Goal: Task Accomplishment & Management: Complete application form

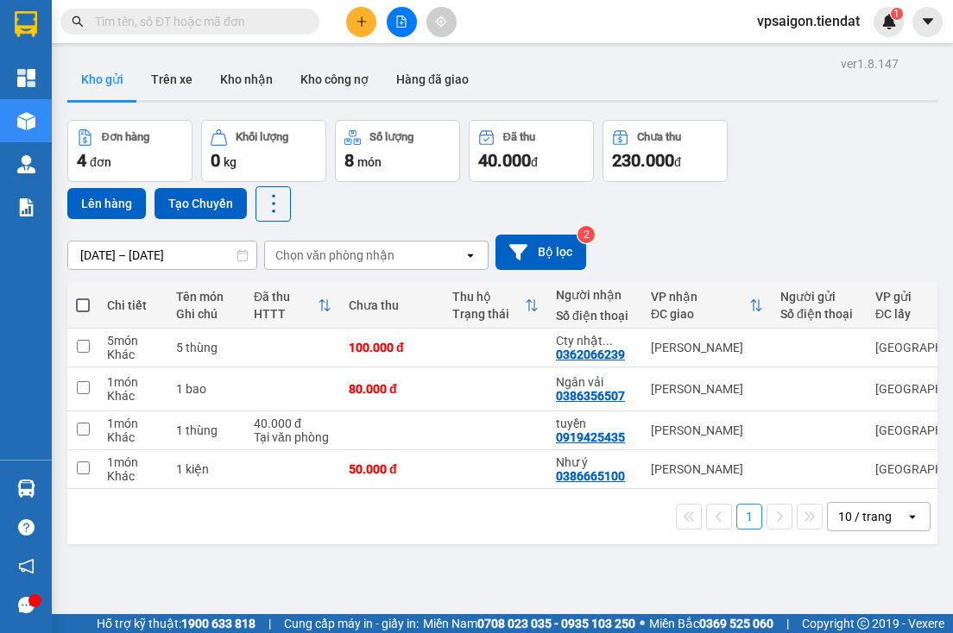
drag, startPoint x: 341, startPoint y: 563, endPoint x: 349, endPoint y: 545, distance: 18.9
click at [340, 560] on div "ver 1.8.147 Kho gửi Trên xe Kho nhận Kho công nợ Hàng đã giao Đơn hàng 4 đơn Kh…" at bounding box center [502, 368] width 884 height 633
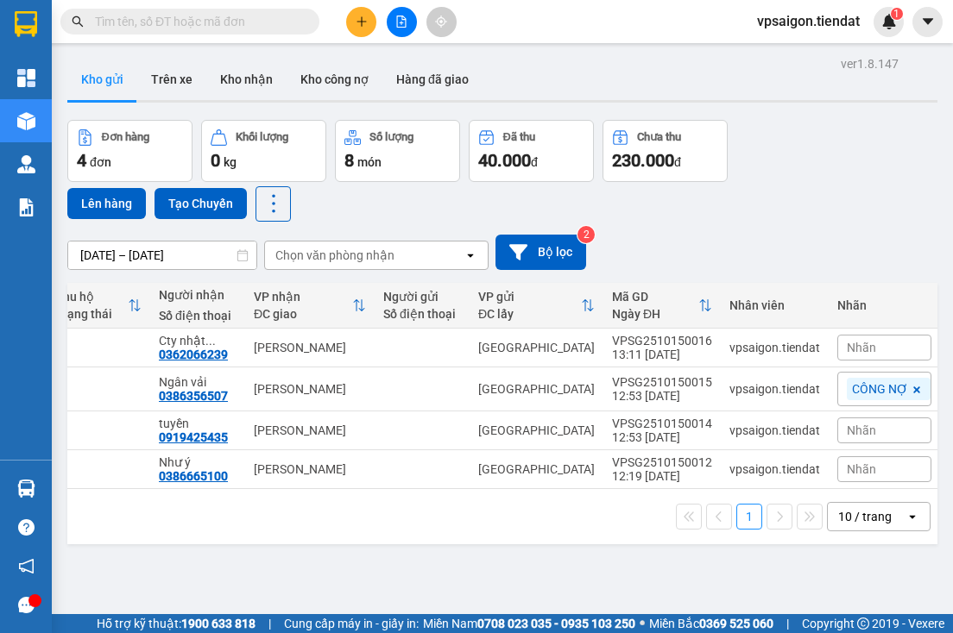
scroll to position [0, 113]
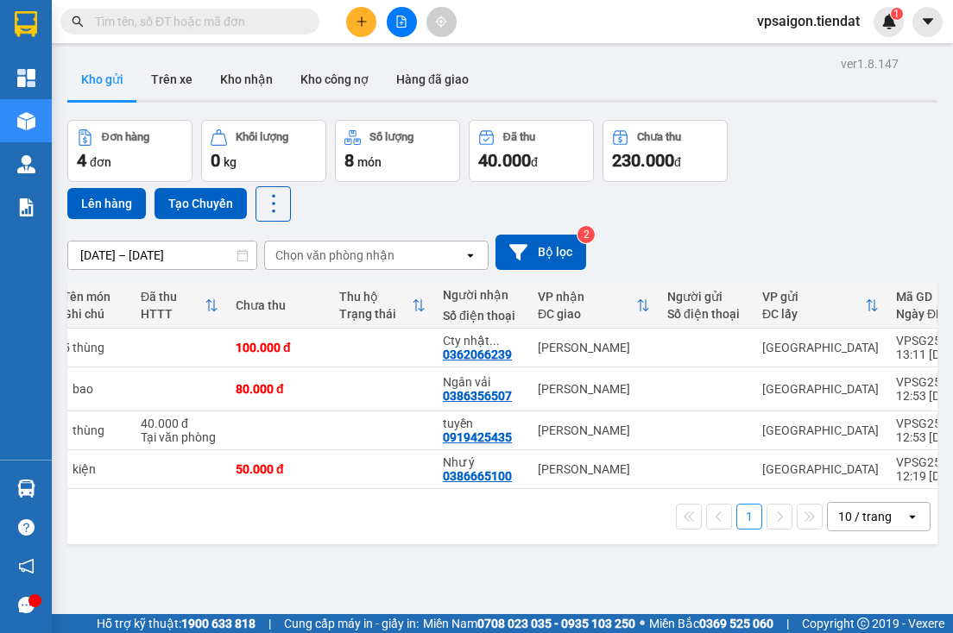
click at [167, 550] on div "ver 1.8.147 Kho gửi Trên xe Kho nhận Kho công nợ Hàng đã giao Đơn hàng 4 đơn Kh…" at bounding box center [502, 368] width 884 height 633
click at [328, 556] on div "ver 1.8.147 Kho gửi Trên xe Kho nhận Kho công nợ Hàng đã giao Đơn hàng 4 đơn Kh…" at bounding box center [502, 368] width 884 height 633
click at [249, 525] on div "1 10 / trang open" at bounding box center [502, 516] width 856 height 29
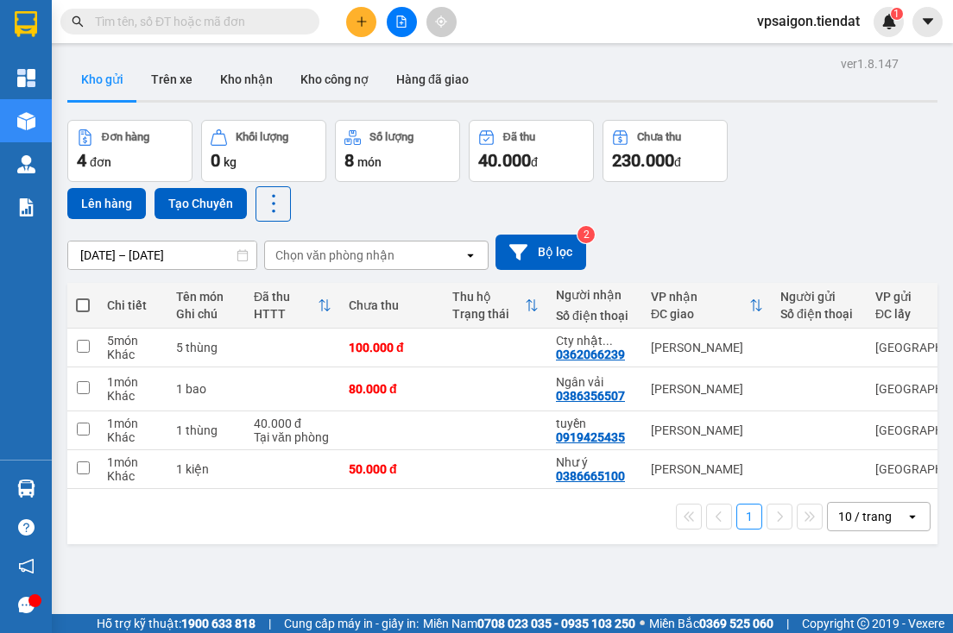
click at [97, 304] on th at bounding box center [82, 306] width 31 height 46
click at [83, 298] on label at bounding box center [83, 305] width 14 height 17
click at [83, 297] on input "checkbox" at bounding box center [83, 297] width 0 height 0
checkbox input "true"
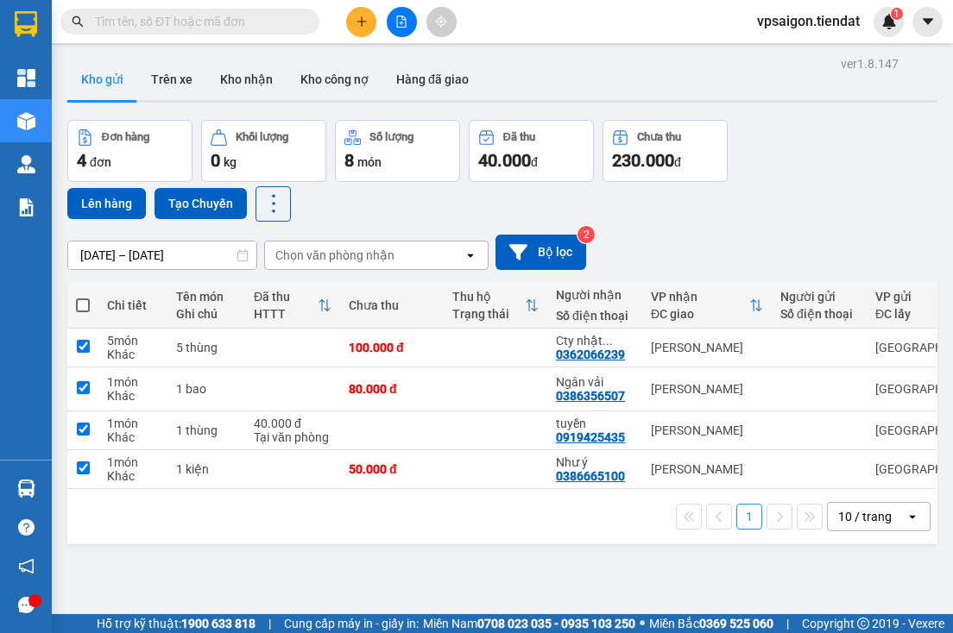
checkbox input "true"
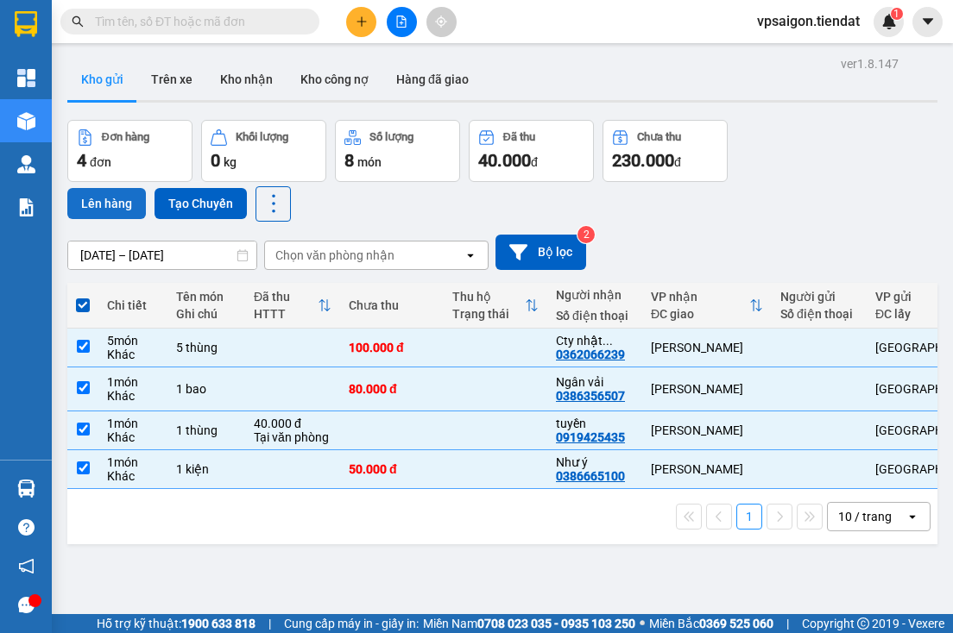
click at [102, 204] on button "Lên hàng" at bounding box center [106, 203] width 79 height 31
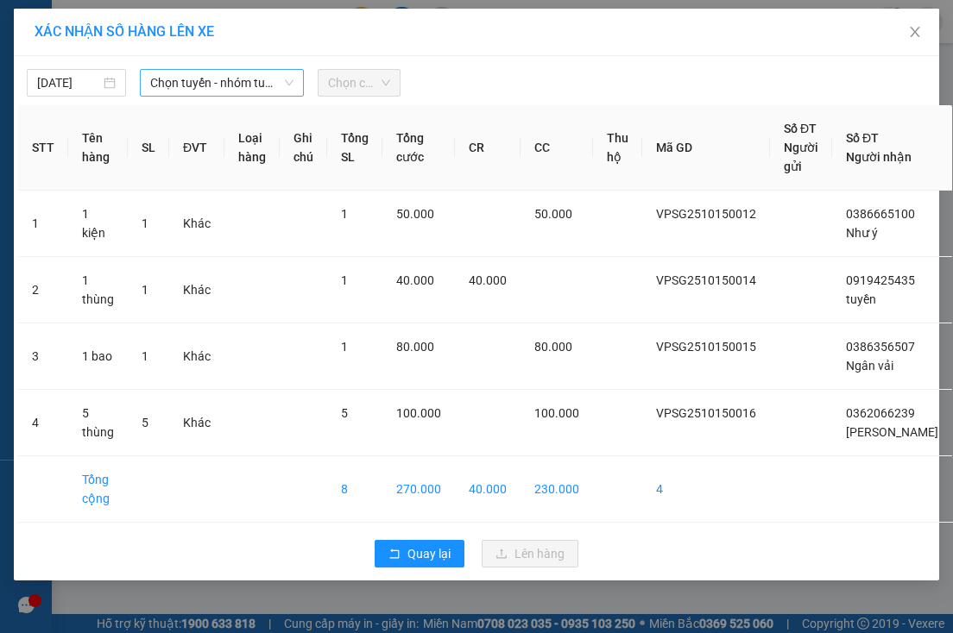
click at [183, 85] on span "Chọn tuyến - nhóm tuyến" at bounding box center [221, 83] width 143 height 26
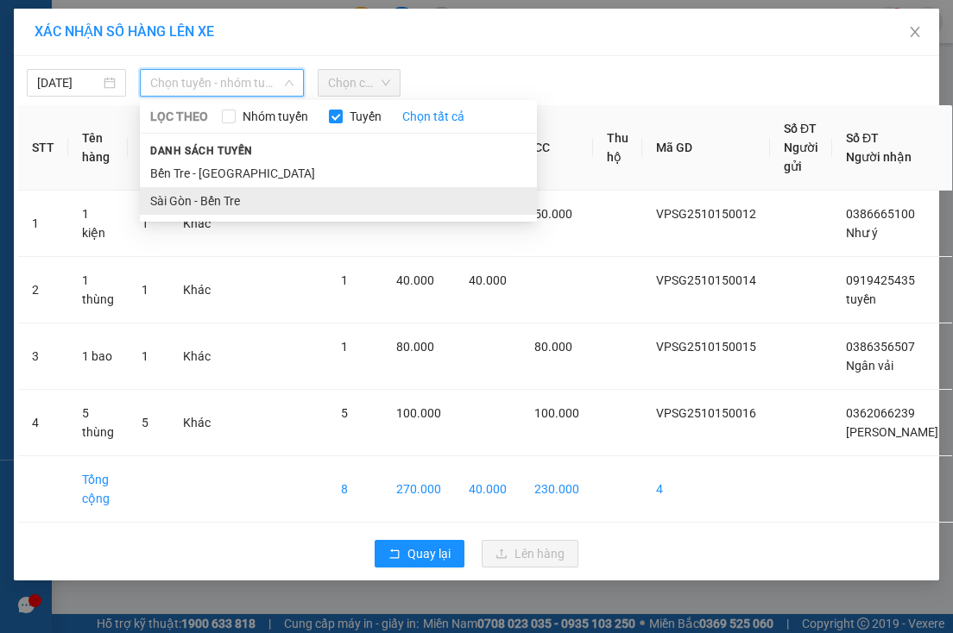
click at [198, 193] on li "Sài Gòn - Bến Tre" at bounding box center [338, 201] width 397 height 28
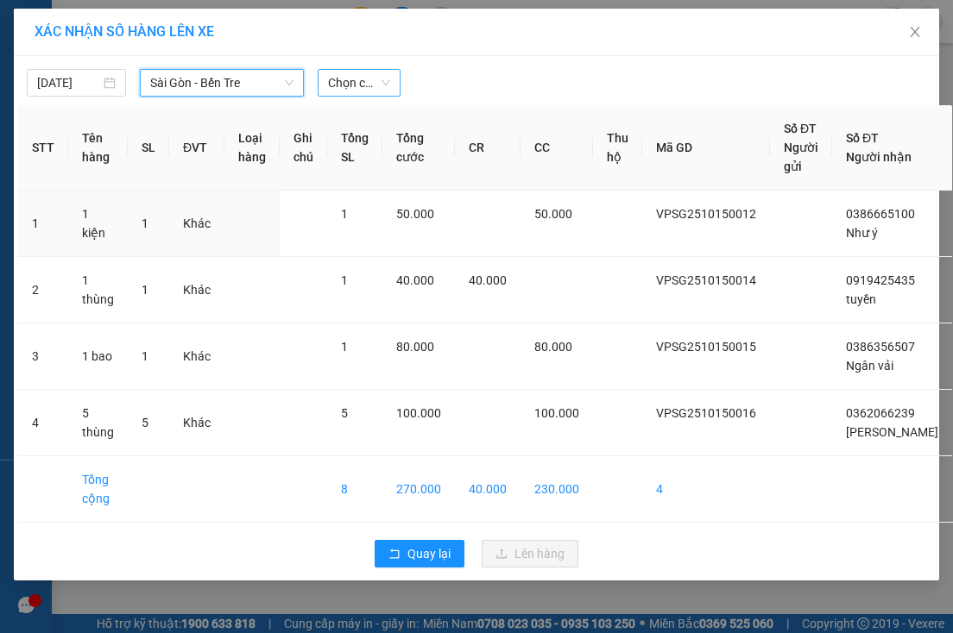
click at [356, 79] on span "Chọn chuyến" at bounding box center [359, 83] width 62 height 26
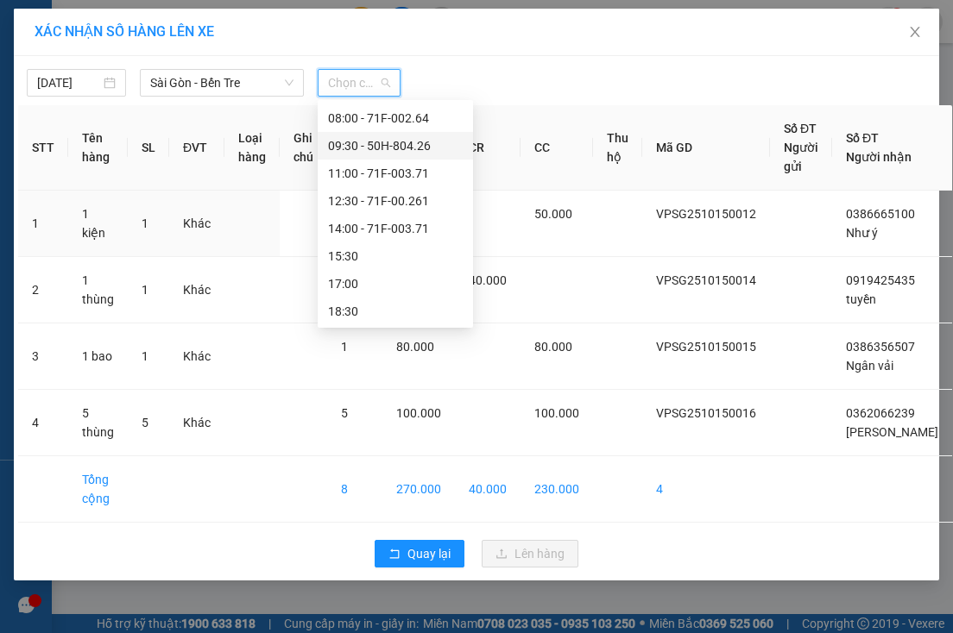
scroll to position [83, 0]
click at [400, 229] on div "14:00 - 71F-003.71" at bounding box center [395, 227] width 135 height 19
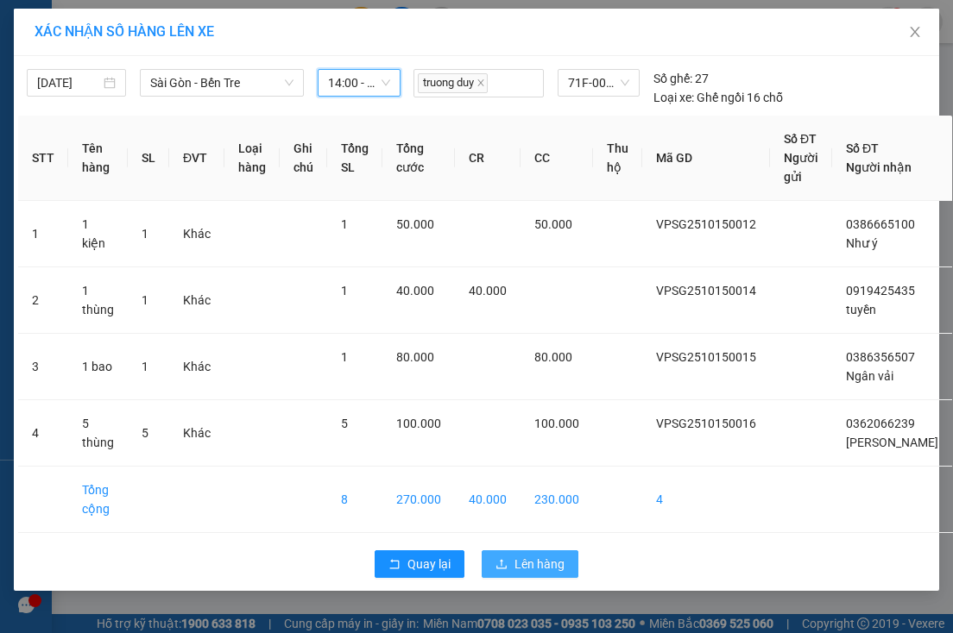
click at [521, 574] on span "Lên hàng" at bounding box center [539, 564] width 50 height 19
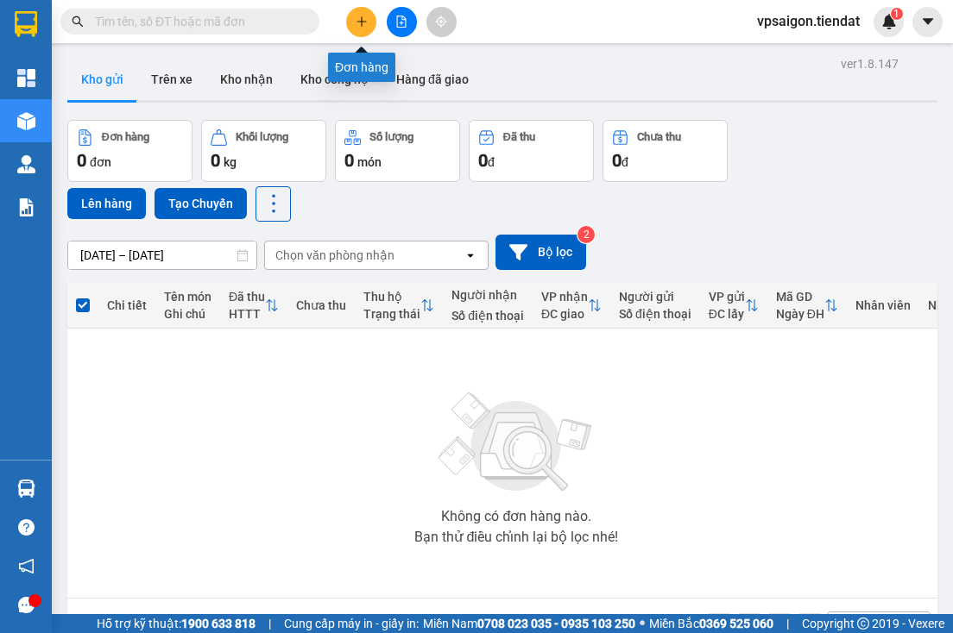
click at [367, 13] on button at bounding box center [361, 22] width 30 height 30
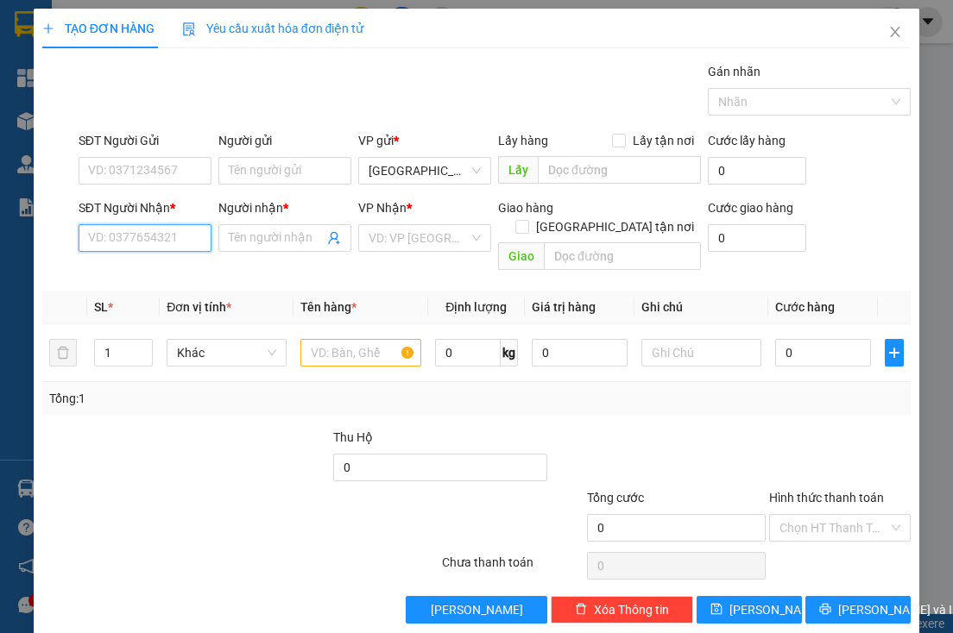
click at [150, 235] on input "SĐT Người Nhận *" at bounding box center [145, 238] width 133 height 28
type input "0919425435"
click at [164, 268] on div "0919425435 - tuyền" at bounding box center [143, 271] width 110 height 19
type input "tuyền"
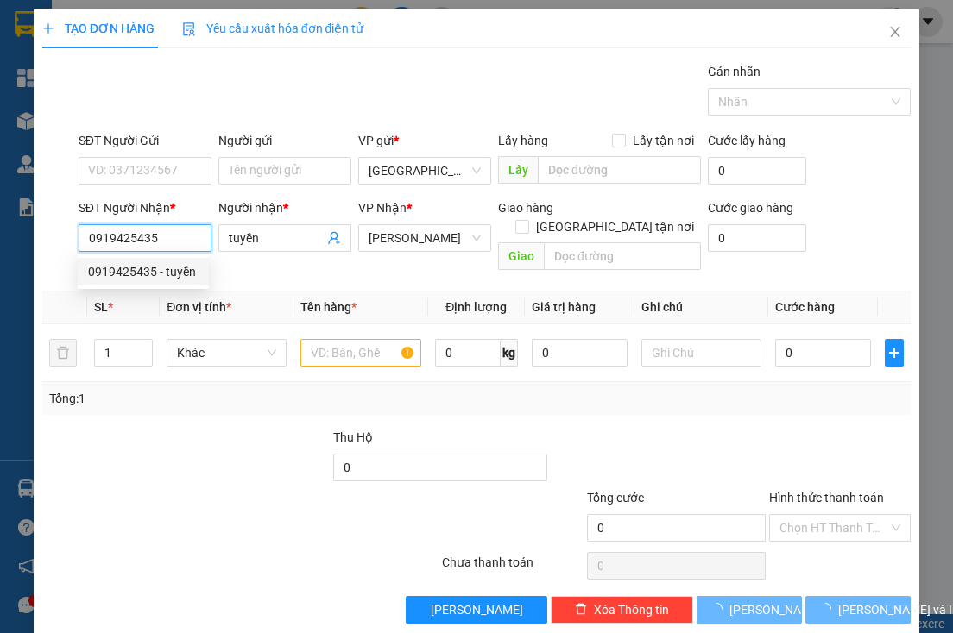
type input "40.000"
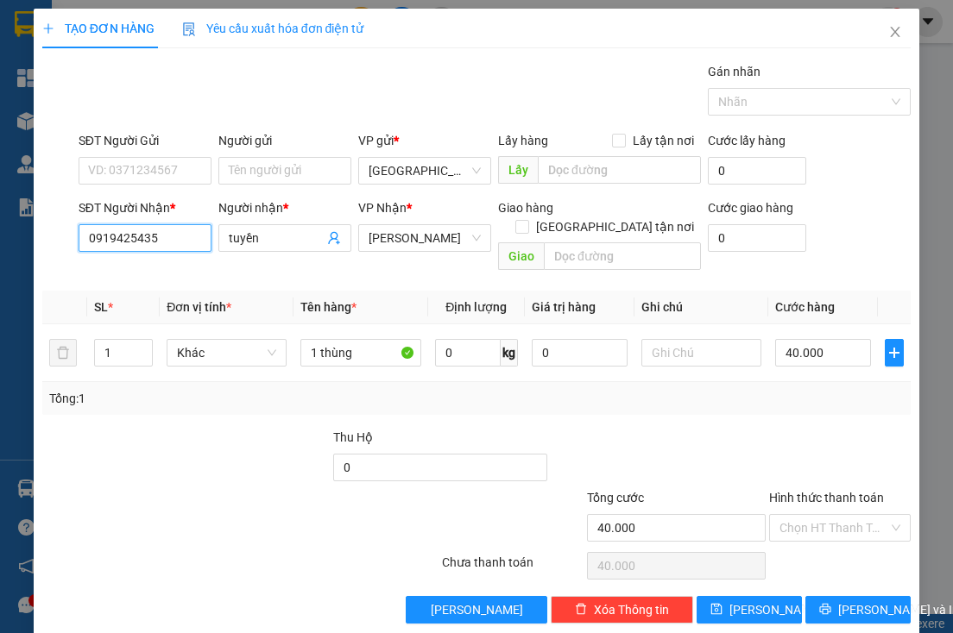
type input "0919425435"
click at [876, 30] on span "Close" at bounding box center [895, 33] width 48 height 48
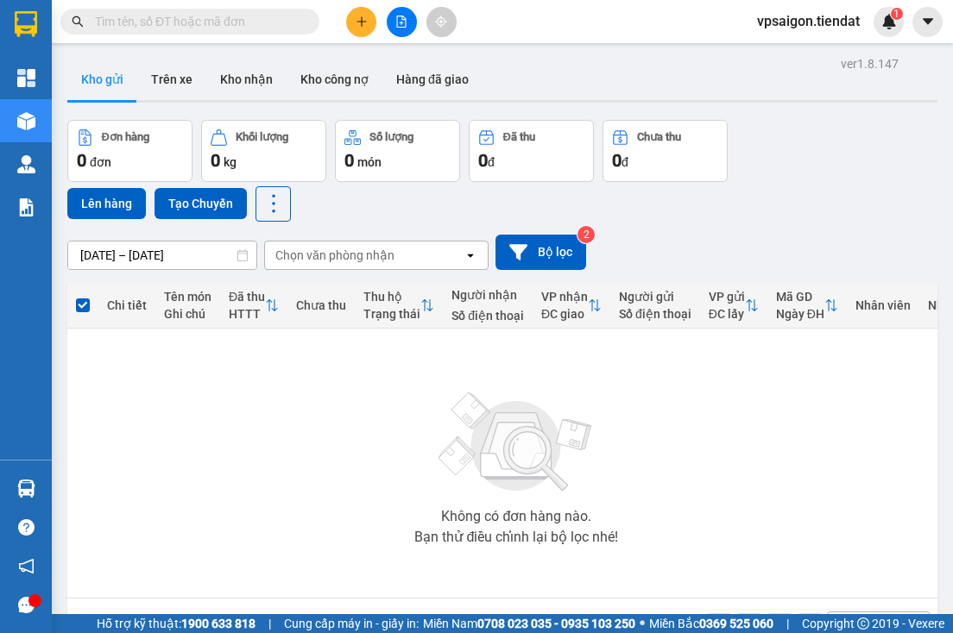
click at [163, 38] on div "Kết quả tìm kiếm ( 0 ) Bộ lọc No Data vpsaigon.tiendat 1" at bounding box center [476, 21] width 953 height 43
click at [165, 35] on div "Kết quả tìm kiếm ( 0 ) Bộ lọc No Data" at bounding box center [168, 22] width 337 height 30
click at [183, 14] on input "text" at bounding box center [197, 21] width 204 height 19
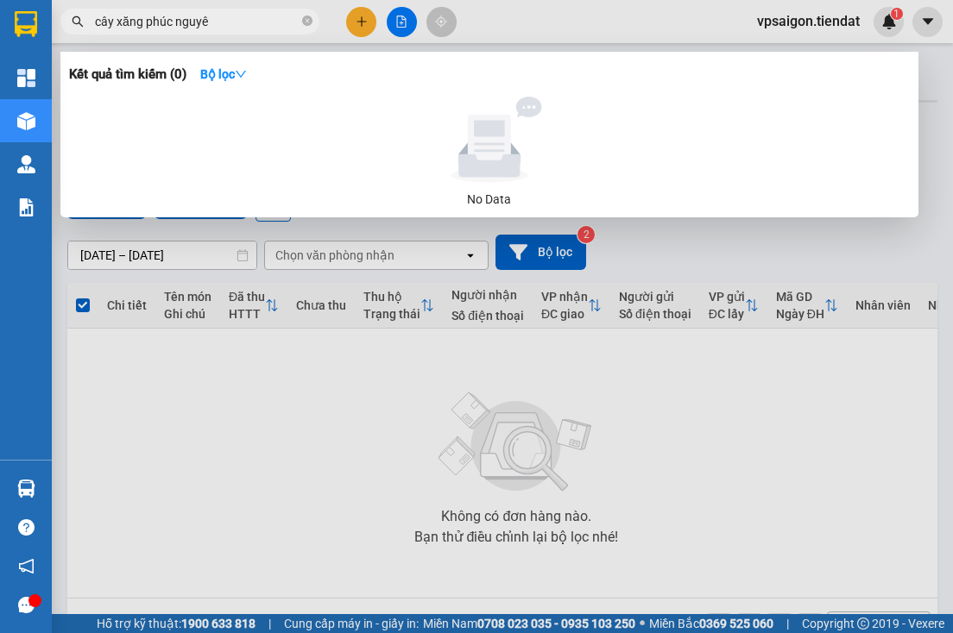
type input "cây xăng phúc nguyên"
click at [305, 22] on icon "close-circle" at bounding box center [307, 21] width 10 height 10
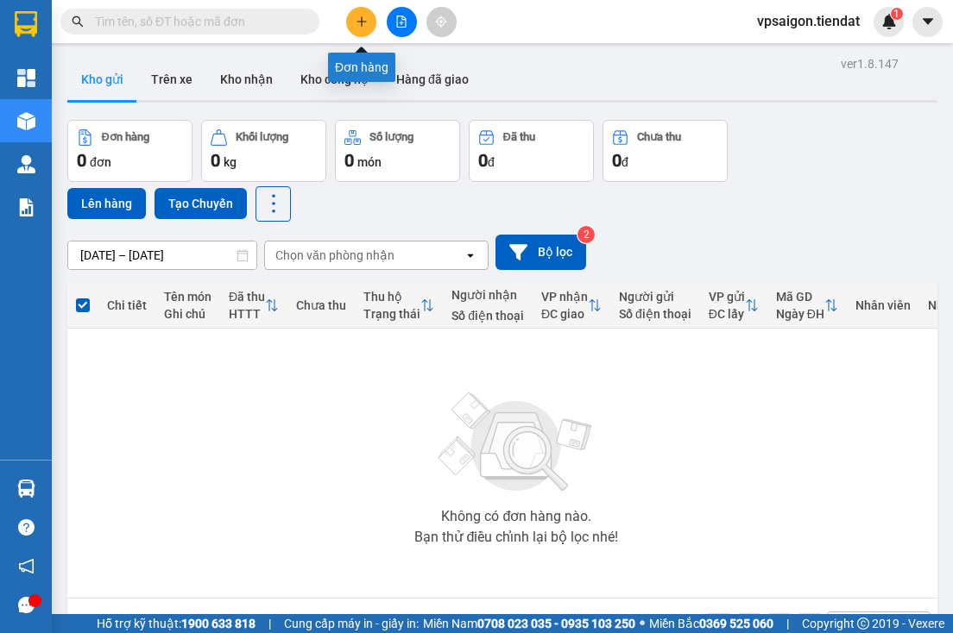
click at [352, 16] on button at bounding box center [361, 22] width 30 height 30
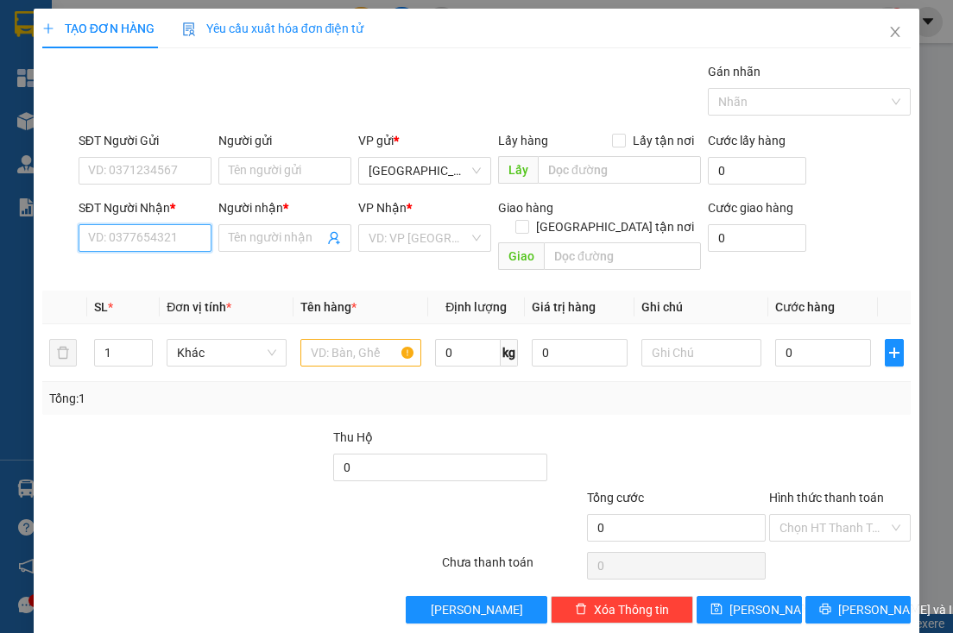
click at [162, 226] on input "SĐT Người Nhận *" at bounding box center [145, 238] width 133 height 28
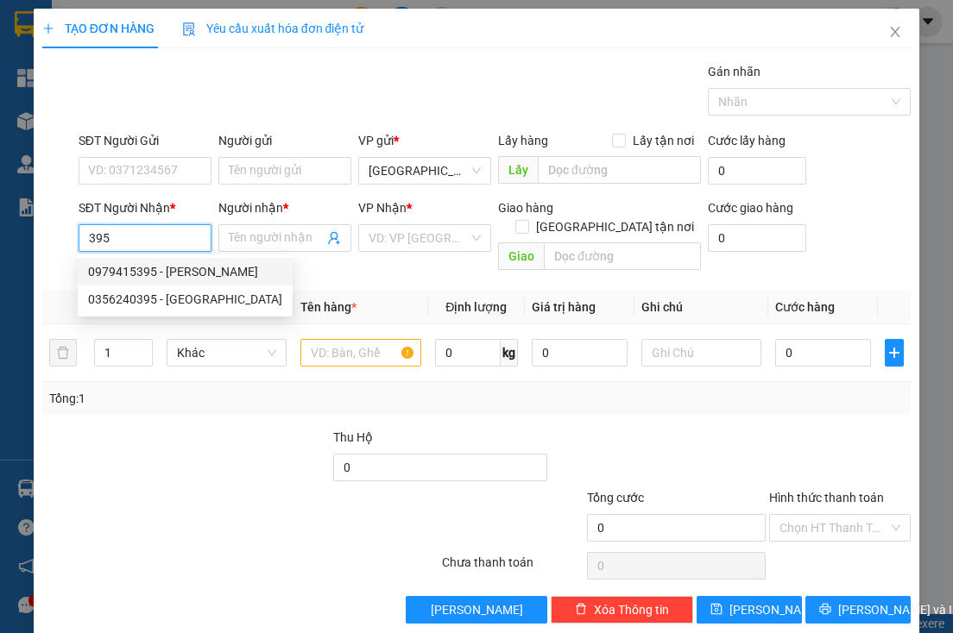
click at [167, 279] on div "0979415395 - [PERSON_NAME]" at bounding box center [185, 271] width 194 height 19
type input "0979415395"
type input "chi tuyền"
type input "cây xăng phước nguyên"
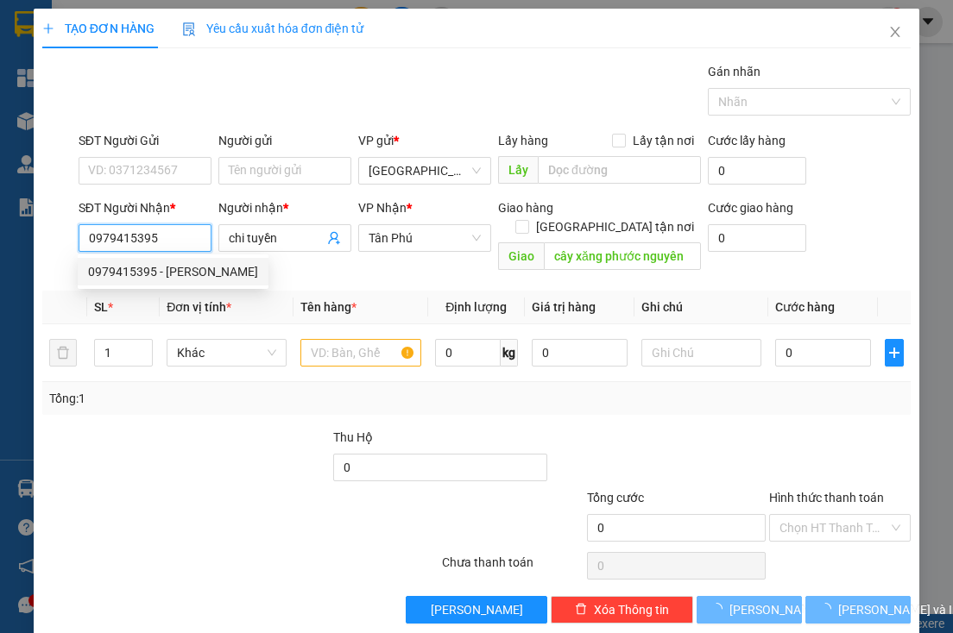
type input "40.000"
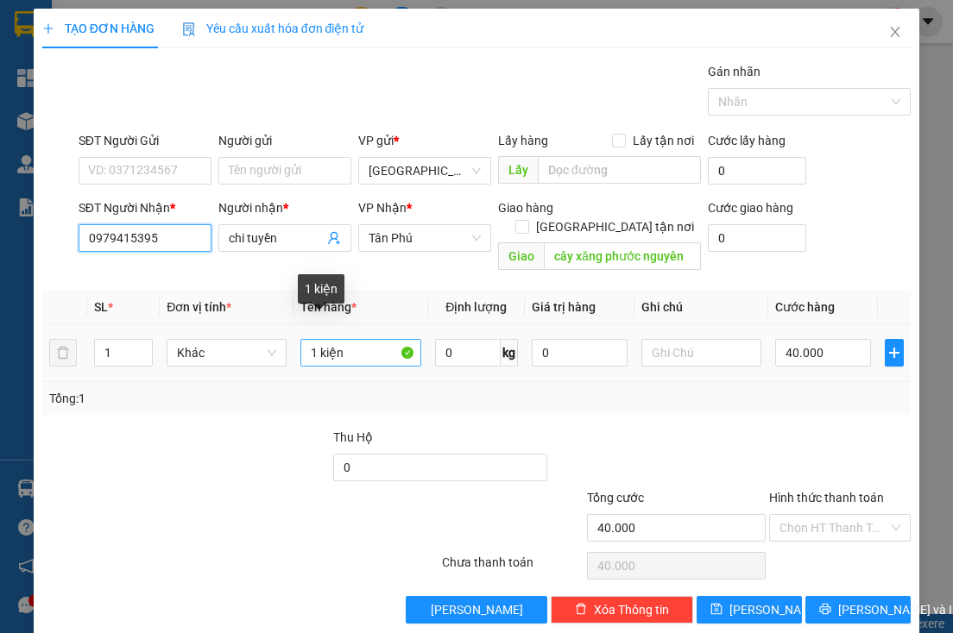
type input "0979415395"
click at [361, 340] on input "1 kiện" at bounding box center [360, 353] width 120 height 28
type input "1 bao"
click at [796, 350] on td "40.000" at bounding box center [823, 353] width 110 height 58
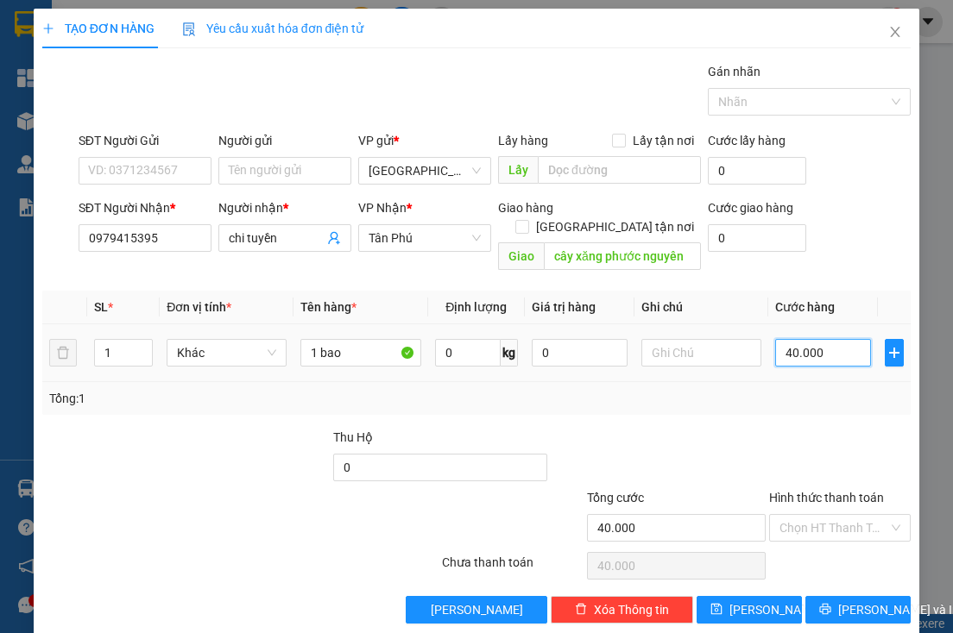
click at [798, 341] on input "40.000" at bounding box center [823, 353] width 96 height 28
click at [146, 343] on span "up" at bounding box center [143, 348] width 10 height 10
click at [141, 339] on div "1" at bounding box center [124, 353] width 60 height 28
type input "2"
click at [139, 340] on span "Increase Value" at bounding box center [142, 348] width 19 height 16
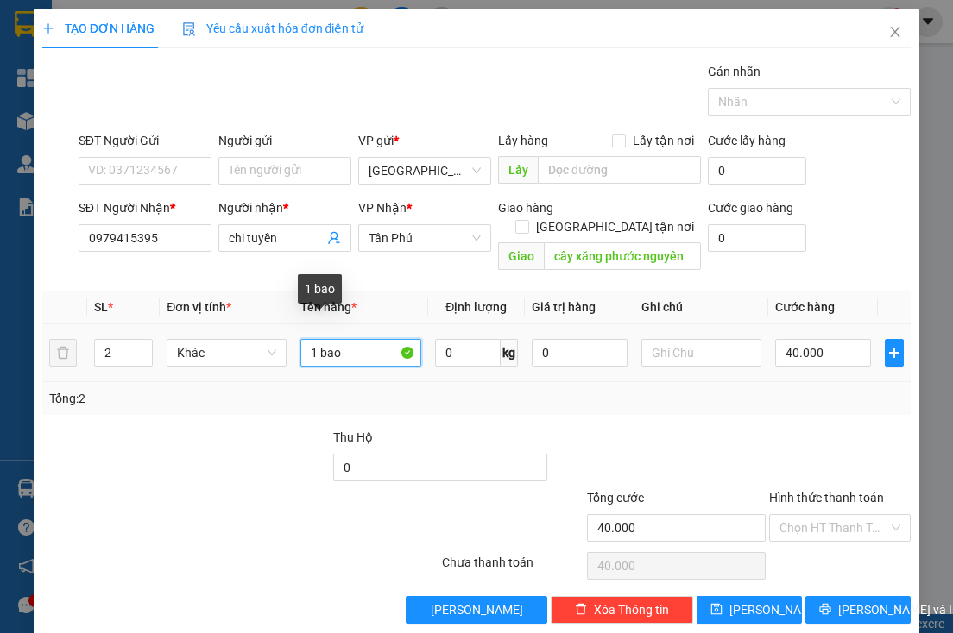
click at [317, 339] on input "1 bao" at bounding box center [360, 353] width 120 height 28
type input "2 bao"
type input "1"
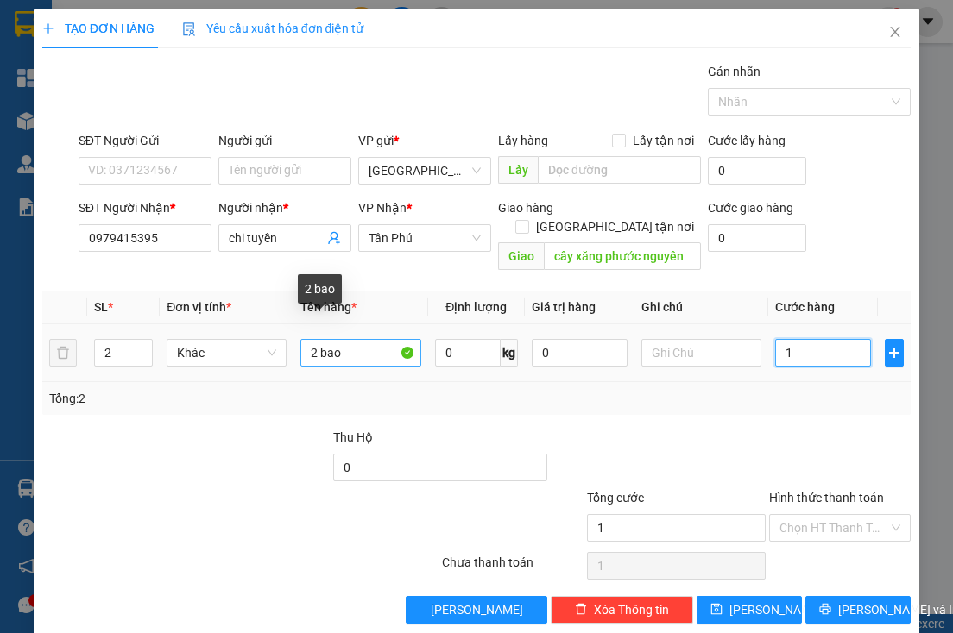
type input "10"
type input "100"
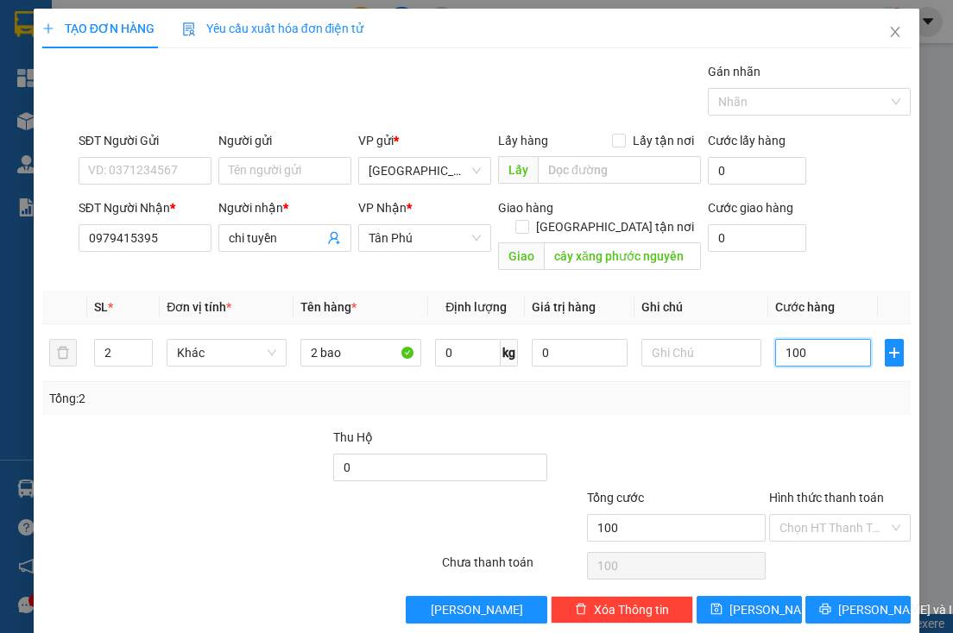
type input "100"
type input "100.000"
click at [632, 389] on div "Tổng: 2" at bounding box center [476, 398] width 855 height 19
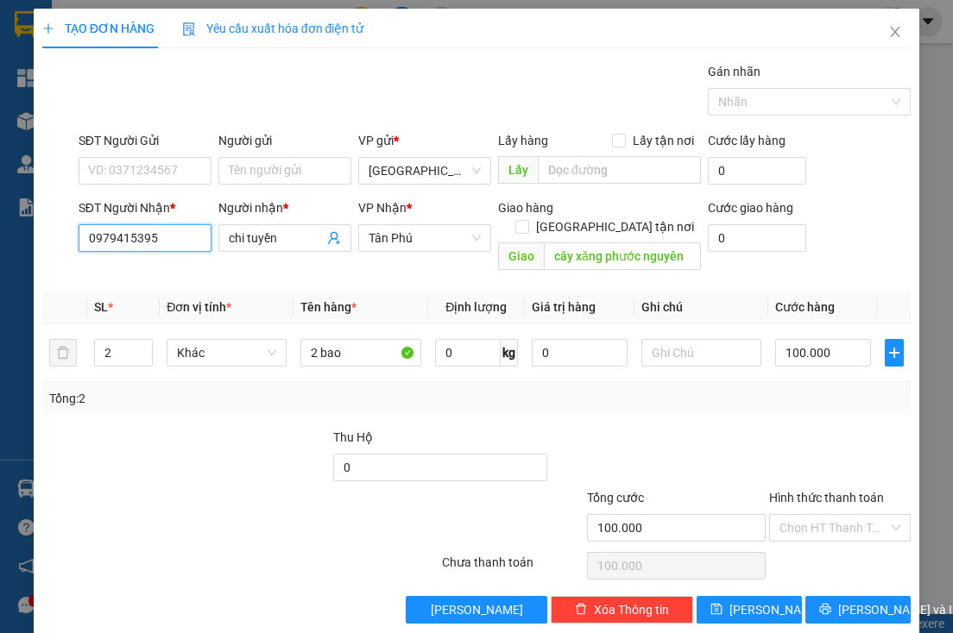
click at [192, 234] on input "0979415395" at bounding box center [145, 238] width 133 height 28
drag, startPoint x: 274, startPoint y: 449, endPoint x: 339, endPoint y: 394, distance: 85.2
click at [280, 449] on div at bounding box center [258, 458] width 145 height 60
click at [838, 601] on span "[PERSON_NAME] và In" at bounding box center [898, 610] width 121 height 19
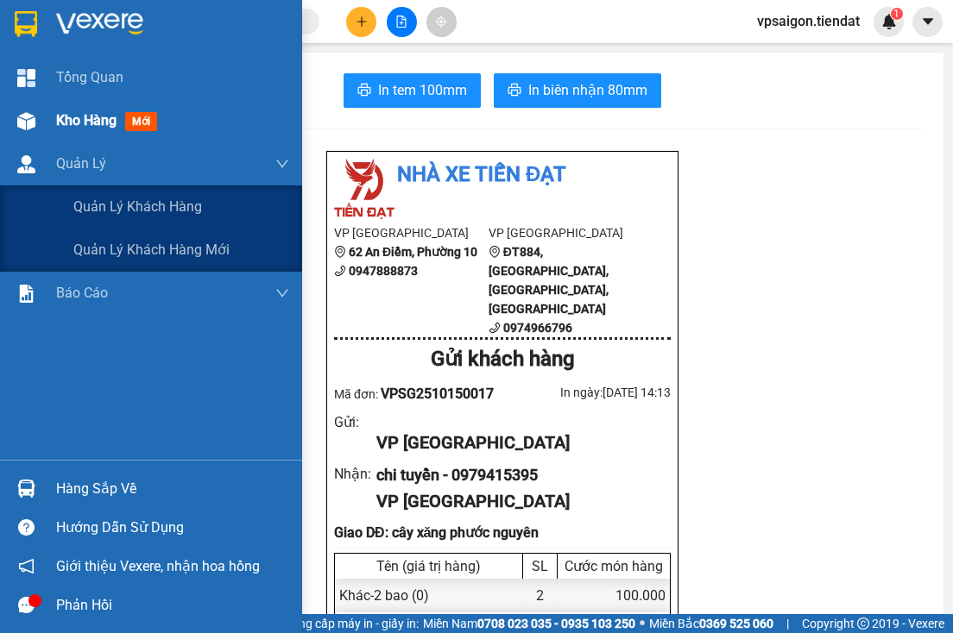
click at [49, 126] on div "Kho hàng mới" at bounding box center [151, 120] width 302 height 43
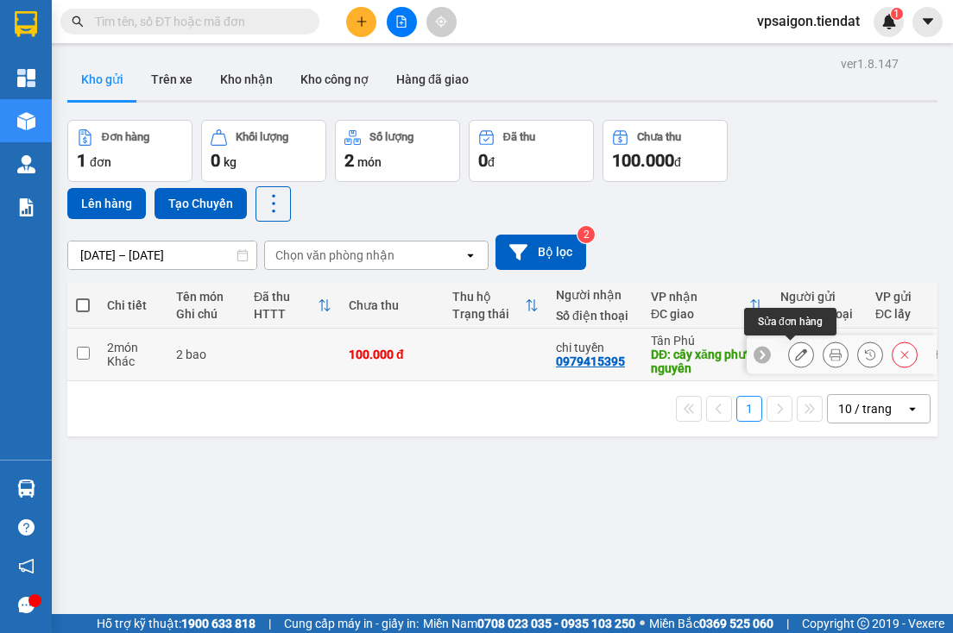
click at [795, 357] on icon at bounding box center [801, 355] width 12 height 12
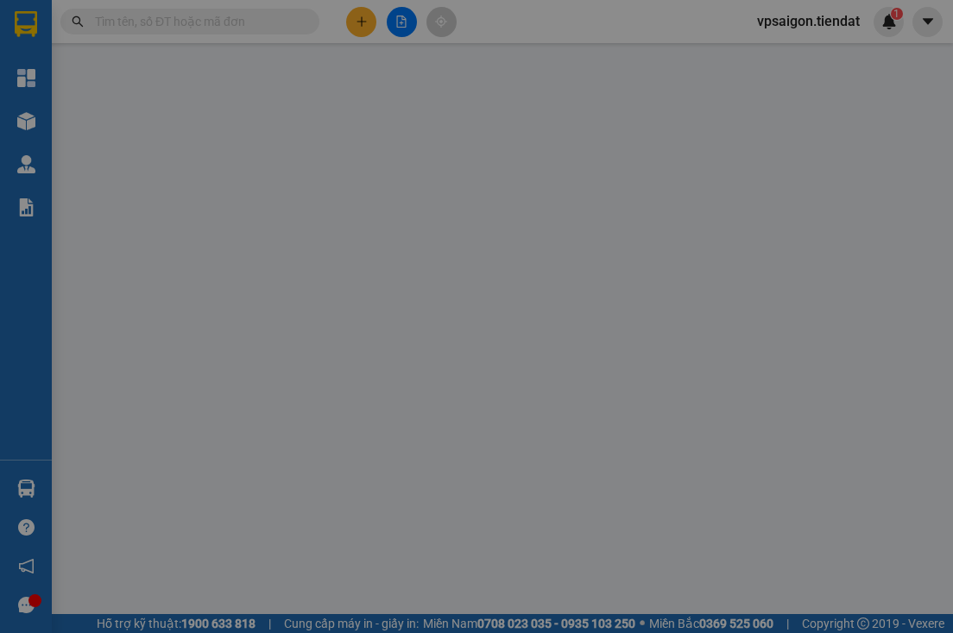
type input "0979415395"
type input "chi tuyền"
type input "cây xăng phước nguyên"
type input "100.000"
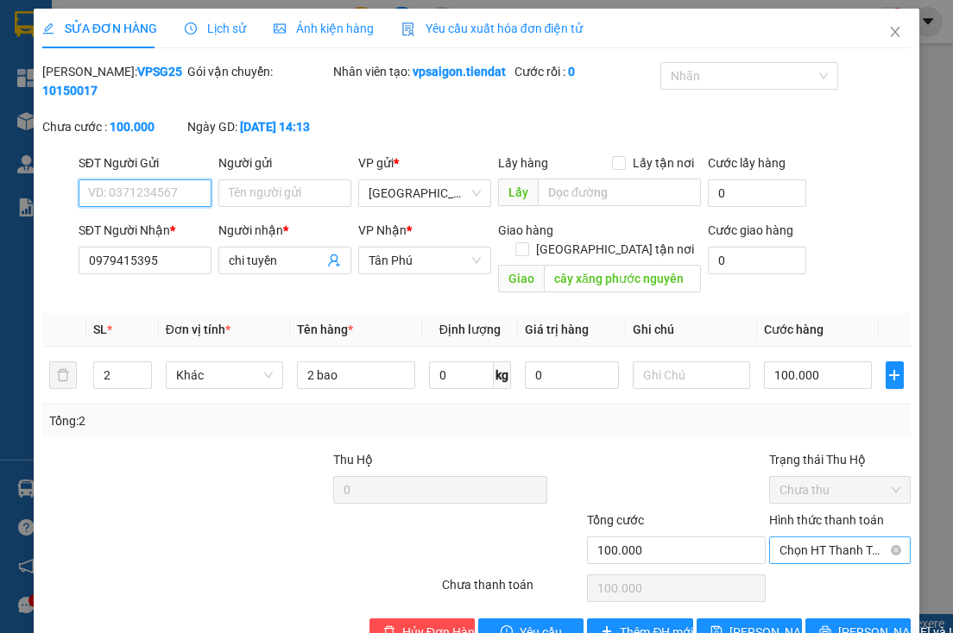
click at [835, 556] on span "Chọn HT Thanh Toán" at bounding box center [839, 551] width 121 height 26
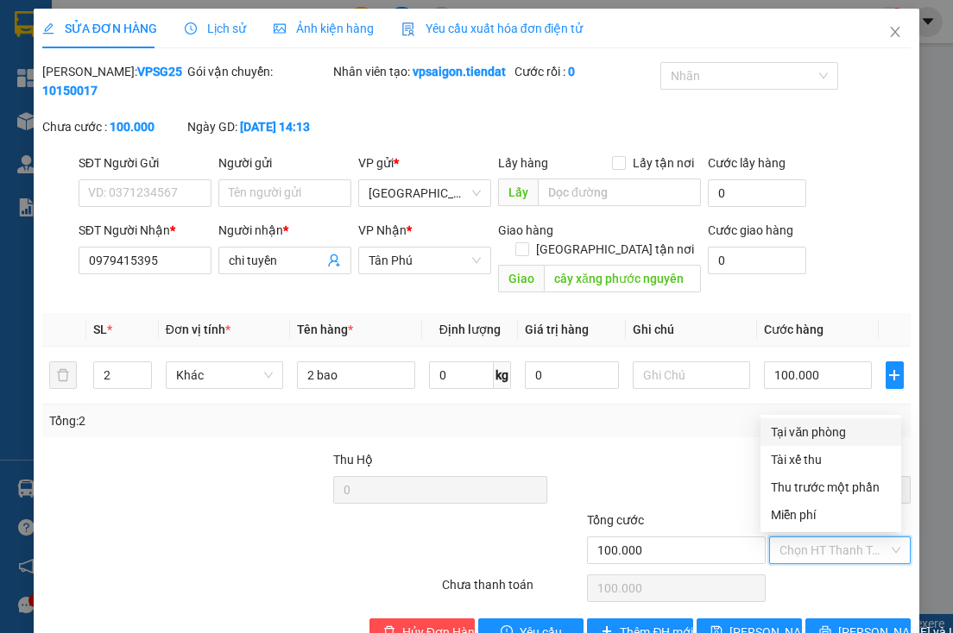
click at [809, 438] on div "Tại văn phòng" at bounding box center [831, 432] width 120 height 19
type input "0"
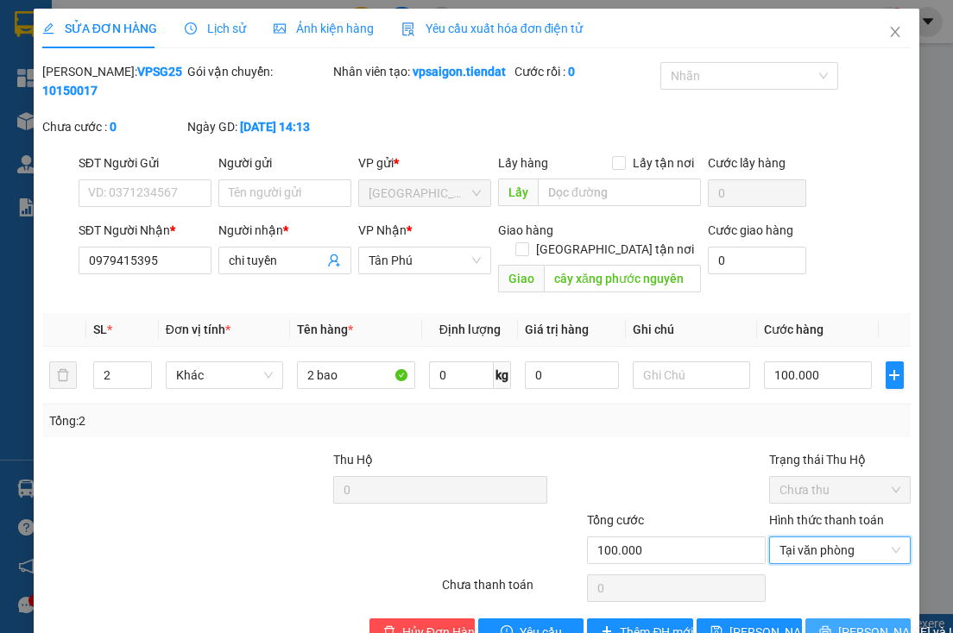
click at [840, 620] on button "[PERSON_NAME] và In" at bounding box center [857, 633] width 105 height 28
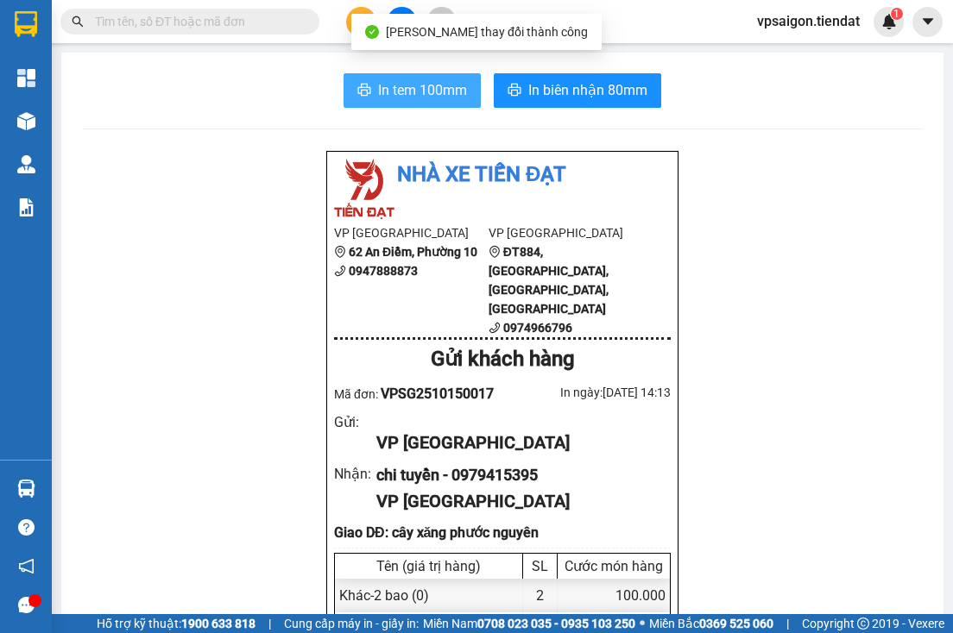
click at [425, 97] on span "In tem 100mm" at bounding box center [422, 90] width 89 height 22
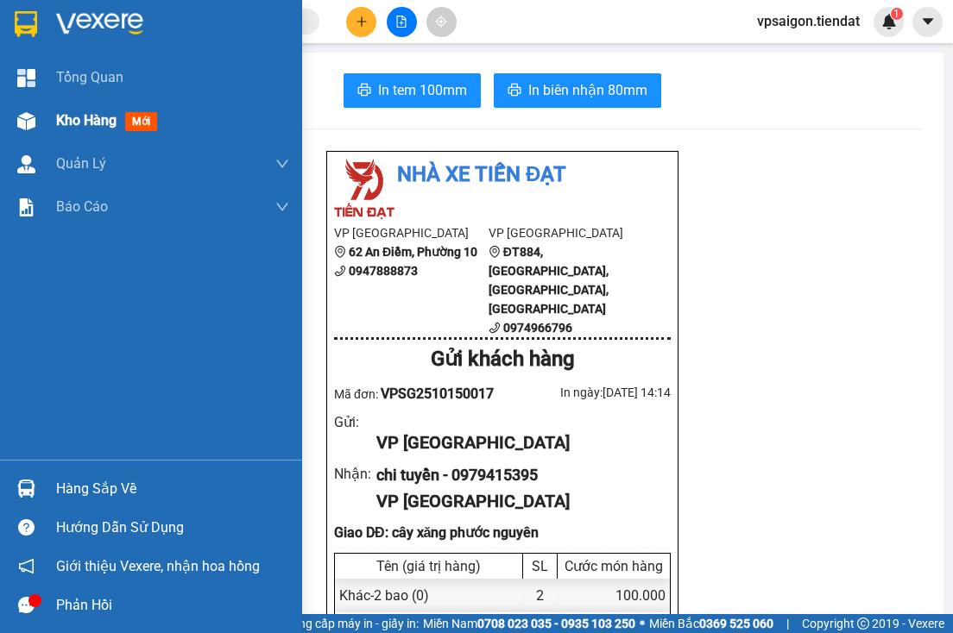
click at [66, 130] on div "Kho hàng mới" at bounding box center [110, 121] width 108 height 22
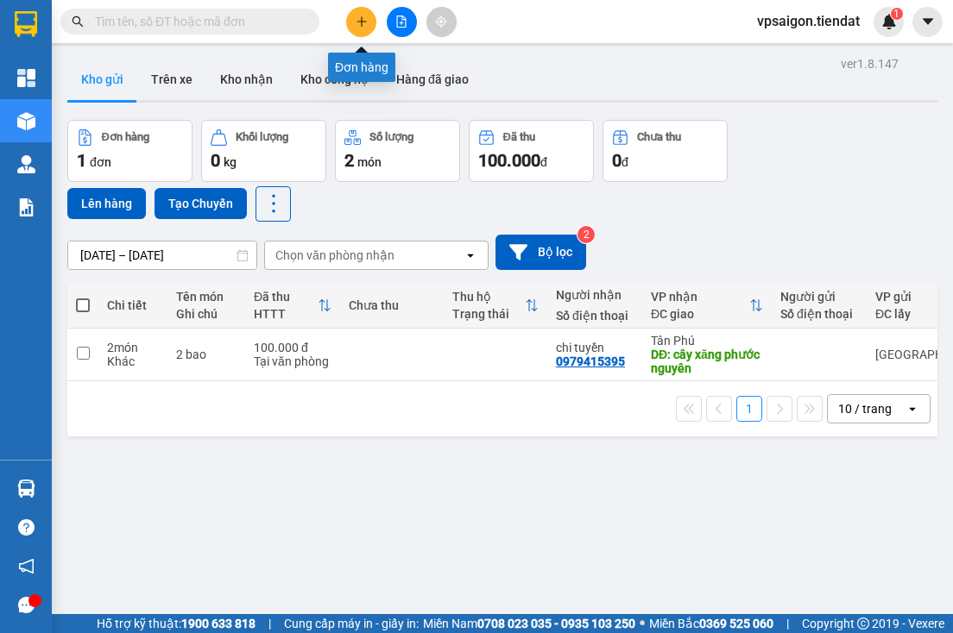
click at [356, 16] on icon "plus" at bounding box center [362, 22] width 12 height 12
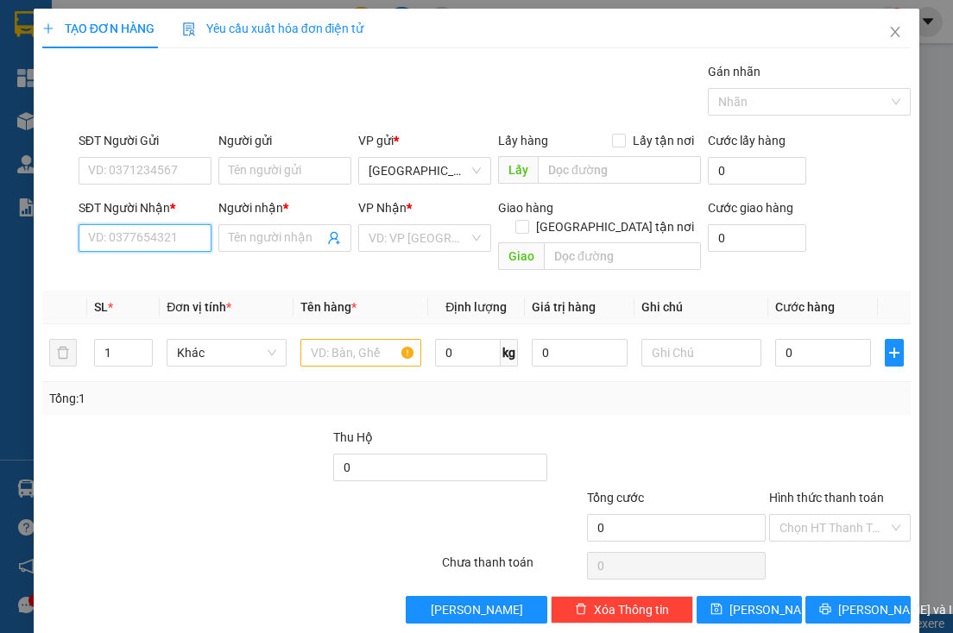
click at [164, 244] on input "SĐT Người Nhận *" at bounding box center [145, 238] width 133 height 28
type input "0"
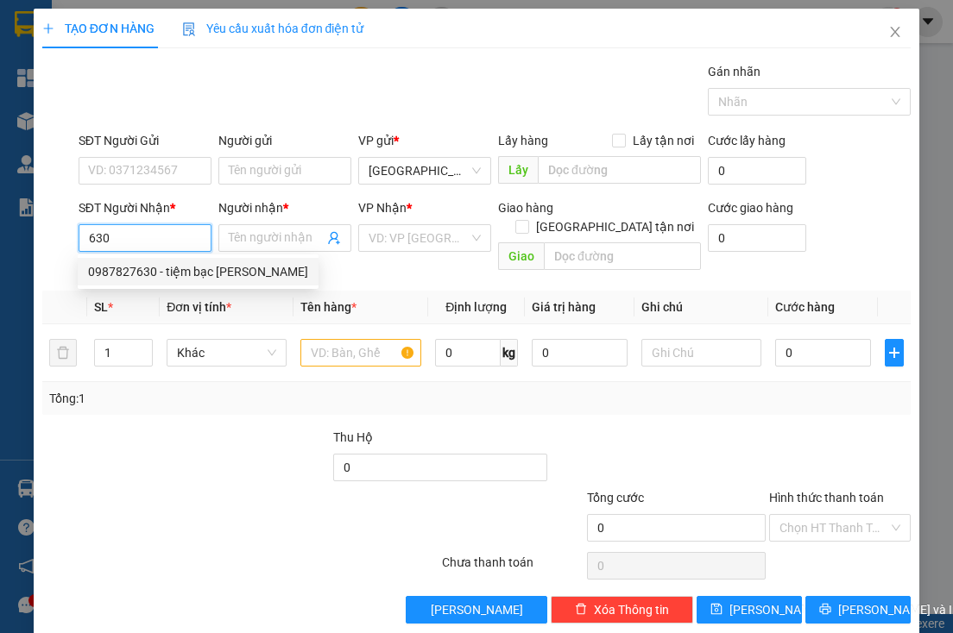
click at [154, 267] on div "0987827630 - tiệm bạc [PERSON_NAME]" at bounding box center [198, 271] width 220 height 19
type input "0987827630"
type input "tiệm bạc [PERSON_NAME]"
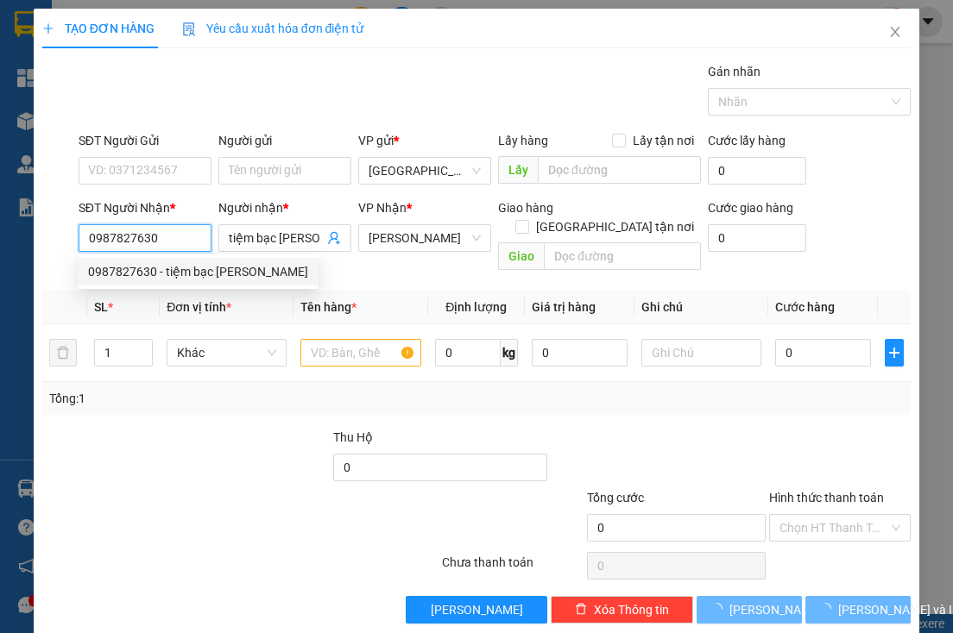
type input "200.000"
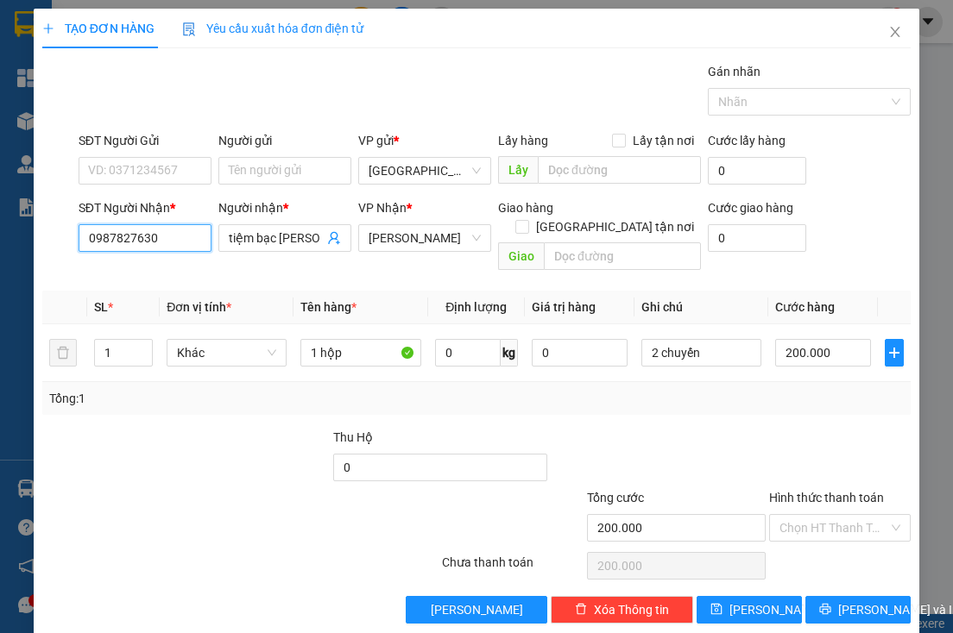
type input "0987827630"
click at [181, 230] on input "0987827630" at bounding box center [145, 238] width 133 height 28
drag, startPoint x: 215, startPoint y: 406, endPoint x: 370, endPoint y: 324, distance: 175.2
click at [217, 404] on div "Transit Pickup Surcharge Ids Transit Deliver Surcharge Ids Transit Deliver Surc…" at bounding box center [476, 343] width 869 height 562
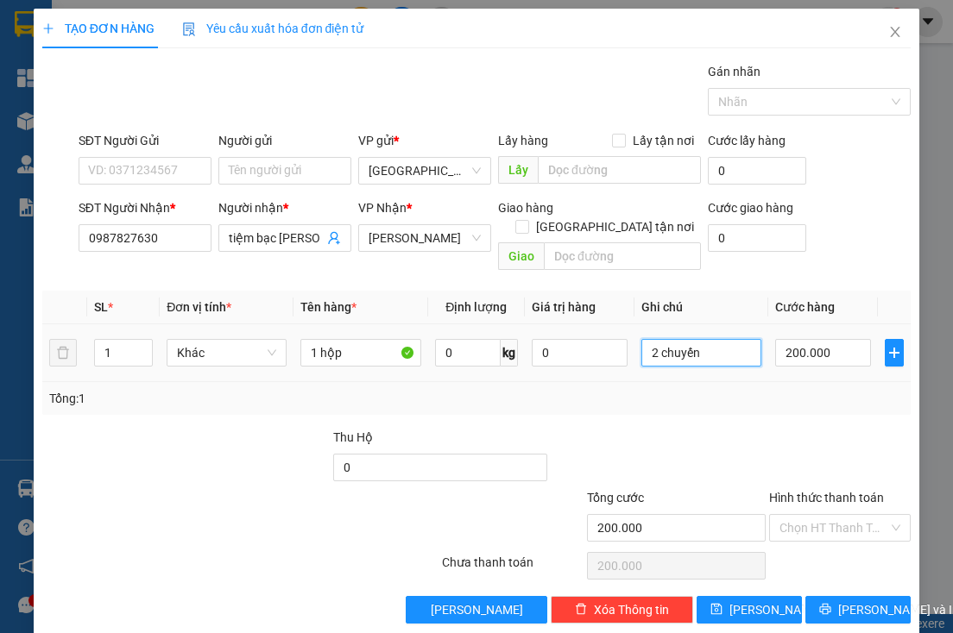
click at [663, 339] on input "2 chuyến" at bounding box center [701, 353] width 120 height 28
click at [247, 428] on div at bounding box center [258, 458] width 145 height 60
click at [866, 601] on span "[PERSON_NAME] và In" at bounding box center [898, 610] width 121 height 19
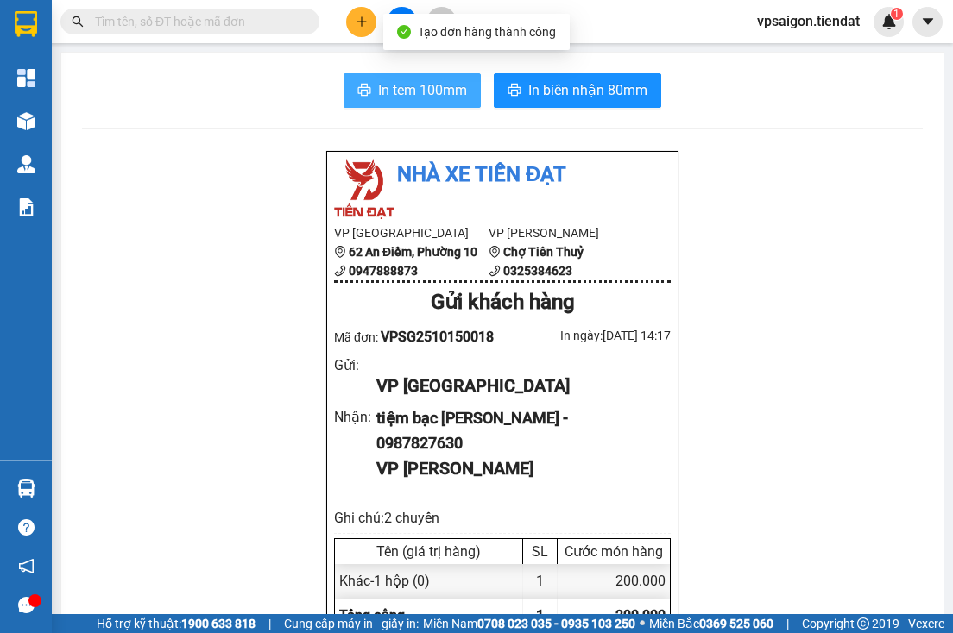
click at [433, 100] on span "In tem 100mm" at bounding box center [422, 90] width 89 height 22
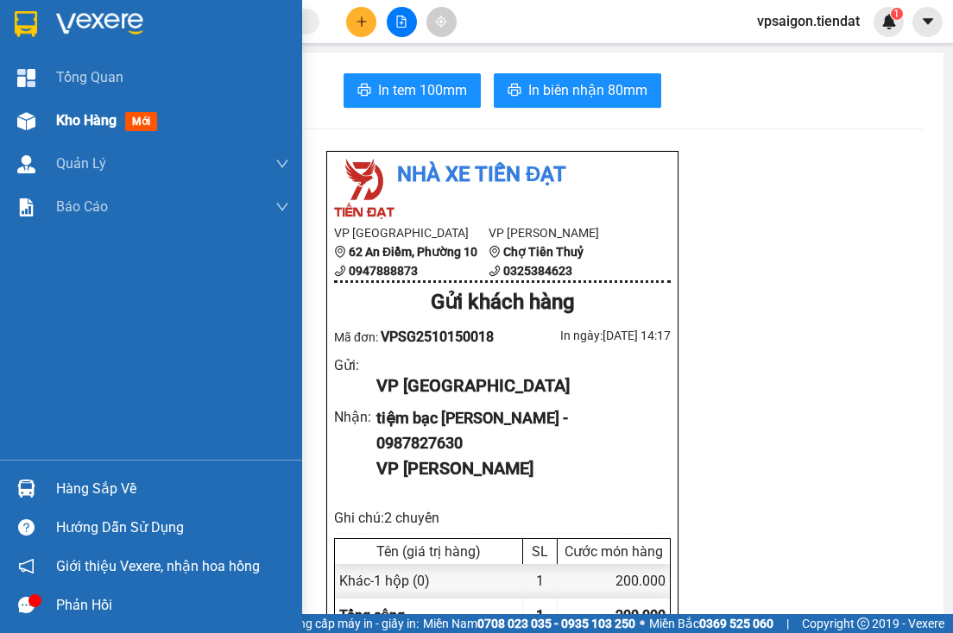
click at [57, 112] on span "Kho hàng" at bounding box center [86, 120] width 60 height 16
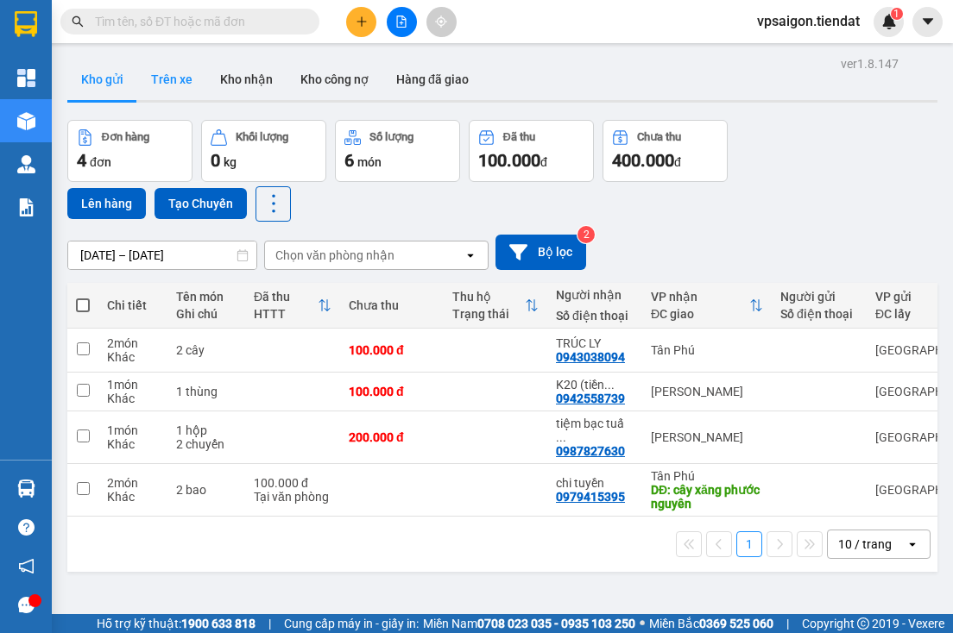
click at [197, 91] on button "Trên xe" at bounding box center [171, 79] width 69 height 41
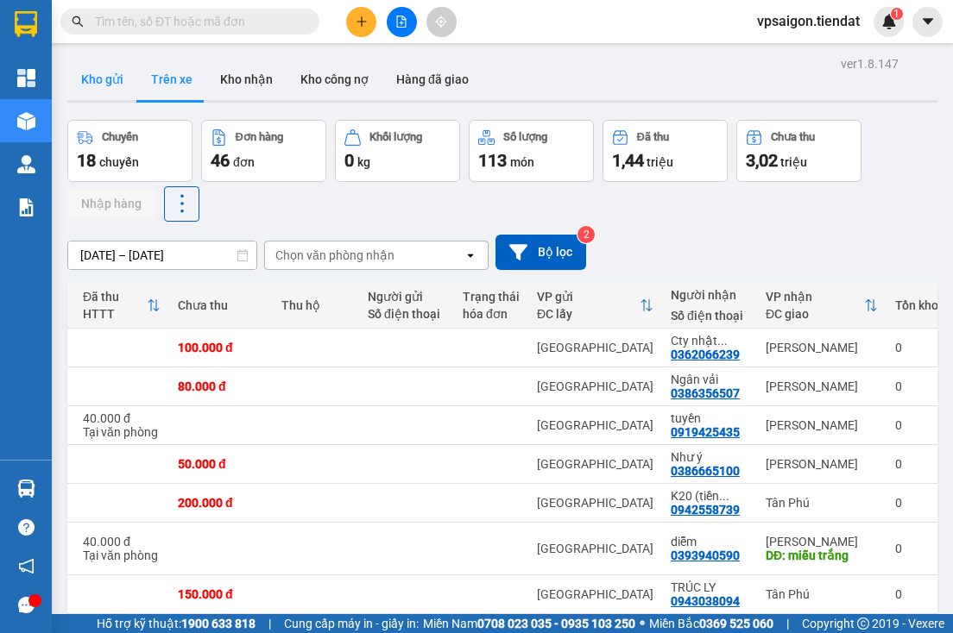
click at [91, 95] on button "Kho gửi" at bounding box center [102, 79] width 70 height 41
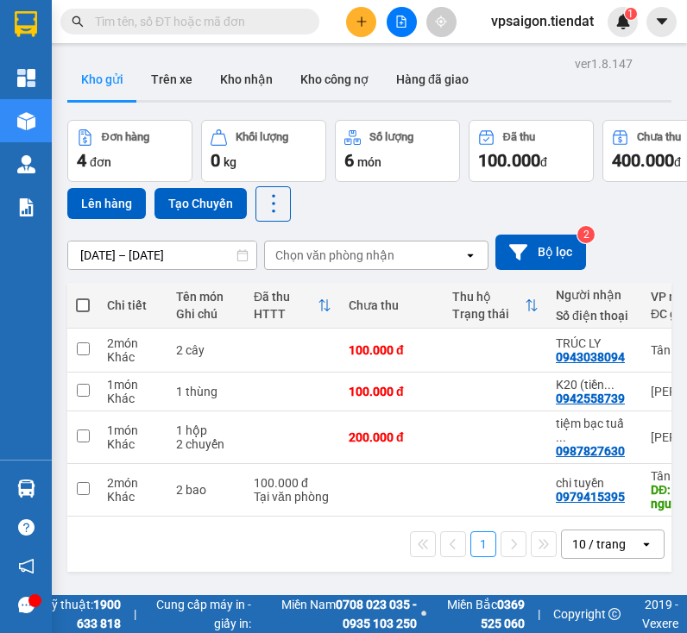
click at [287, 542] on div "1 10 / trang open" at bounding box center [369, 544] width 590 height 29
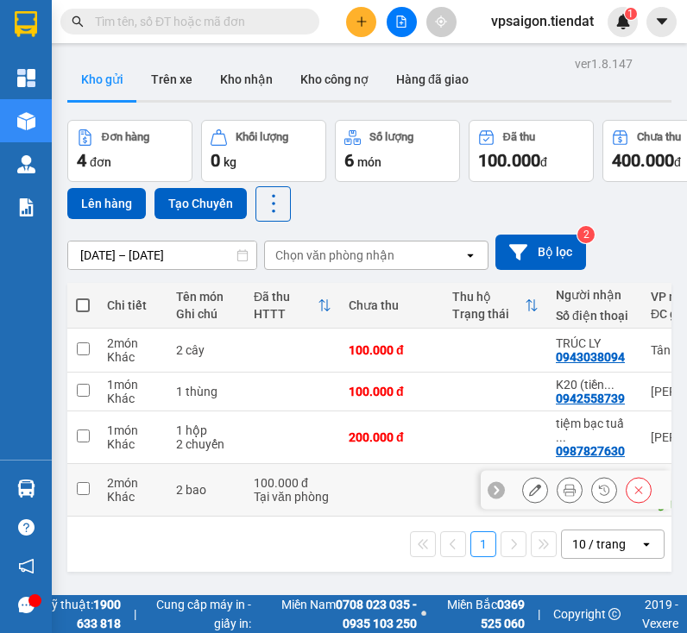
click at [413, 480] on td at bounding box center [392, 490] width 104 height 53
checkbox input "true"
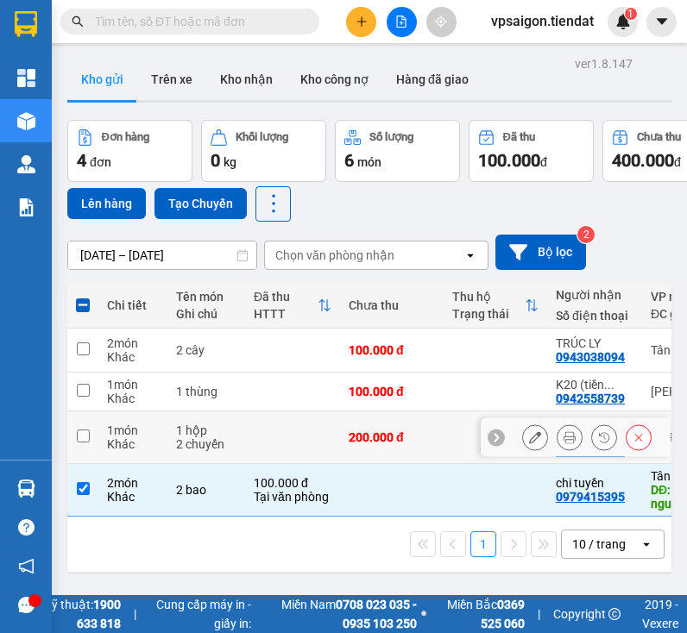
click at [377, 435] on div "200.000 đ" at bounding box center [392, 438] width 86 height 14
checkbox input "true"
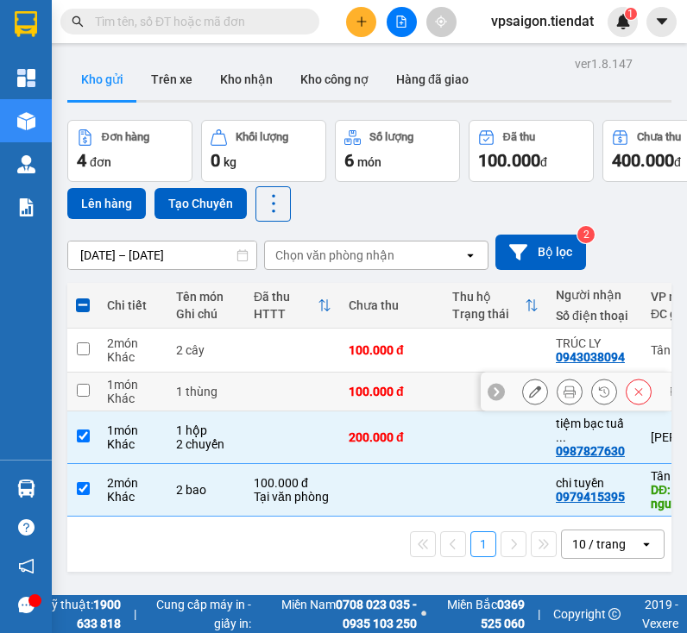
click at [335, 381] on td at bounding box center [292, 392] width 95 height 39
checkbox input "true"
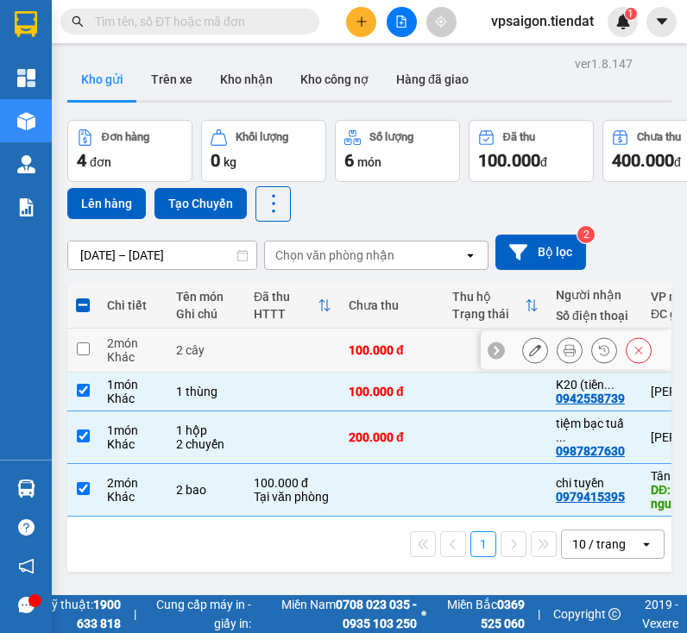
click at [342, 350] on td "100.000 đ" at bounding box center [392, 351] width 104 height 44
checkbox input "true"
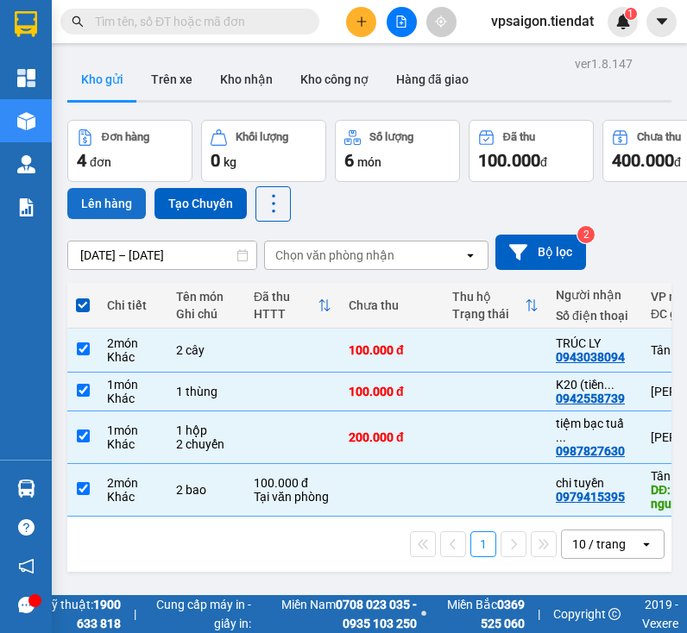
click at [111, 204] on button "Lên hàng" at bounding box center [106, 203] width 79 height 31
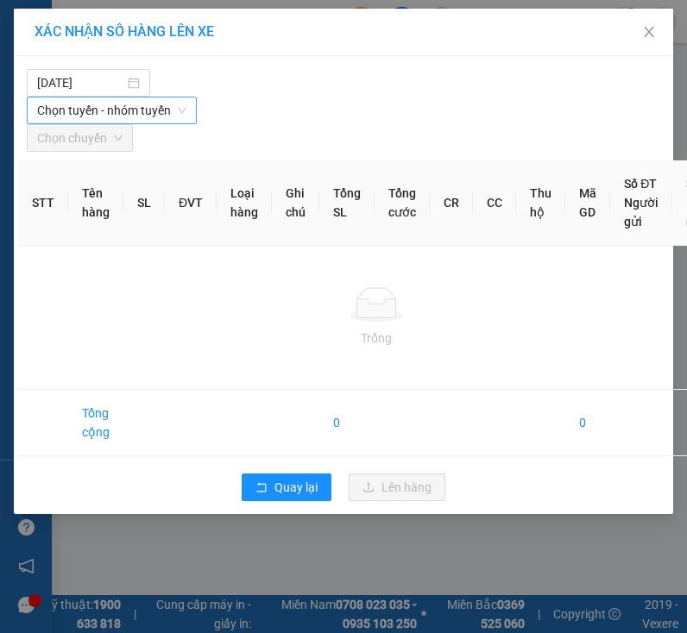
click at [159, 102] on span "Chọn tuyến - nhóm tuyến" at bounding box center [111, 111] width 149 height 26
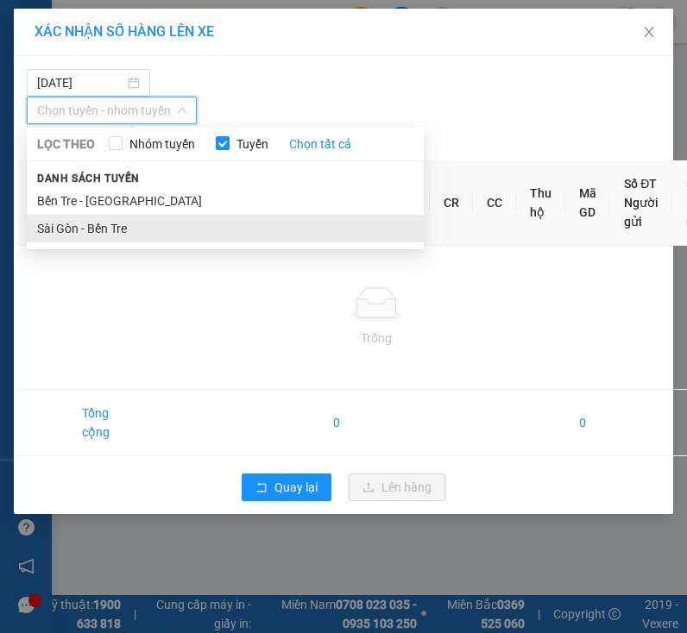
click at [112, 215] on li "Sài Gòn - Bến Tre" at bounding box center [225, 229] width 397 height 28
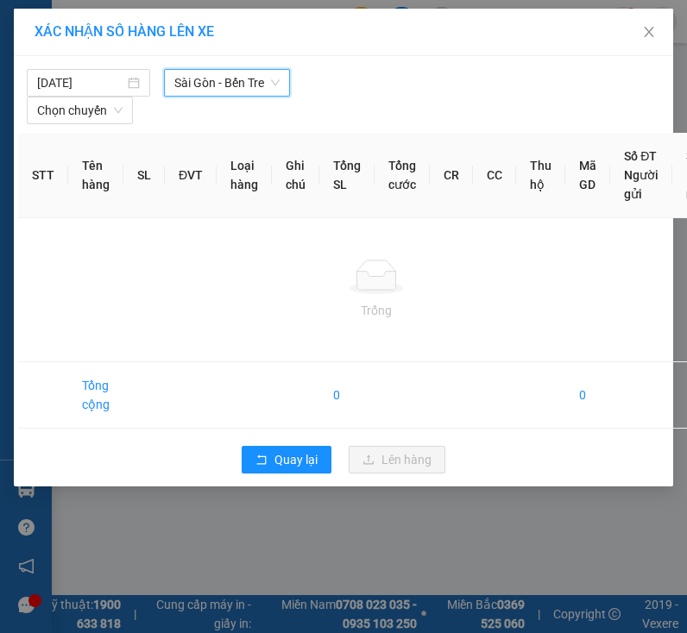
click at [186, 127] on div "[DATE] [GEOGRAPHIC_DATA] - Bến Tre [GEOGRAPHIC_DATA] - Bến Tre LỌC THEO Nhóm tu…" at bounding box center [343, 271] width 659 height 431
click at [123, 114] on span "Chọn chuyến" at bounding box center [79, 111] width 85 height 26
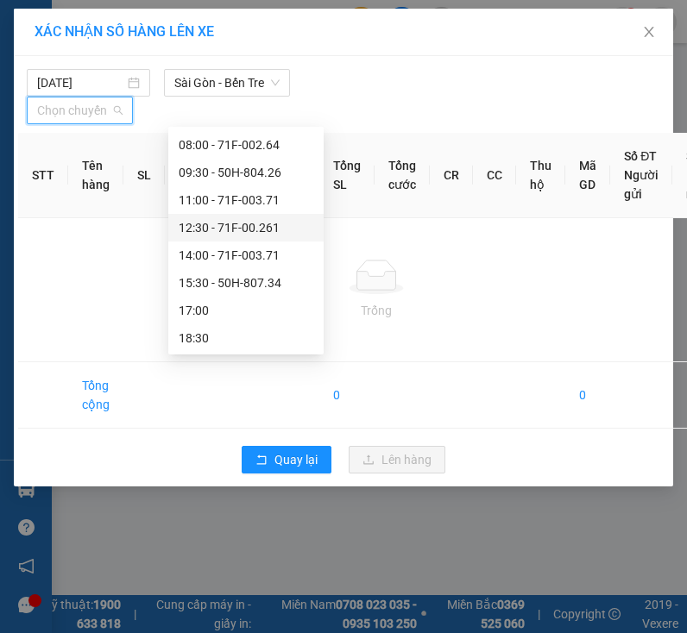
scroll to position [83, 0]
click at [211, 277] on div "15:30 - 50H-807.34" at bounding box center [246, 282] width 135 height 19
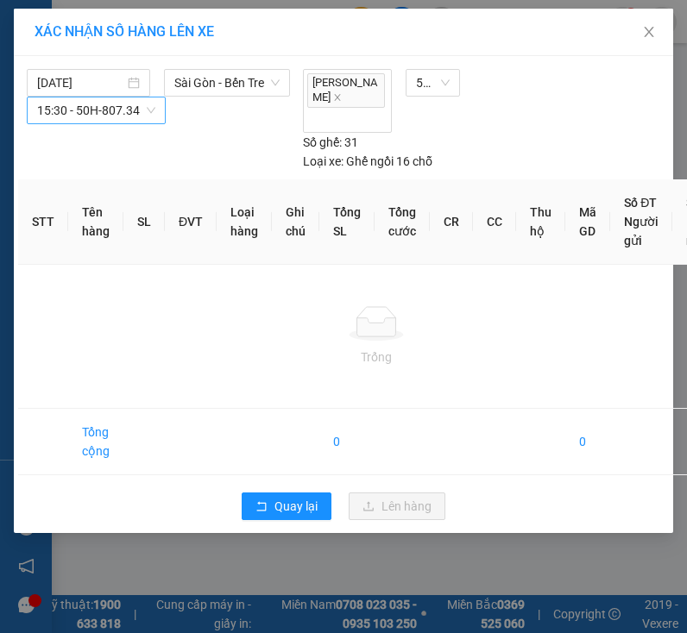
click at [102, 123] on span "15:30 - 50H-807.34" at bounding box center [96, 111] width 118 height 26
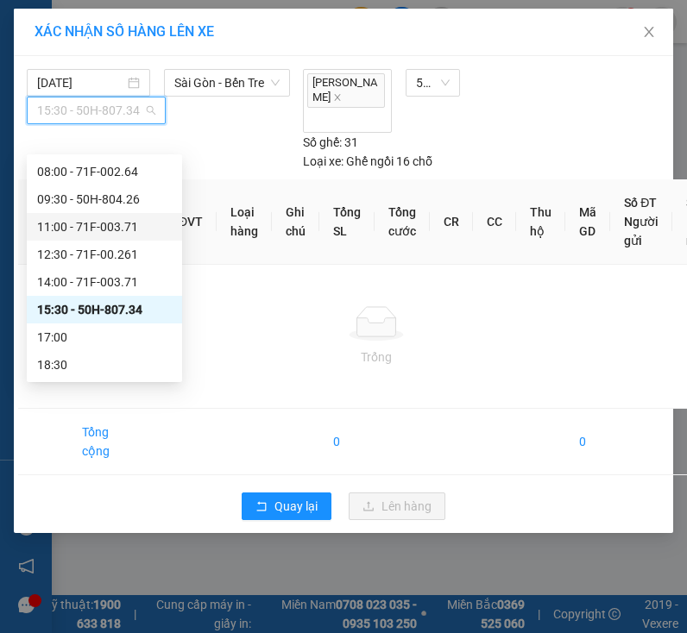
click at [293, 289] on td "Trống" at bounding box center [376, 337] width 716 height 144
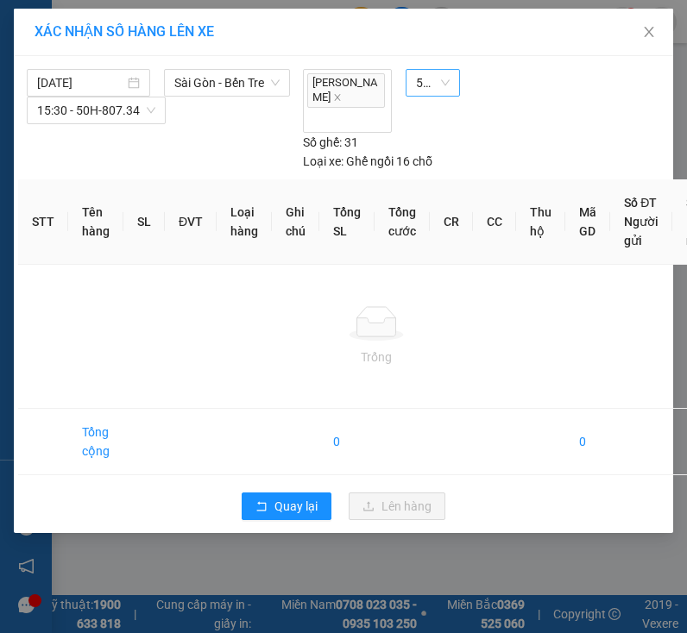
click at [438, 74] on span "50H-807.34" at bounding box center [433, 83] width 34 height 26
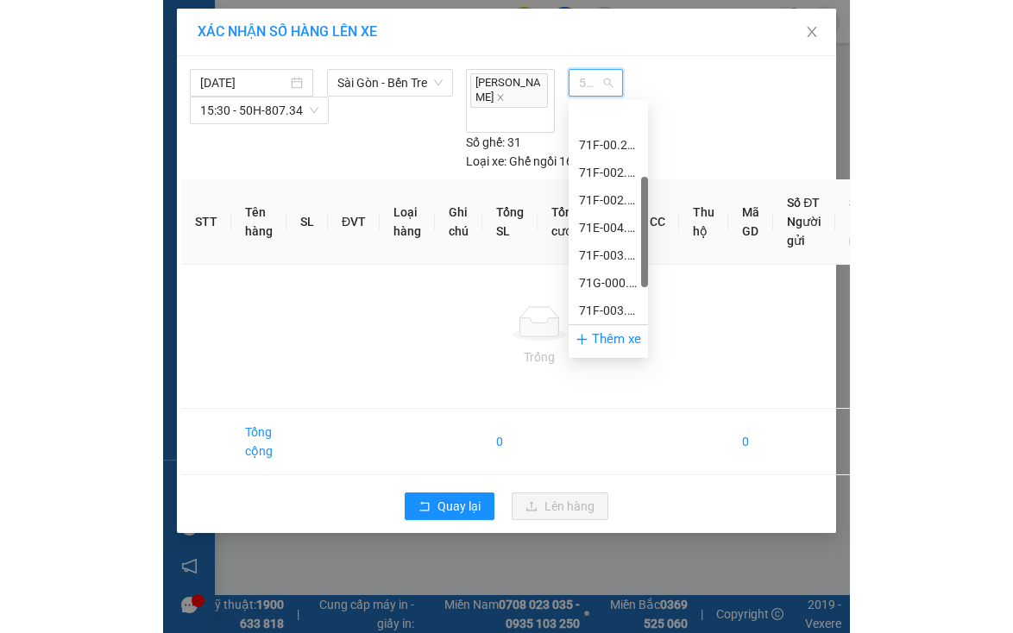
scroll to position [55, 0]
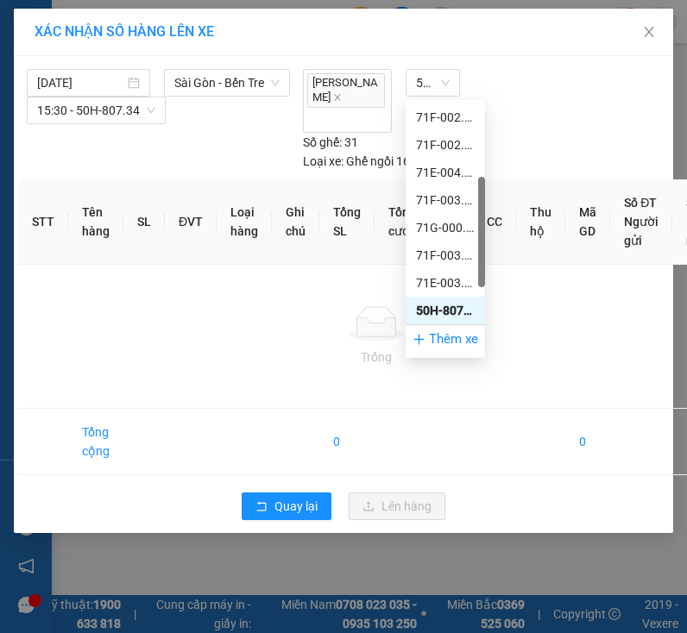
drag, startPoint x: 526, startPoint y: 81, endPoint x: 482, endPoint y: 90, distance: 44.9
click at [527, 81] on div "[PERSON_NAME] 50H-807.34 Số ghế: 31 Loại xe: Ghế ngồi 16 chỗ" at bounding box center [432, 120] width 273 height 102
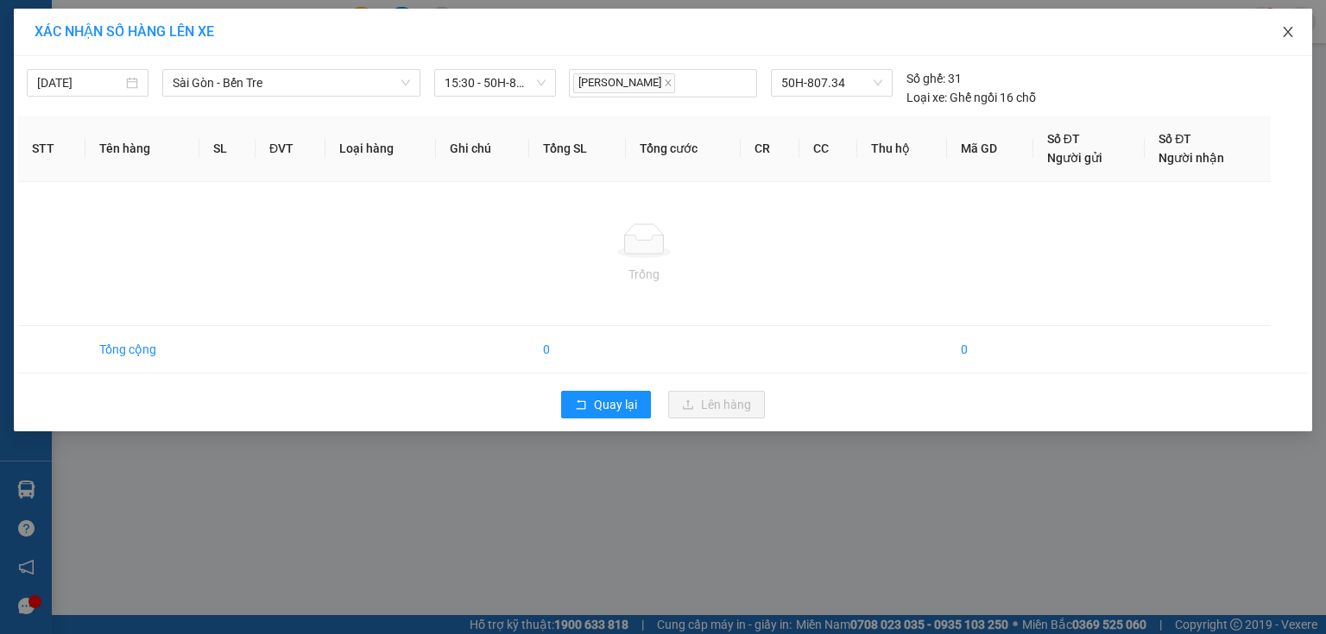
click at [952, 31] on icon "close" at bounding box center [1288, 32] width 14 height 14
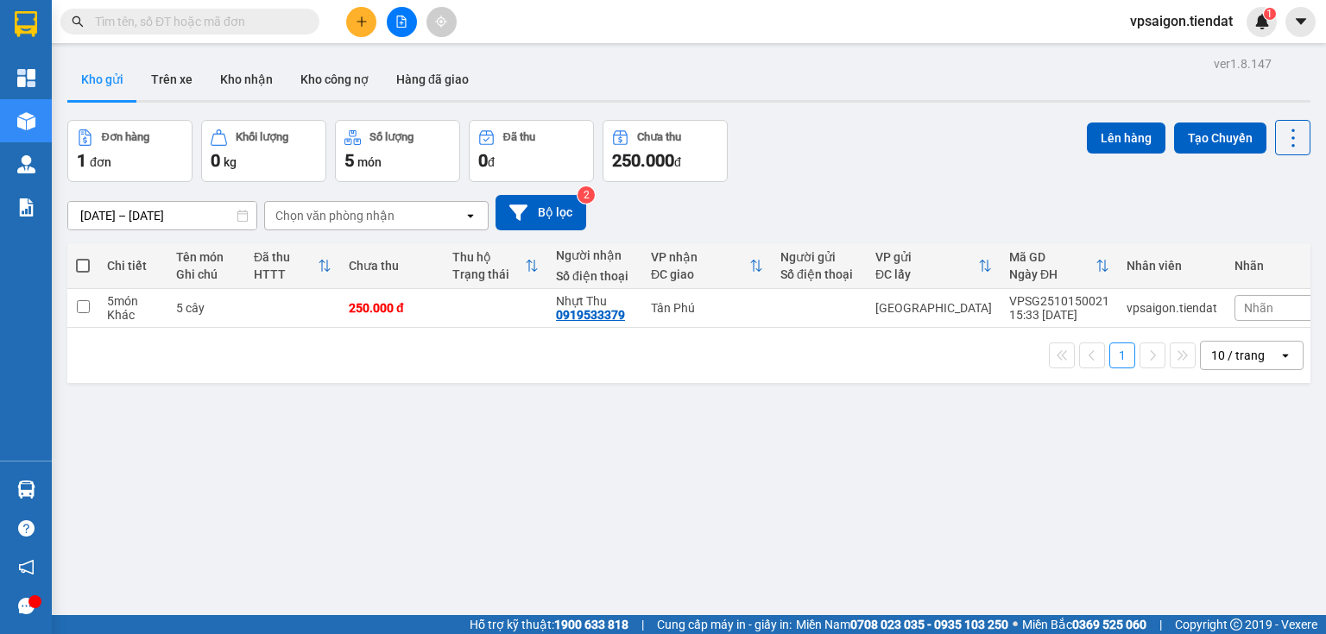
click at [87, 88] on button "Kho gửi" at bounding box center [102, 79] width 70 height 41
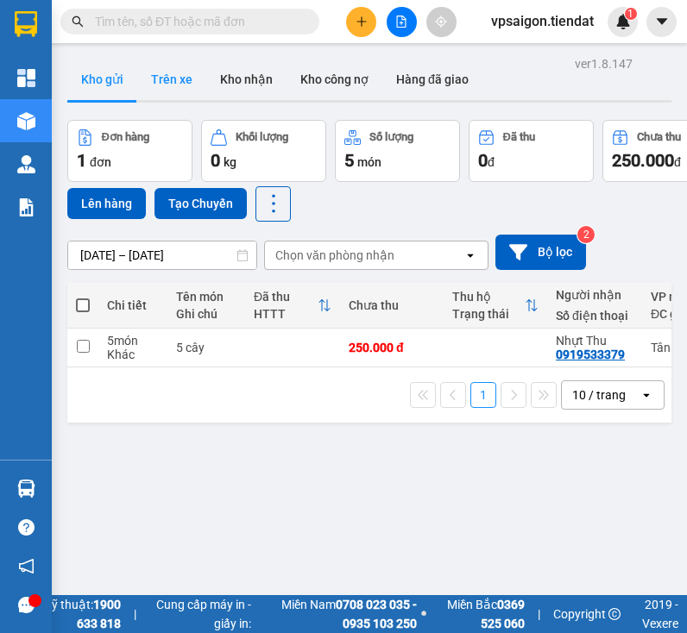
click at [198, 79] on button "Trên xe" at bounding box center [171, 79] width 69 height 41
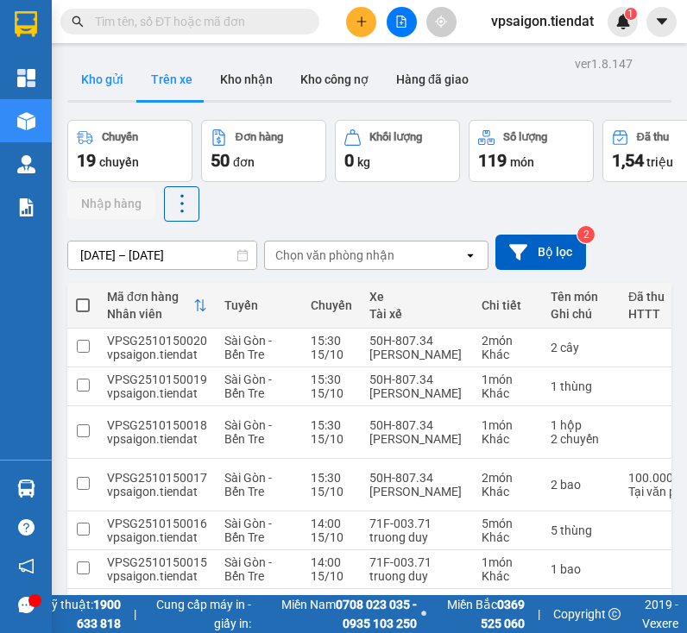
click at [114, 80] on button "Kho gửi" at bounding box center [102, 79] width 70 height 41
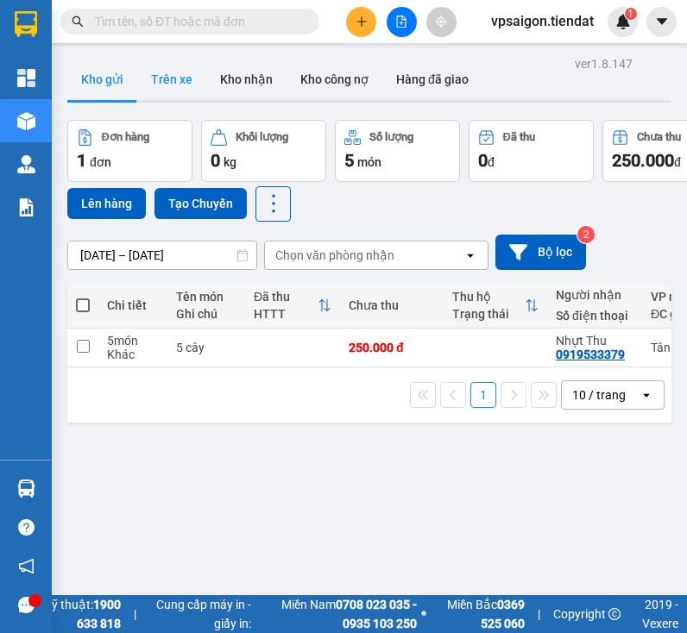
click at [177, 69] on button "Trên xe" at bounding box center [171, 79] width 69 height 41
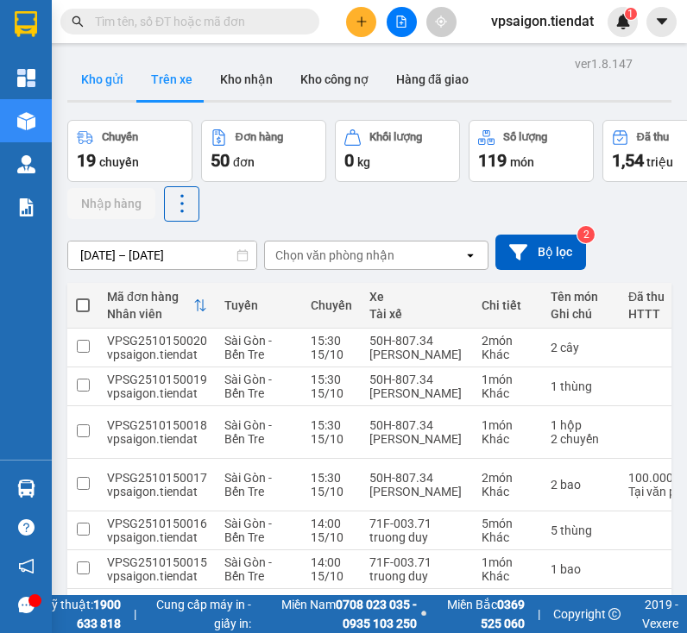
drag, startPoint x: 60, startPoint y: 76, endPoint x: 73, endPoint y: 81, distance: 13.9
click at [61, 76] on div "ver 1.8.147 Kho gửi Trên xe Kho nhận Kho công nợ Hàng đã giao Chuyến 19 chuyến …" at bounding box center [369, 436] width 618 height 769
click at [112, 90] on button "Kho gửi" at bounding box center [102, 79] width 70 height 41
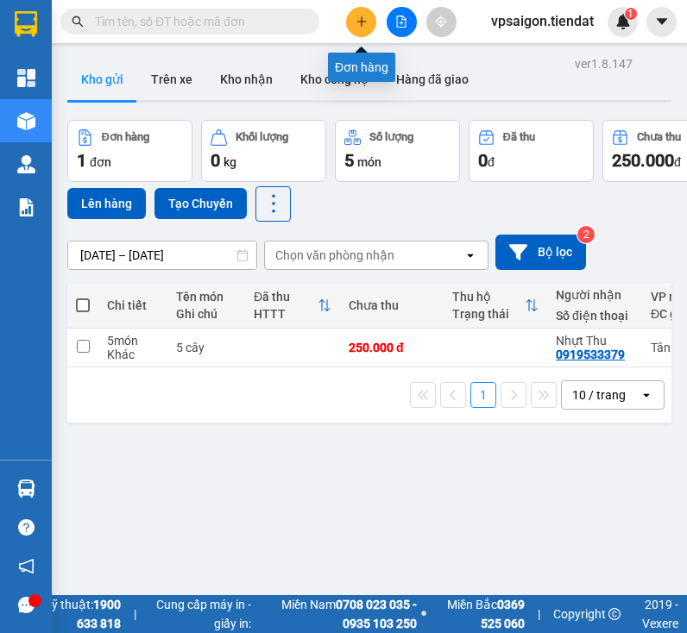
click at [363, 35] on button at bounding box center [361, 22] width 30 height 30
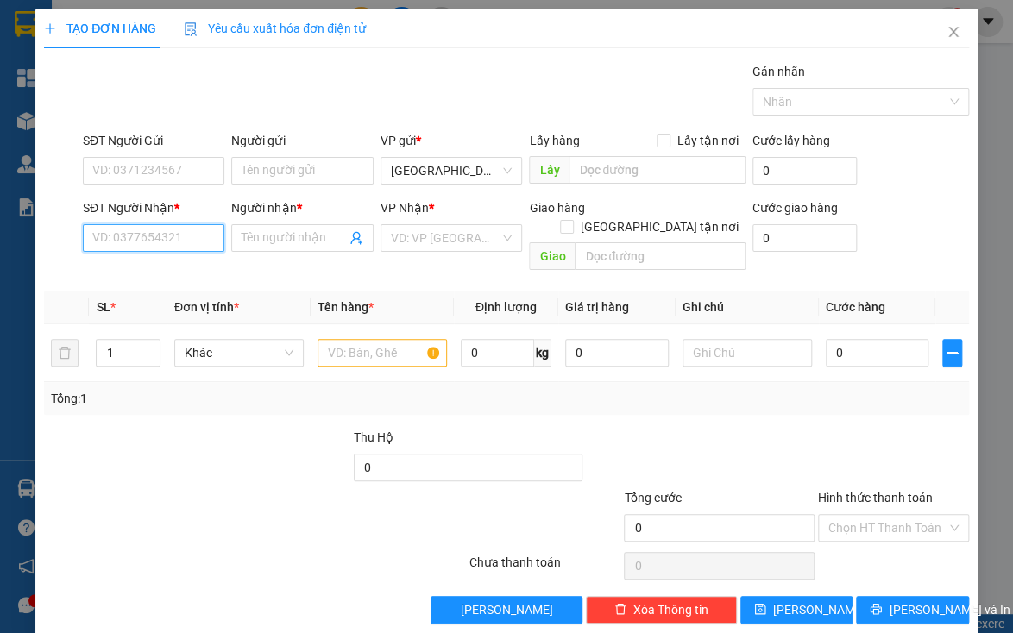
drag, startPoint x: 191, startPoint y: 235, endPoint x: 207, endPoint y: 227, distance: 18.1
click at [192, 234] on input "SĐT Người Nhận *" at bounding box center [154, 238] width 142 height 28
click at [314, 243] on input "Người nhận *" at bounding box center [294, 238] width 104 height 19
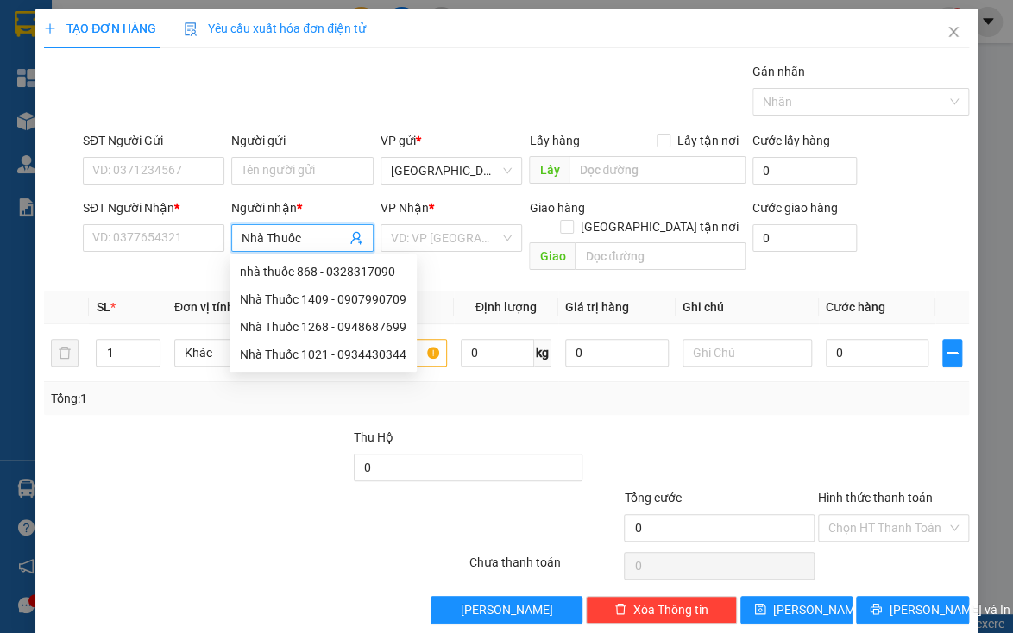
type input "Nhà Thuốc"
click at [307, 325] on div "Nhà Thuốc 1268 - 0948687699" at bounding box center [323, 327] width 167 height 19
type input "0948687699"
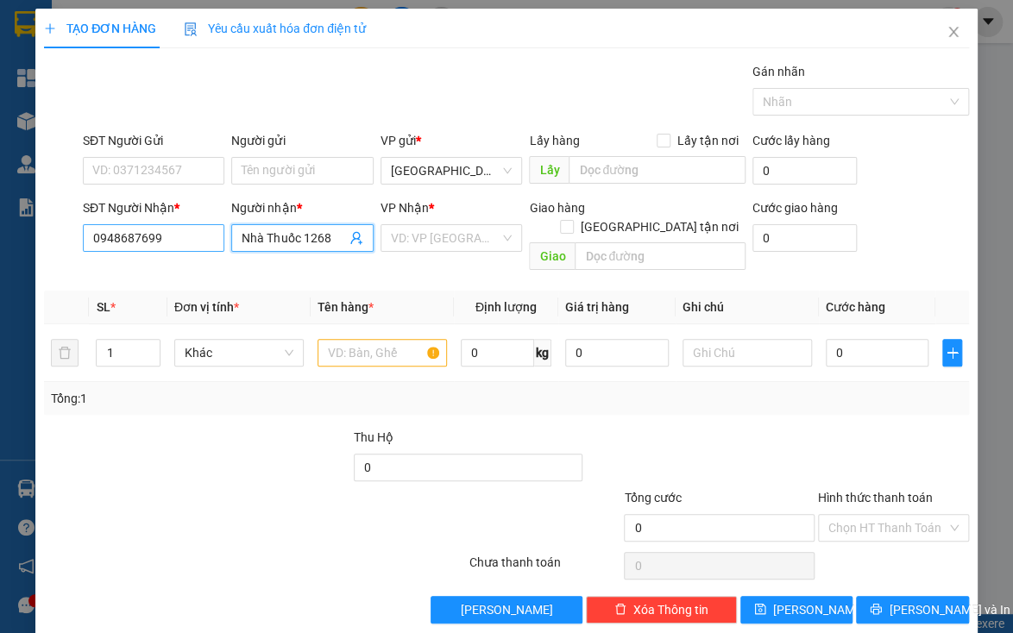
type input "Nhà Thuốc 1268"
click at [153, 248] on input "0948687699" at bounding box center [154, 238] width 142 height 28
click at [952, 27] on span "Close" at bounding box center [953, 33] width 48 height 48
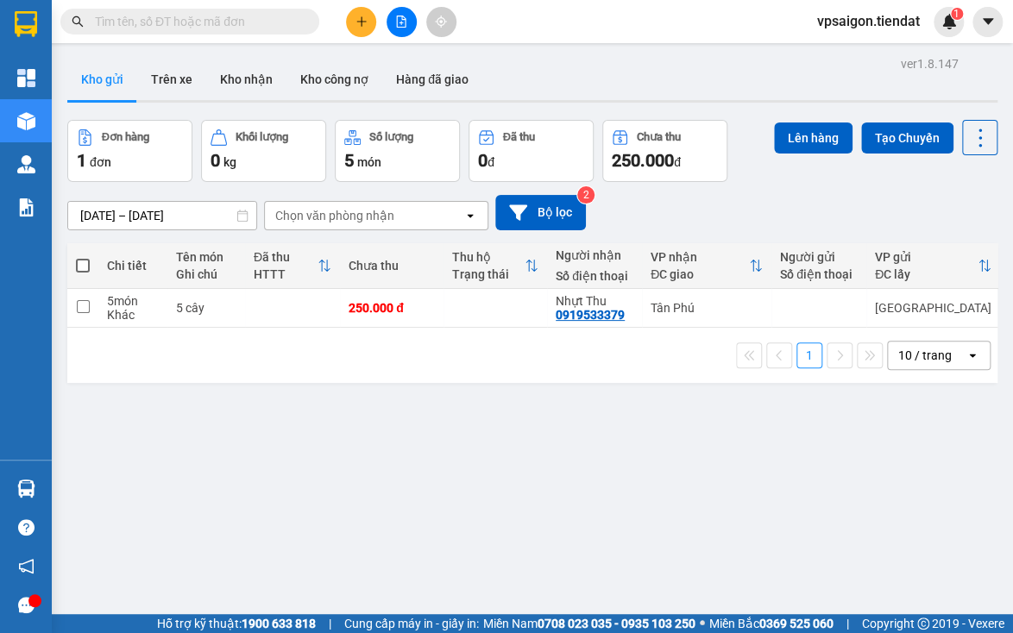
click at [342, 11] on div at bounding box center [401, 22] width 129 height 30
click at [359, 27] on icon "plus" at bounding box center [362, 22] width 12 height 12
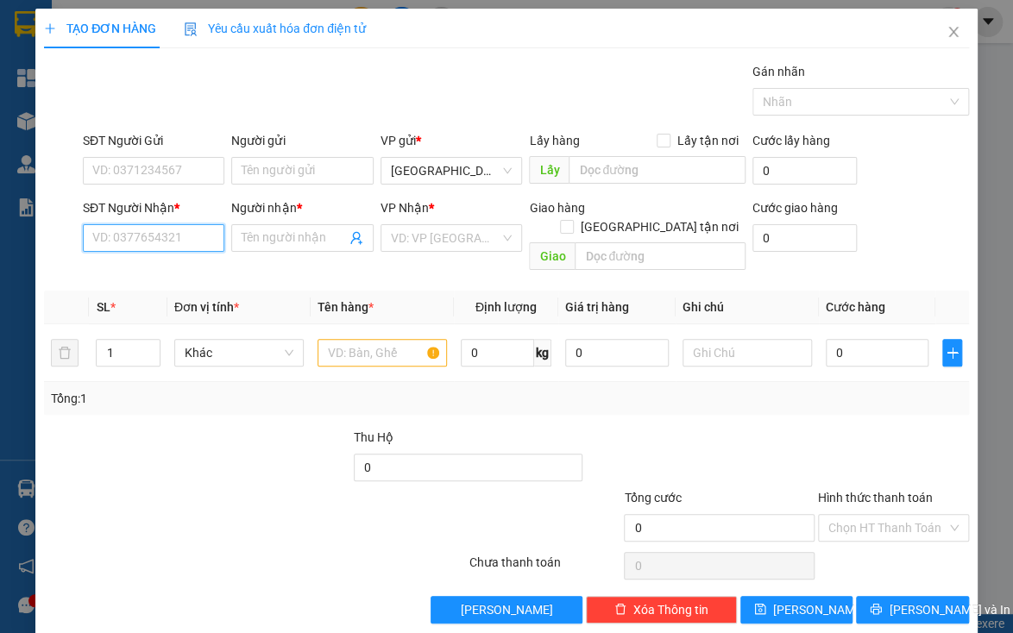
click at [146, 231] on input "SĐT Người Nhận *" at bounding box center [154, 238] width 142 height 28
paste input "0948687699"
type input "0948687699"
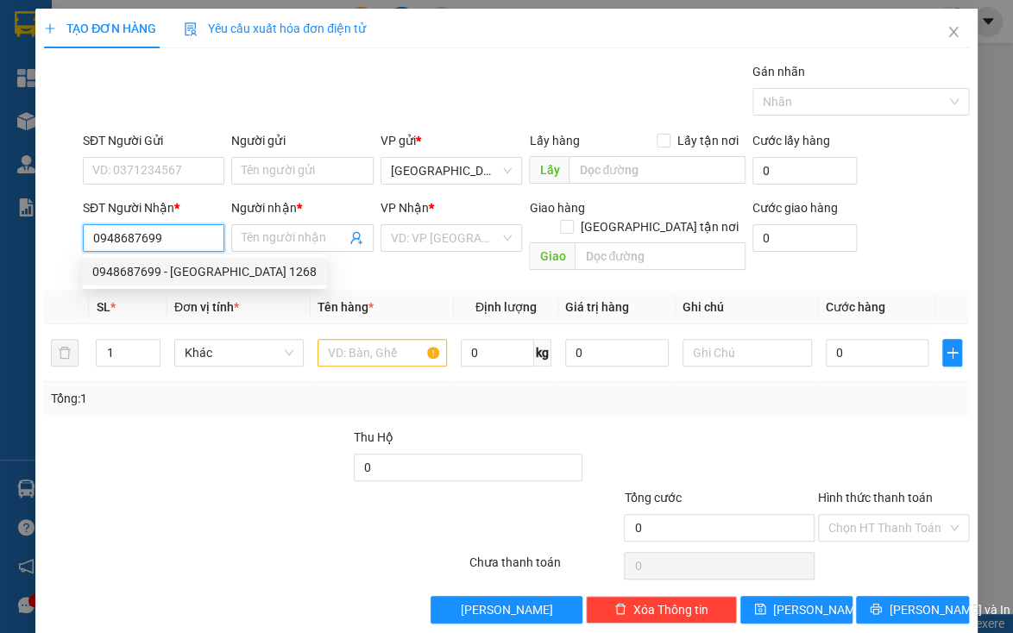
click at [162, 261] on div "0948687699 - [GEOGRAPHIC_DATA] 1268" at bounding box center [204, 272] width 245 height 28
type input "Nhà Thuốc 1268"
type input "tượng dài"
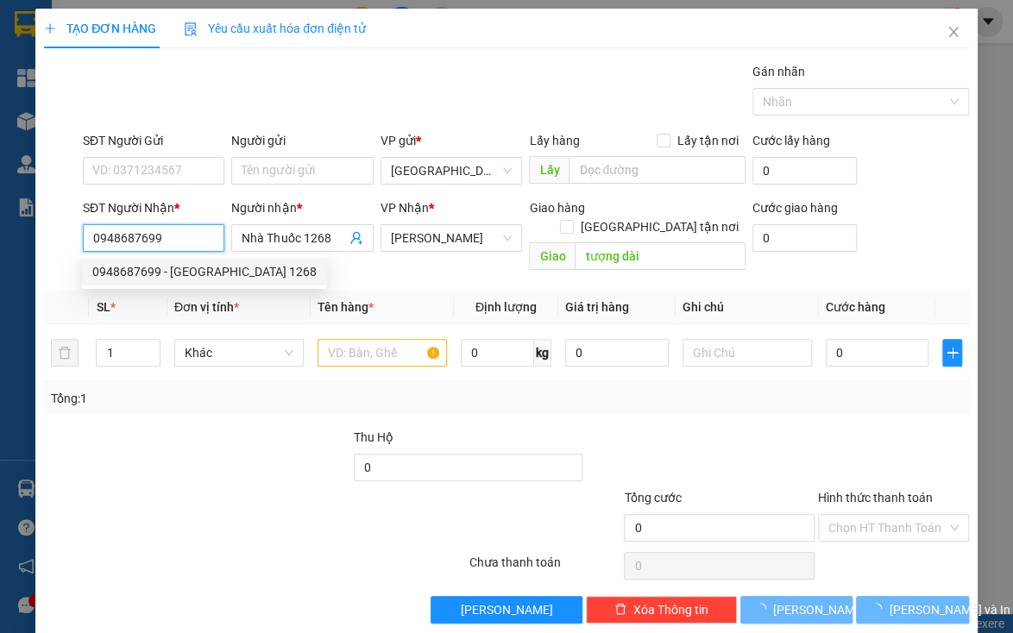
type input "100.000"
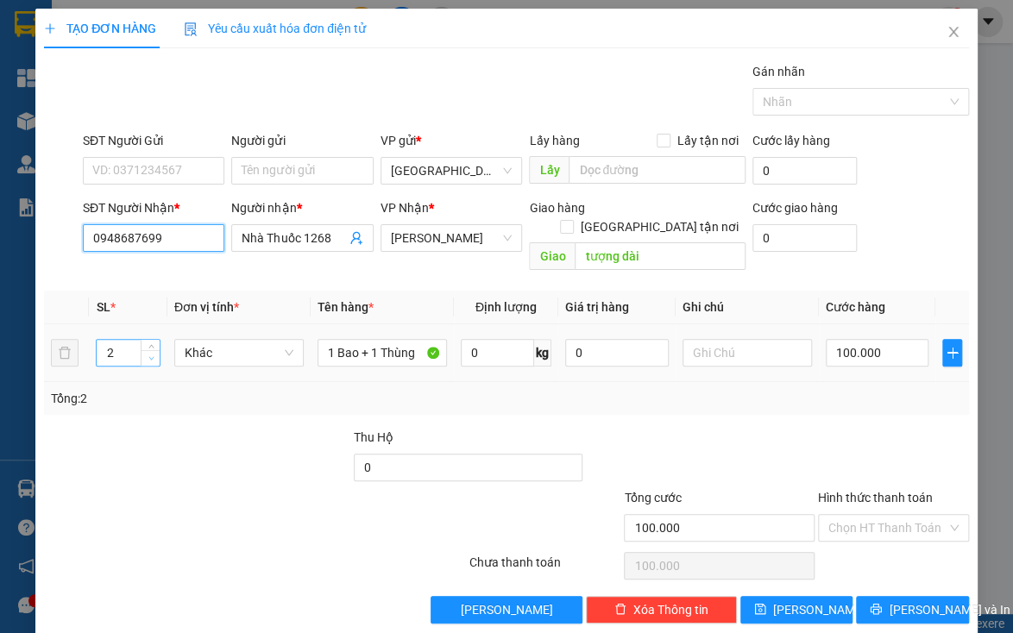
type input "0948687699"
type input "1"
click at [148, 356] on icon "down" at bounding box center [151, 359] width 6 height 6
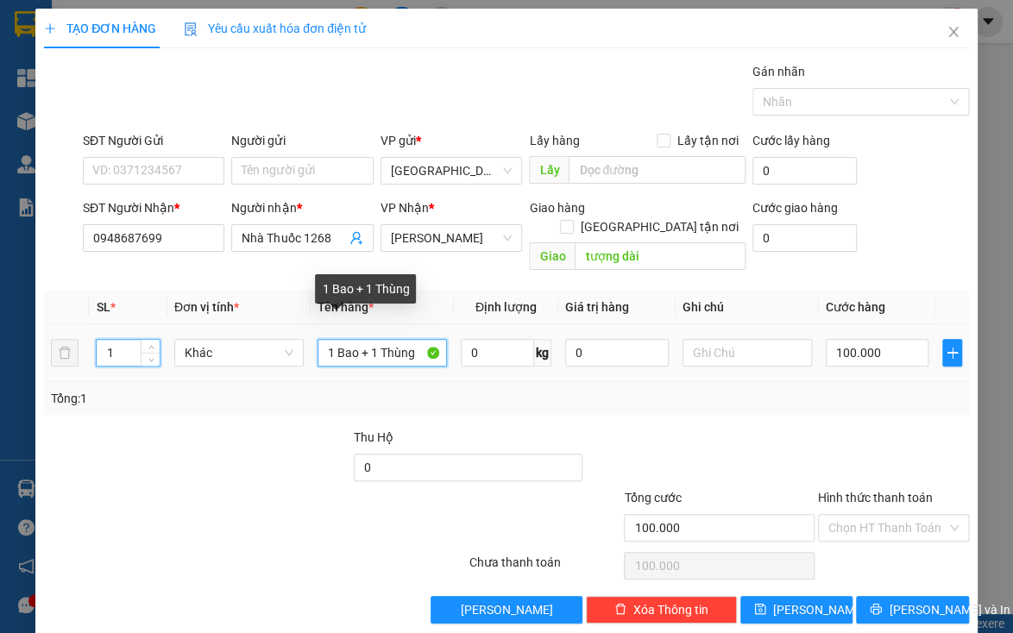
click at [363, 339] on input "1 Bao + 1 Thùng" at bounding box center [382, 353] width 129 height 28
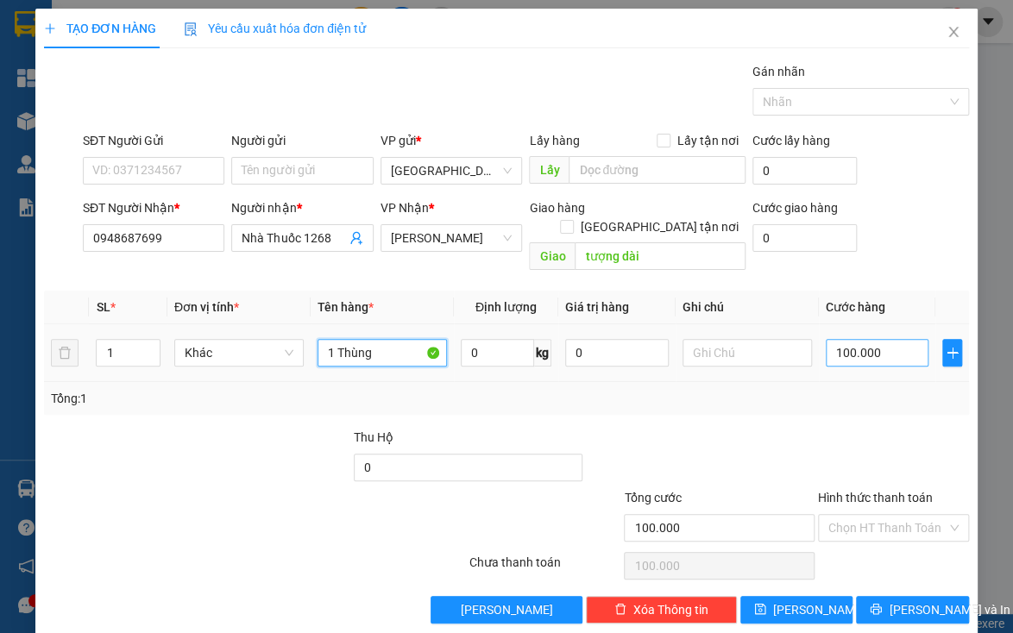
type input "1 Thùng"
click at [873, 343] on input "100.000" at bounding box center [878, 353] width 104 height 28
type input "6"
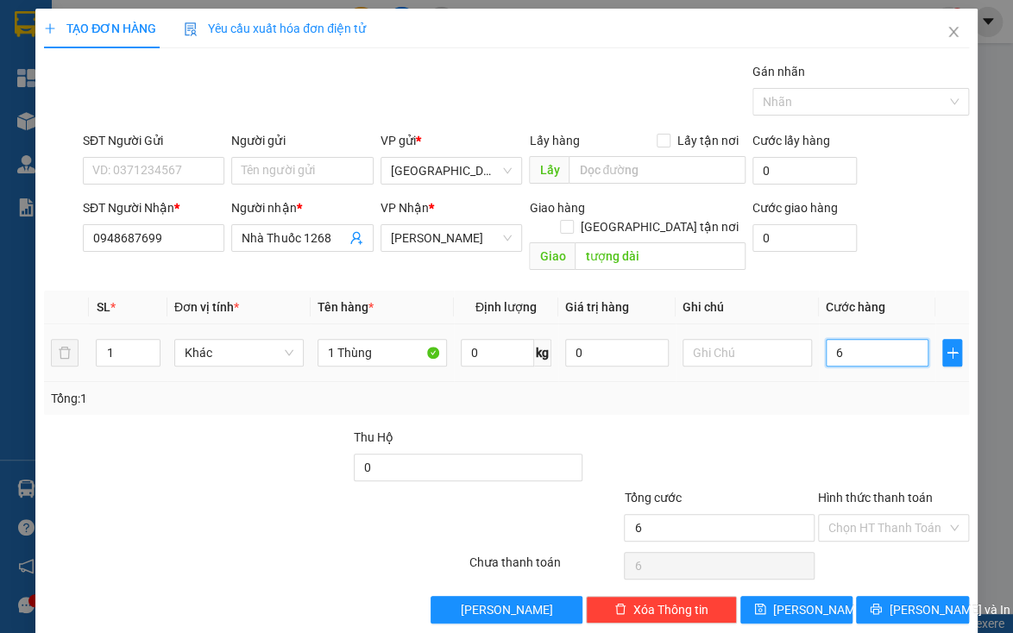
type input "60"
type input "60.000"
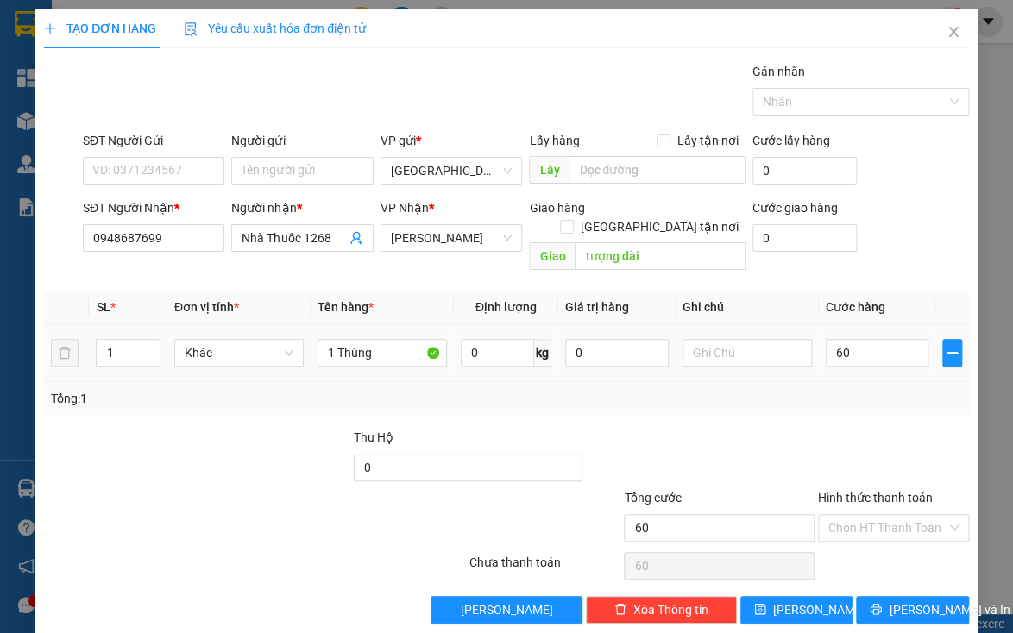
type input "60.000"
drag, startPoint x: 801, startPoint y: 359, endPoint x: 910, endPoint y: 406, distance: 119.4
click at [803, 362] on td at bounding box center [747, 353] width 143 height 58
click at [916, 515] on input "Hình thức thanh toán" at bounding box center [887, 528] width 118 height 26
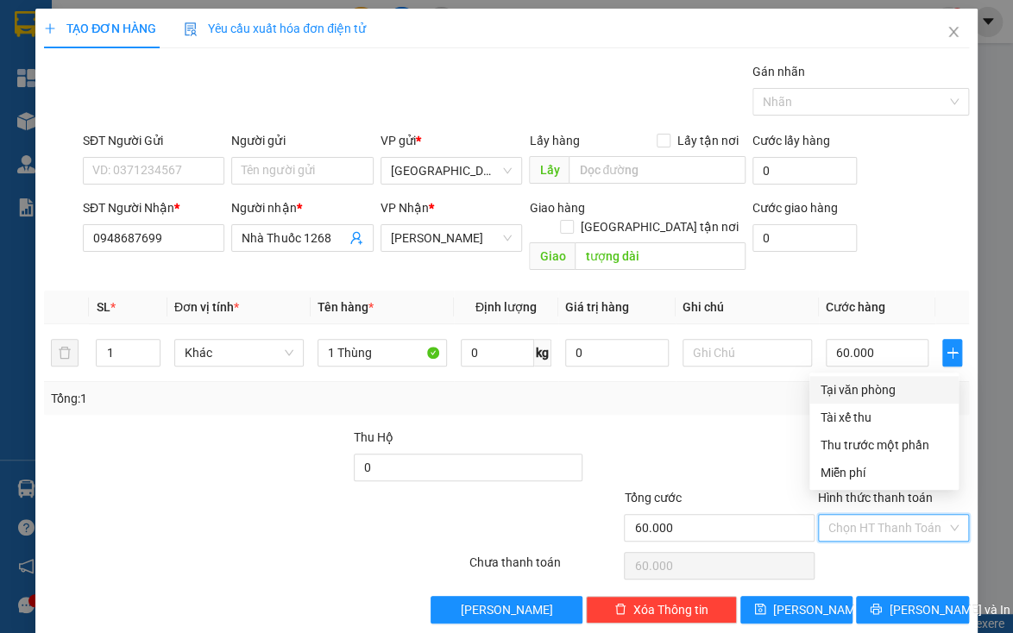
click at [860, 400] on div "Tại văn phòng" at bounding box center [883, 390] width 149 height 28
type input "0"
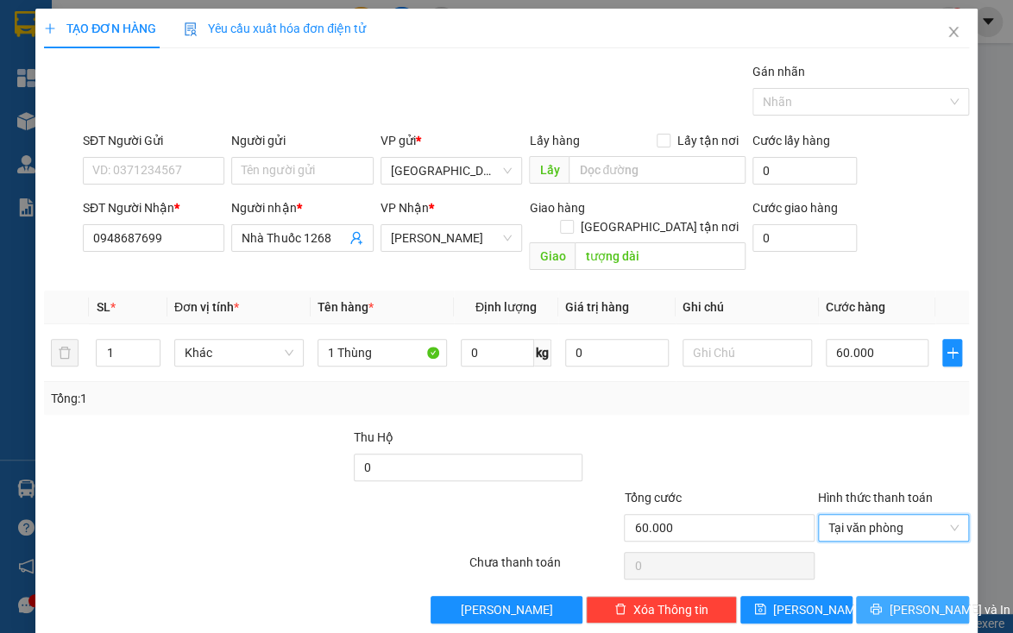
click at [906, 601] on span "[PERSON_NAME] và In" at bounding box center [949, 610] width 121 height 19
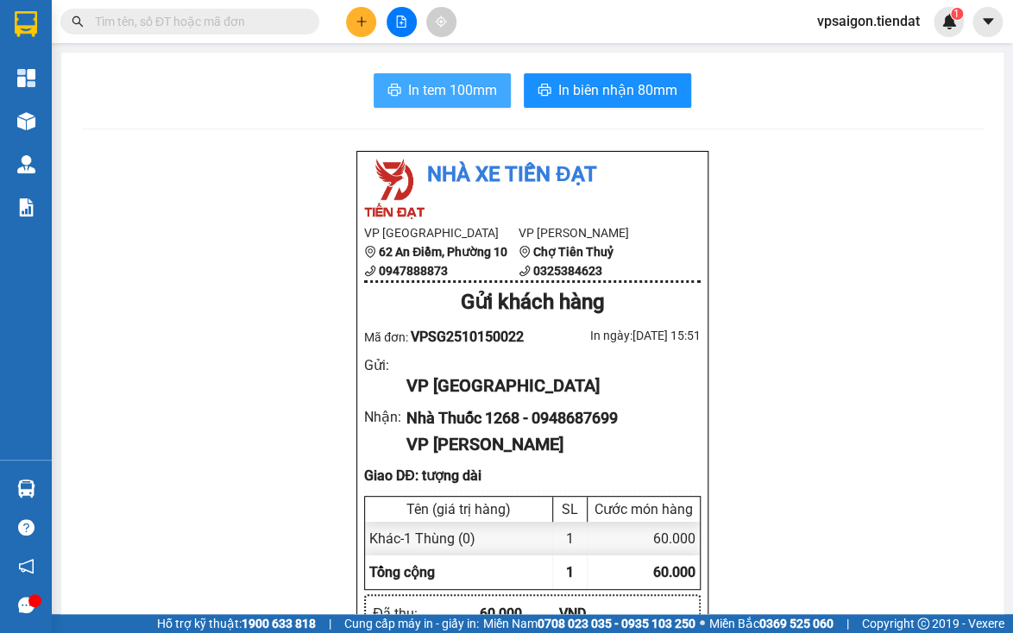
click at [466, 102] on button "In tem 100mm" at bounding box center [442, 90] width 137 height 35
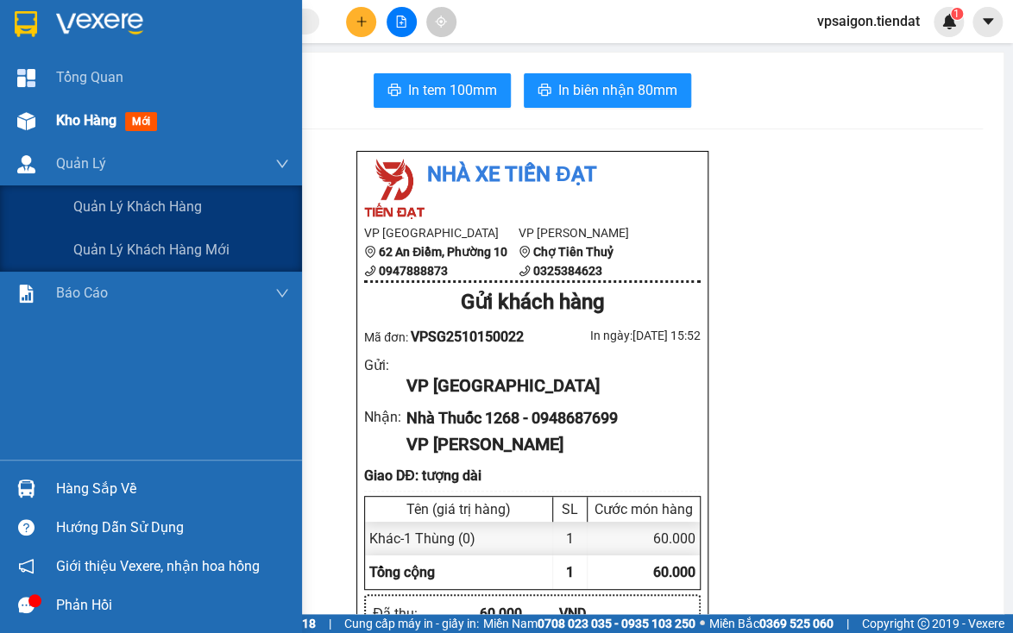
click at [22, 144] on div "Quản Lý" at bounding box center [151, 163] width 302 height 43
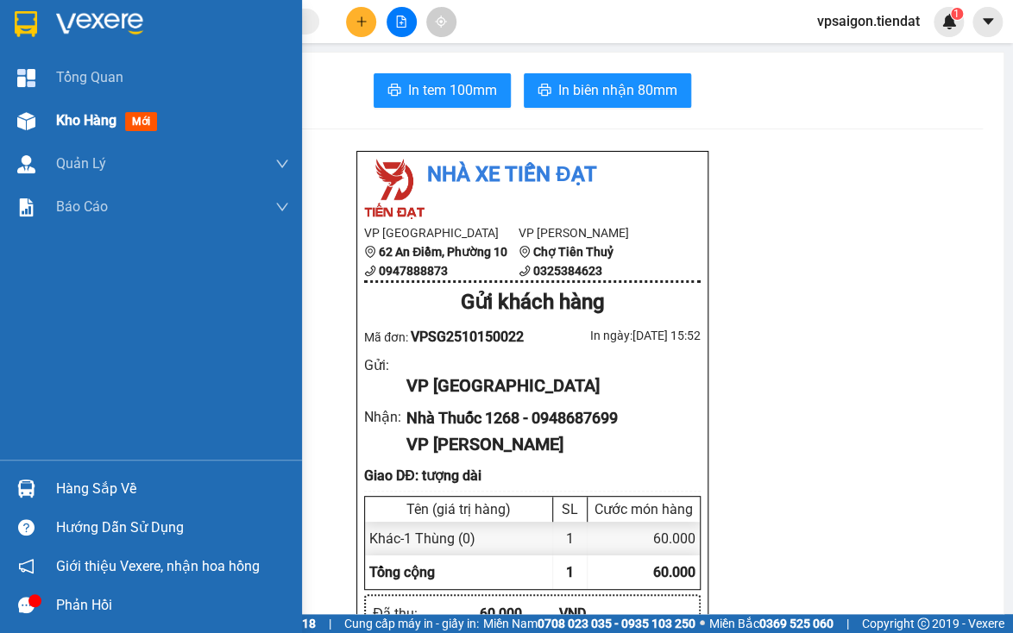
click at [35, 129] on div at bounding box center [26, 121] width 30 height 30
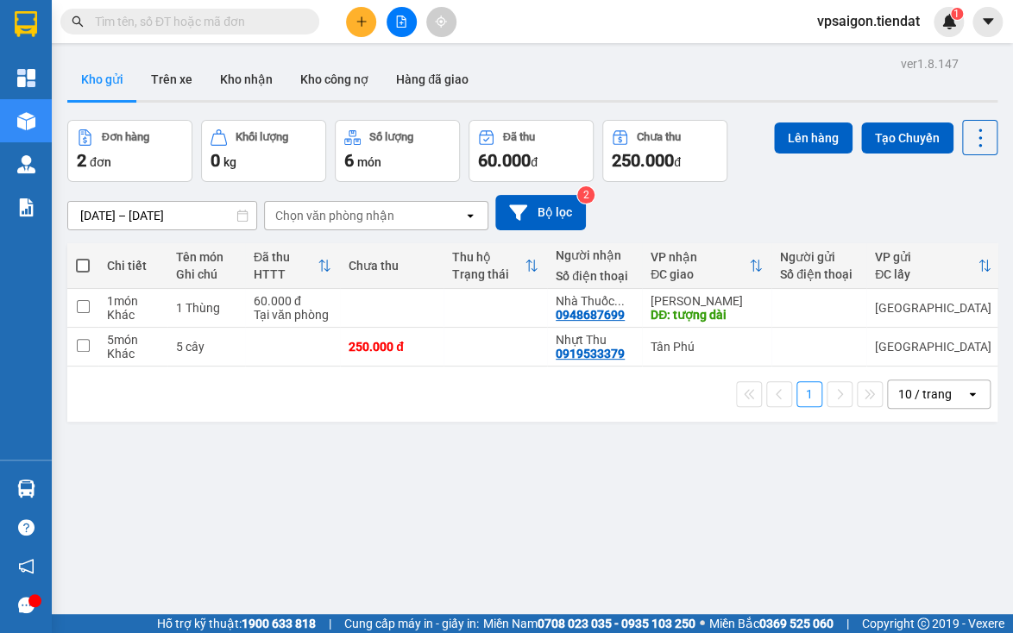
drag, startPoint x: 255, startPoint y: 501, endPoint x: 282, endPoint y: 501, distance: 27.6
click at [256, 501] on div "ver 1.8.147 Kho gửi Trên xe Kho nhận Kho công nợ Hàng đã giao Đơn hàng 2 đơn Kh…" at bounding box center [532, 368] width 944 height 633
click at [292, 428] on div "ver 1.8.147 Kho gửi Trên xe Kho nhận Kho công nợ Hàng đã giao Đơn hàng 2 đơn Kh…" at bounding box center [532, 368] width 944 height 633
click at [855, 303] on icon at bounding box center [861, 308] width 12 height 12
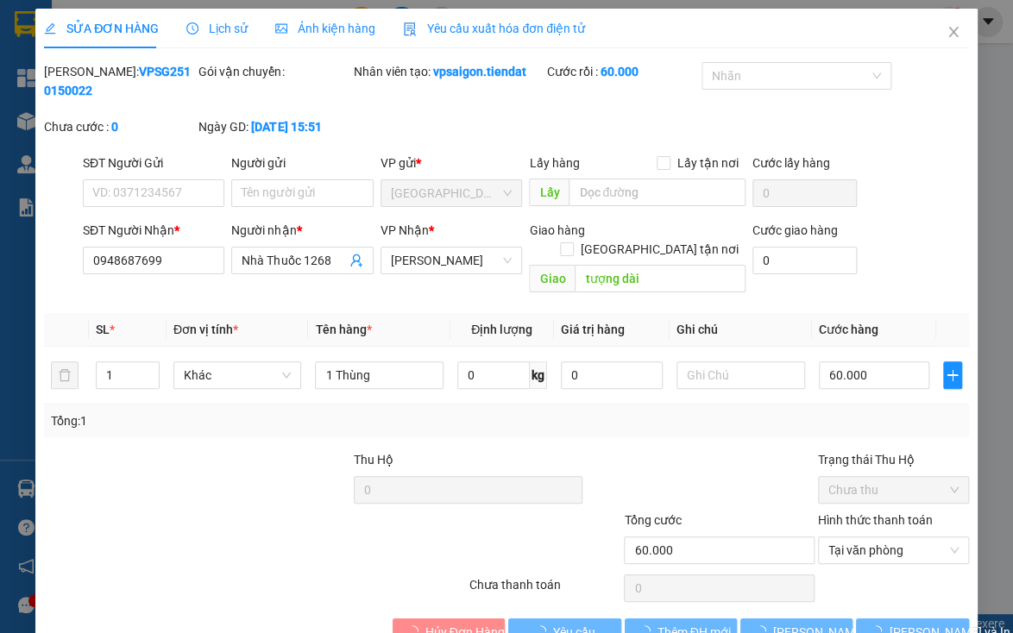
type input "0948687699"
type input "Nhà Thuốc 1268"
type input "tượng dài"
type input "60.000"
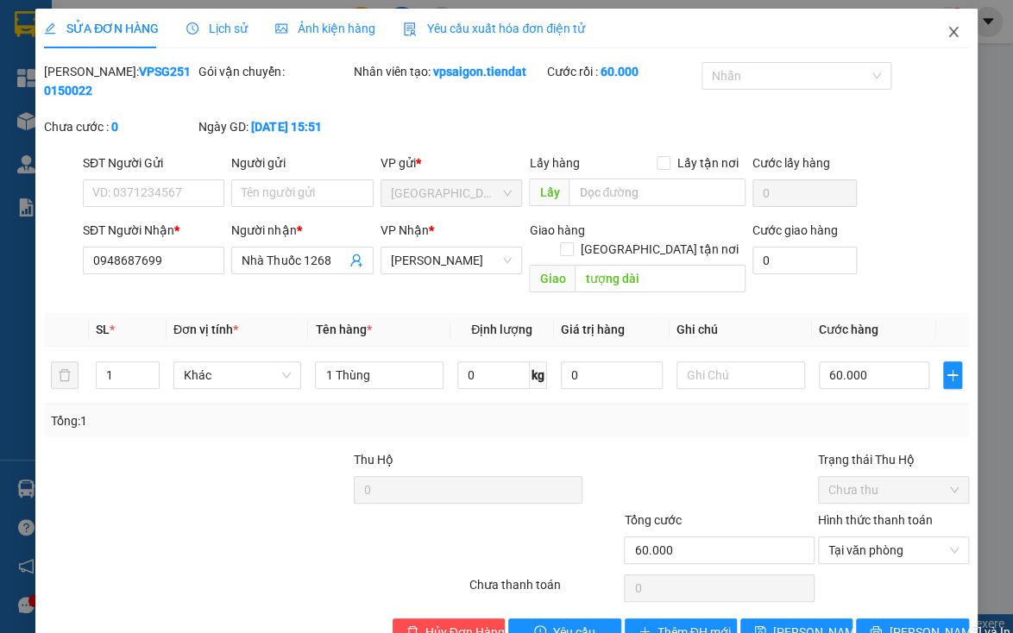
drag, startPoint x: 938, startPoint y: 22, endPoint x: 1011, endPoint y: 91, distance: 100.7
click at [939, 22] on span "Close" at bounding box center [953, 33] width 48 height 48
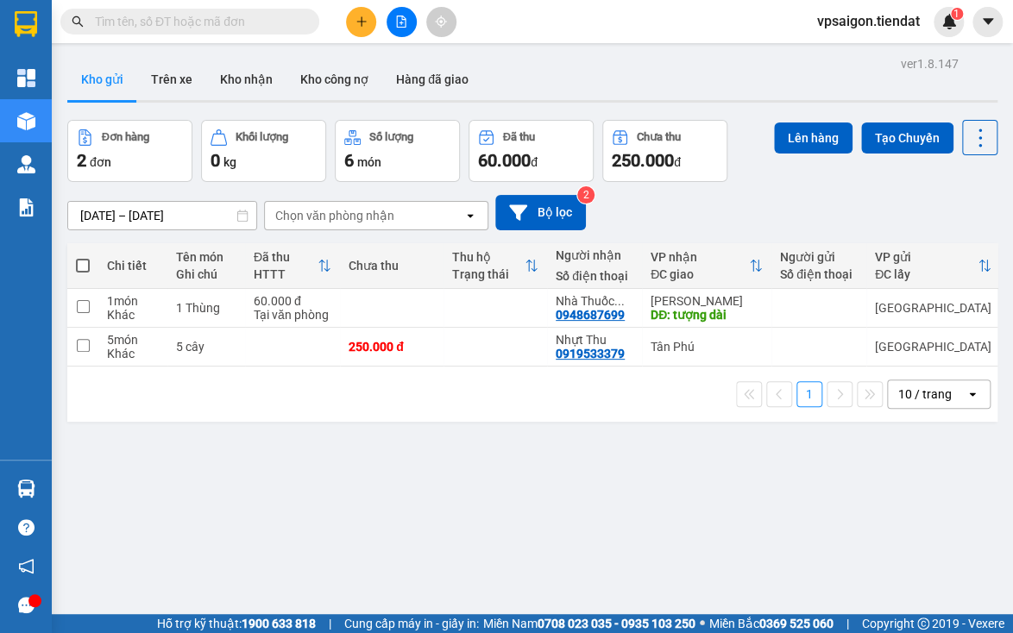
click at [375, 36] on div at bounding box center [401, 22] width 129 height 30
click at [368, 32] on button at bounding box center [361, 22] width 30 height 30
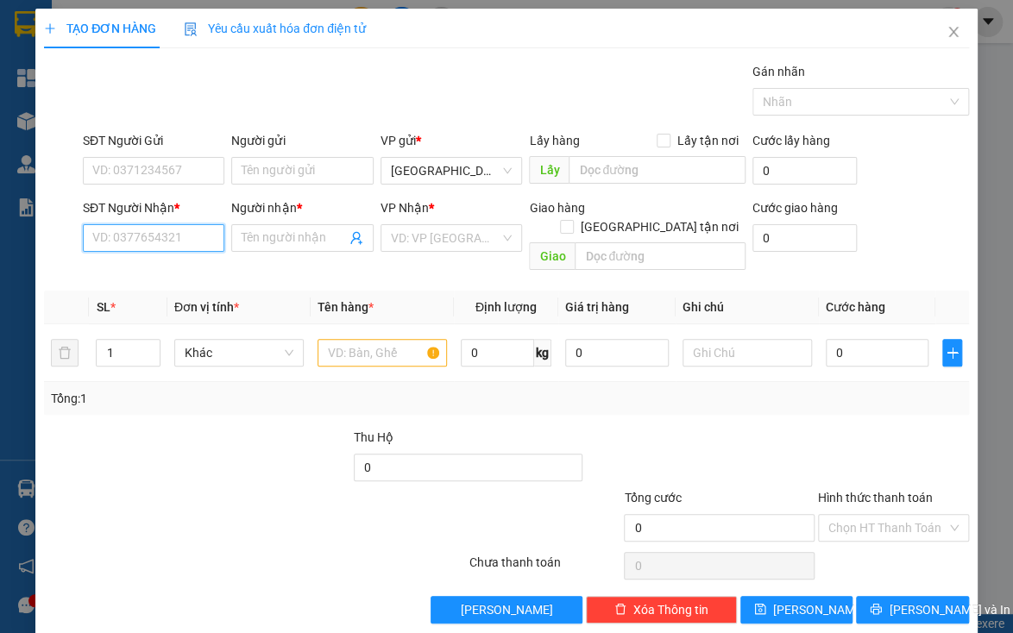
click at [206, 231] on input "SĐT Người Nhận *" at bounding box center [154, 238] width 142 height 28
type input "0915315767"
click at [272, 237] on input "Người nhận *" at bounding box center [294, 238] width 104 height 19
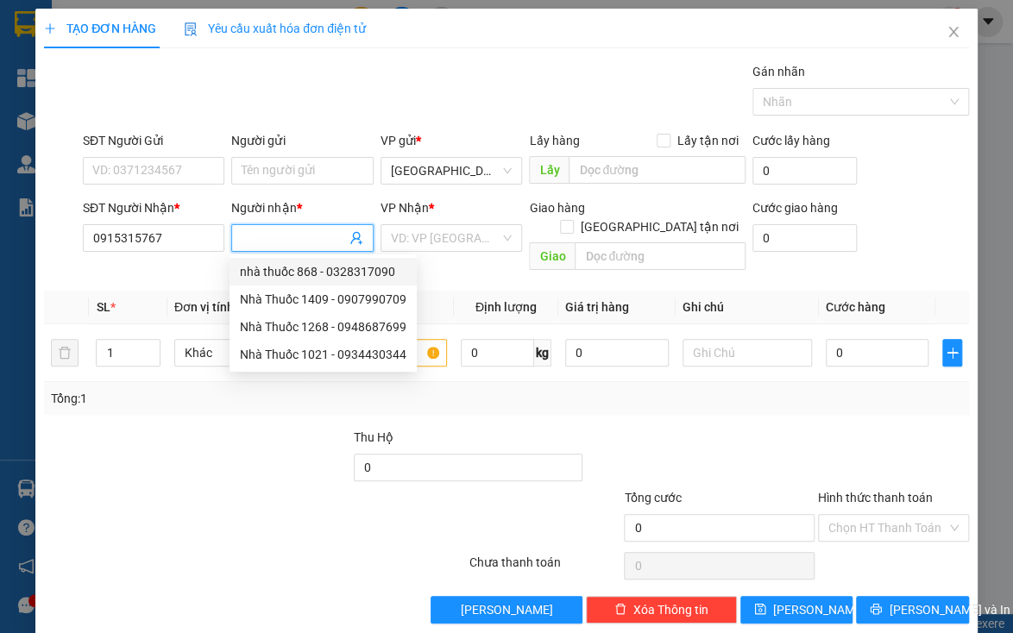
click at [277, 242] on input "Người nhận *" at bounding box center [294, 238] width 104 height 19
click at [444, 242] on input "search" at bounding box center [445, 238] width 109 height 26
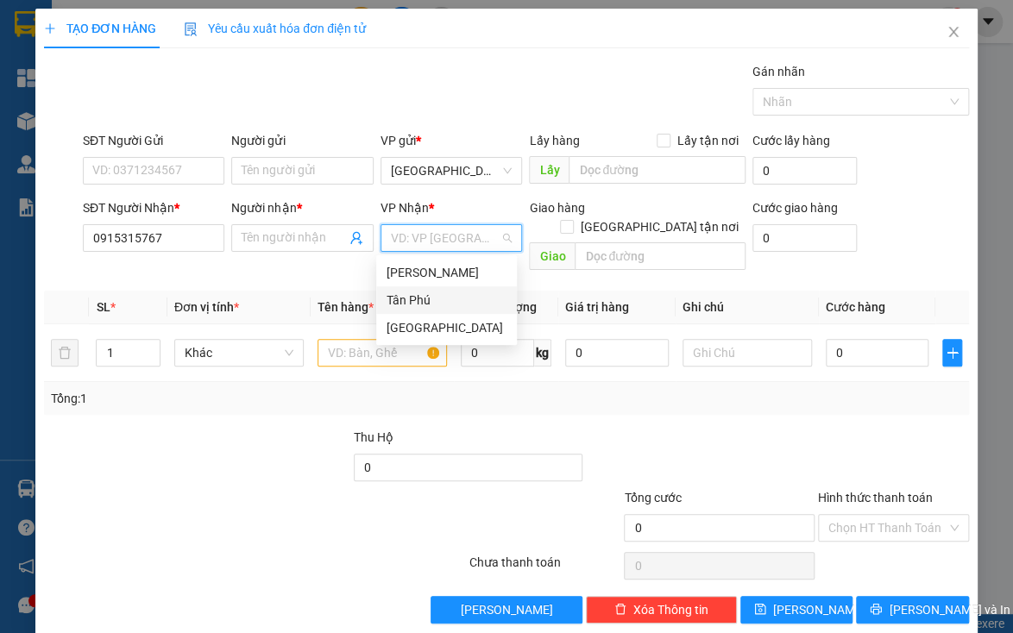
click at [425, 289] on div "Tân Phú" at bounding box center [446, 301] width 141 height 28
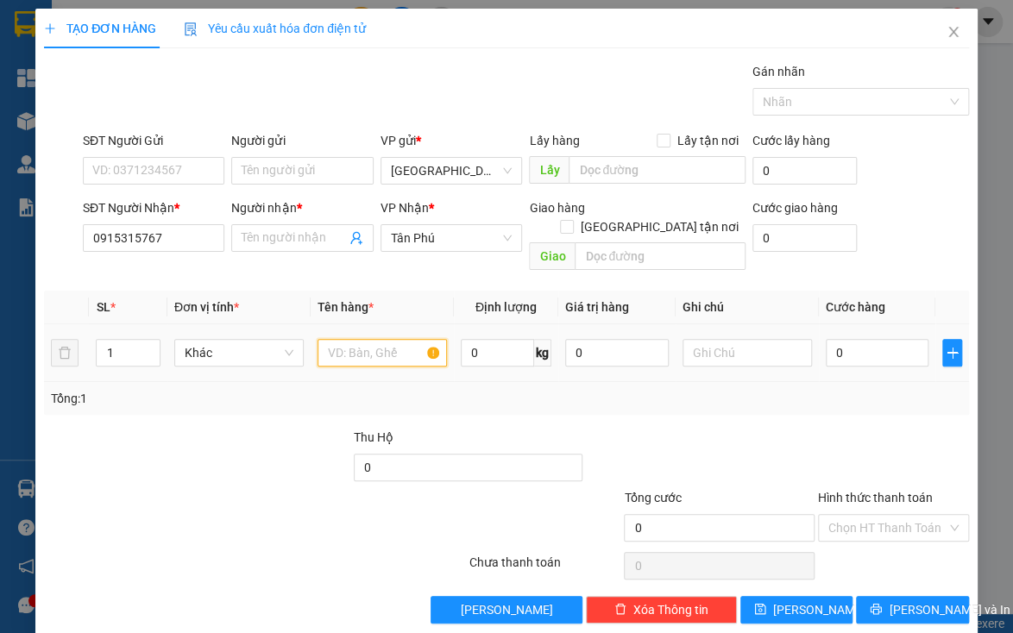
click at [352, 339] on input "text" at bounding box center [382, 353] width 129 height 28
type input "1"
click at [148, 343] on span "up" at bounding box center [151, 348] width 10 height 10
type input "3"
click at [148, 343] on span "up" at bounding box center [151, 348] width 10 height 10
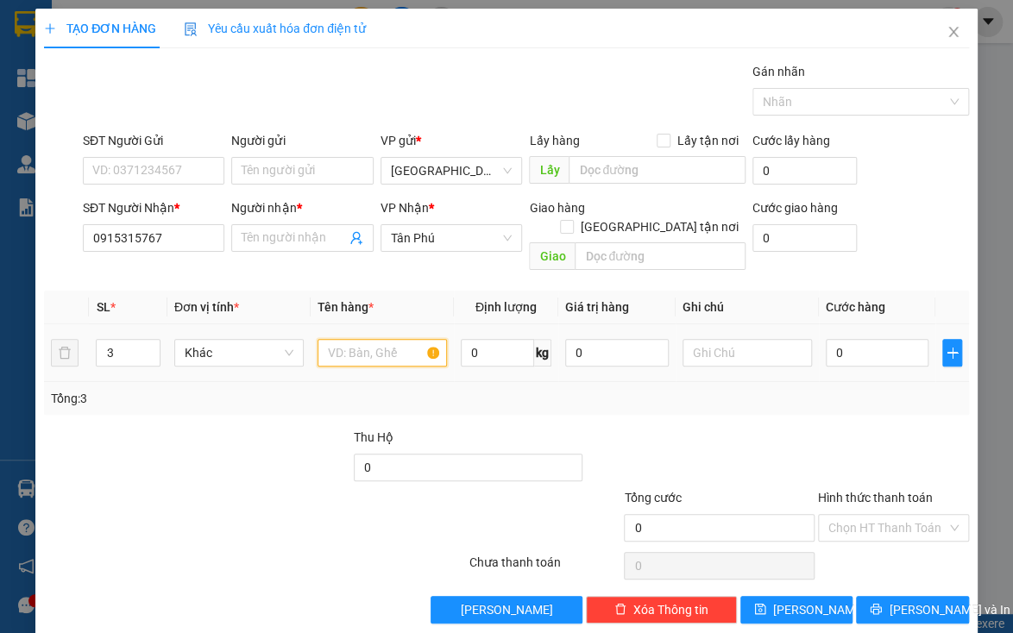
click at [337, 339] on input "text" at bounding box center [382, 353] width 129 height 28
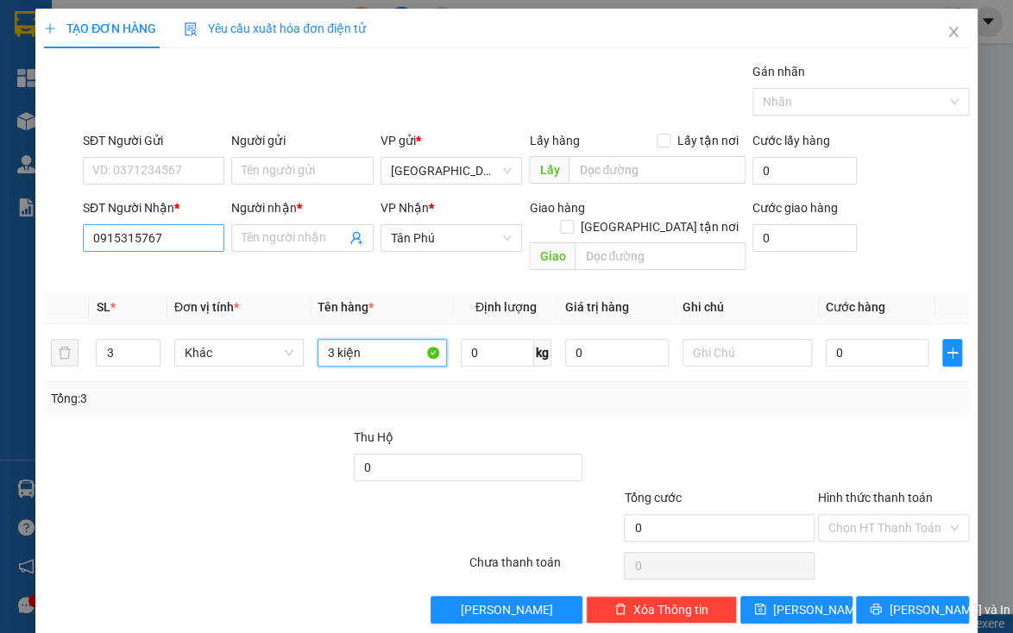
type input "3 kiện"
click at [110, 236] on input "0915315767" at bounding box center [154, 238] width 142 height 28
click at [122, 236] on input "0915315767" at bounding box center [154, 238] width 142 height 28
type input "0975315767"
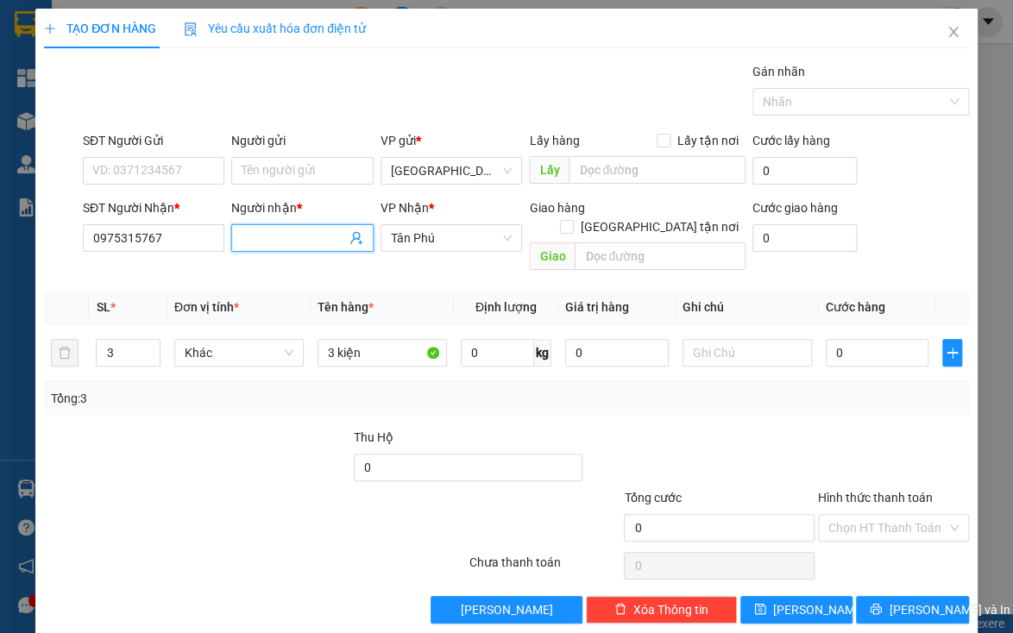
click at [339, 229] on input "Người nhận *" at bounding box center [294, 238] width 104 height 19
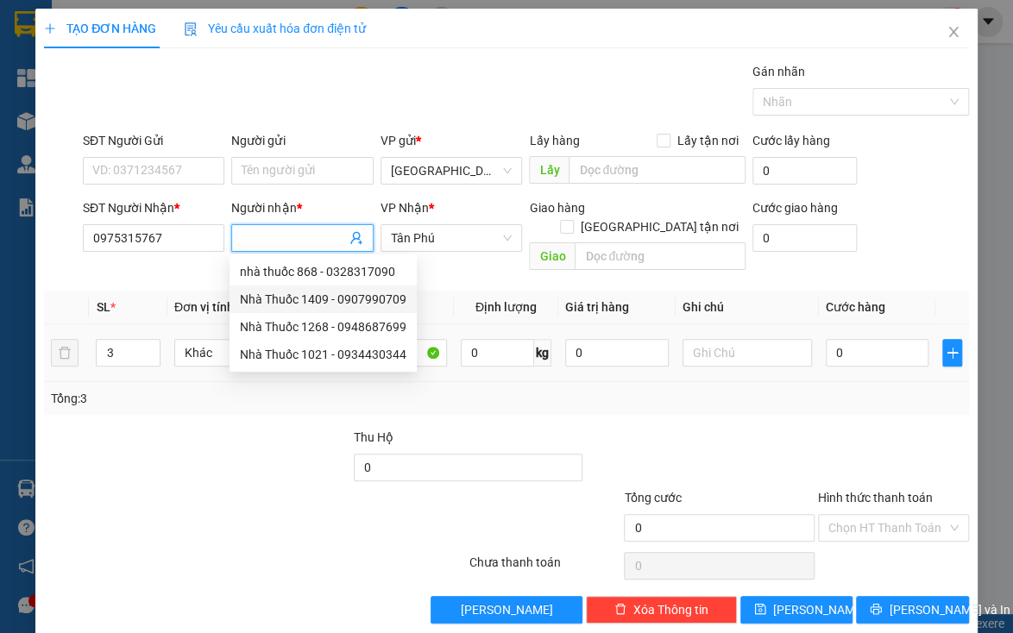
click at [152, 324] on td "3" at bounding box center [128, 353] width 79 height 58
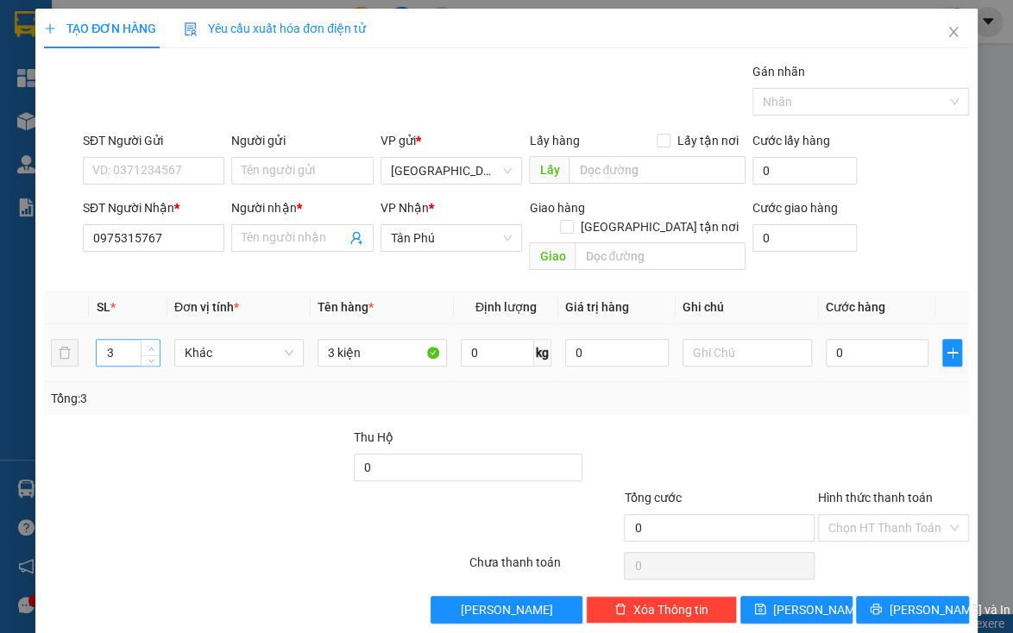
type input "4"
click at [148, 340] on span "Increase Value" at bounding box center [150, 348] width 19 height 16
click at [425, 339] on input "3 kiện" at bounding box center [382, 353] width 129 height 28
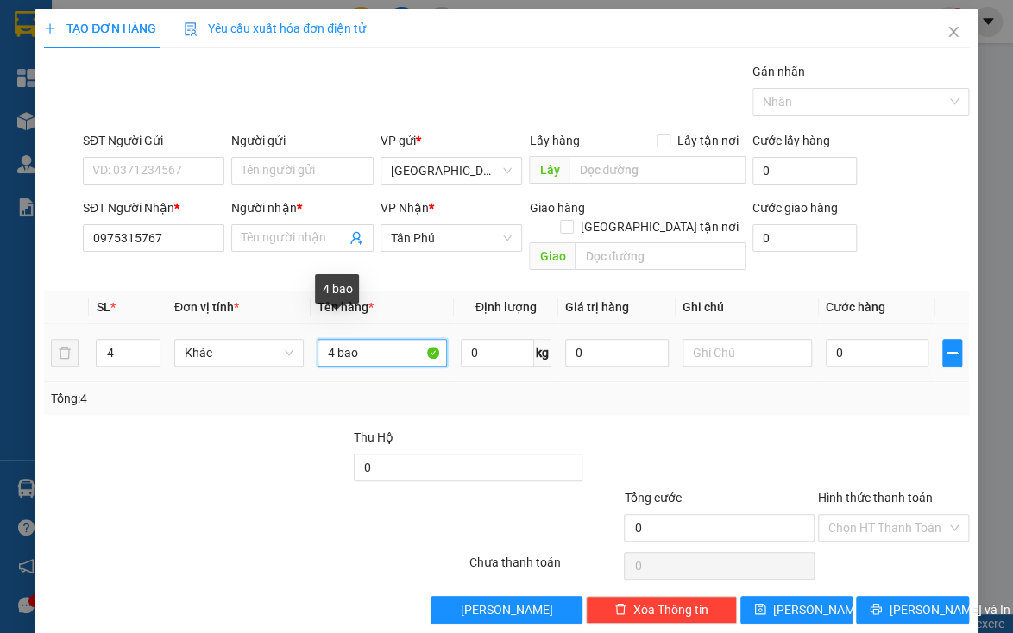
type input "4 bao"
type input "1"
type input "12"
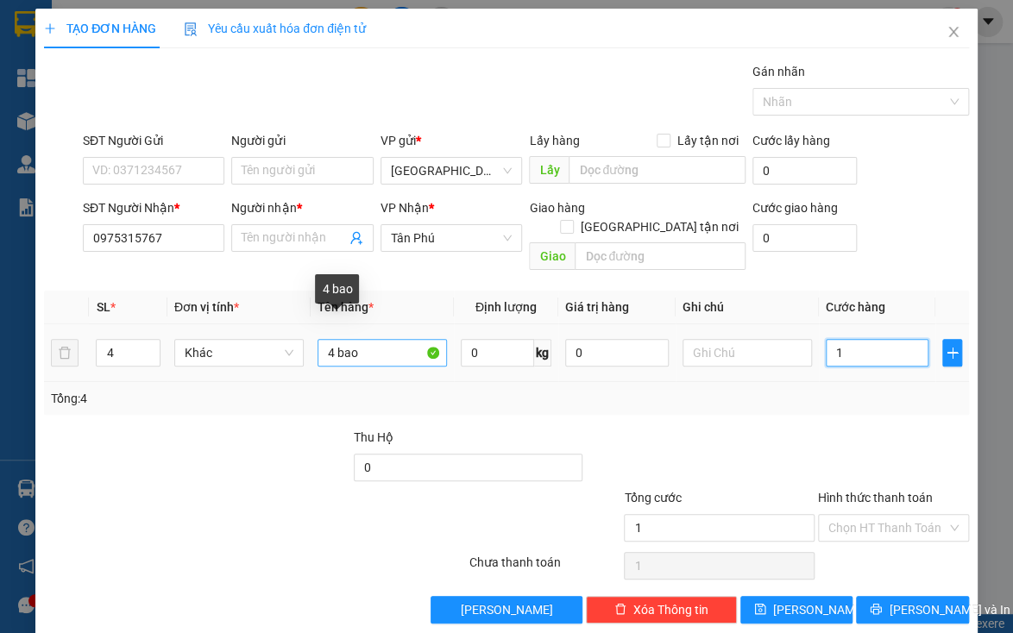
type input "12"
type input "120"
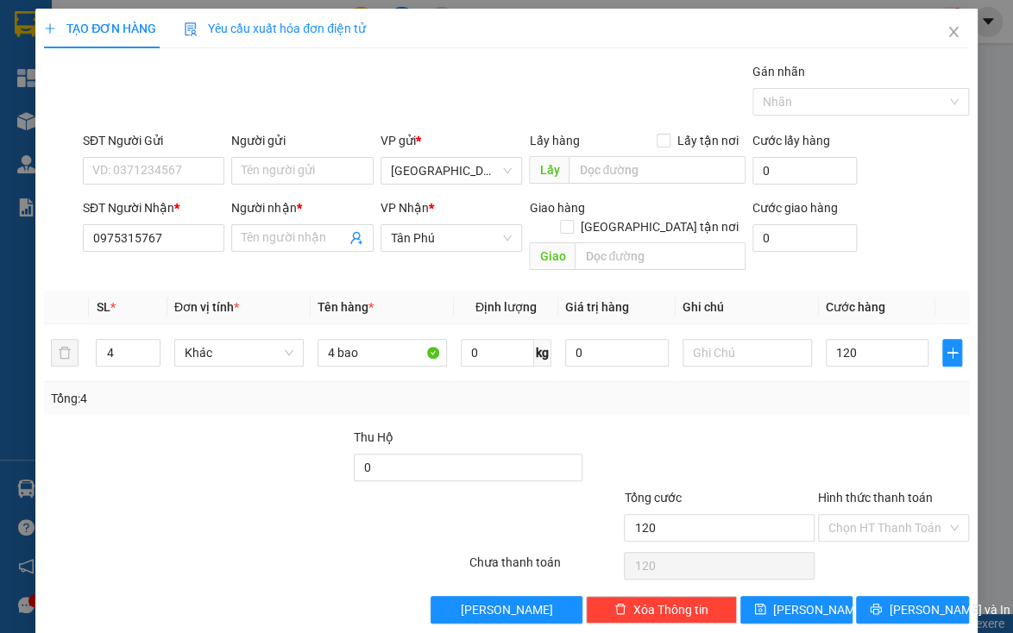
type input "120.000"
click at [625, 389] on div "Tổng: 4" at bounding box center [506, 398] width 911 height 19
click at [187, 228] on input "0975315767" at bounding box center [154, 238] width 142 height 28
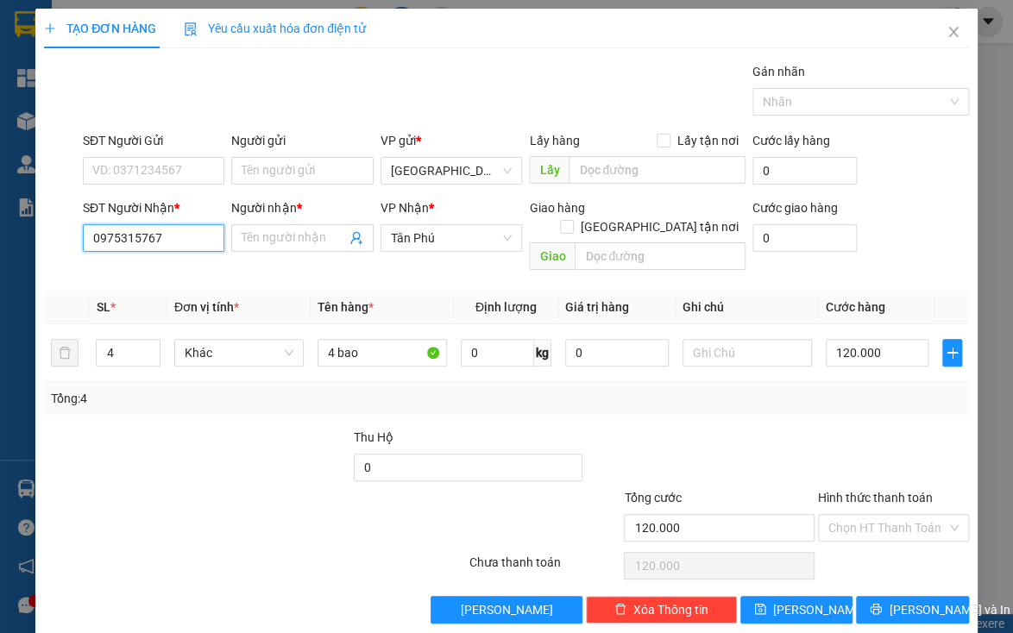
click at [187, 228] on input "0975315767" at bounding box center [154, 238] width 142 height 28
drag, startPoint x: 159, startPoint y: 418, endPoint x: 182, endPoint y: 408, distance: 25.2
click at [159, 428] on div at bounding box center [119, 458] width 154 height 60
click at [324, 339] on input "4 bao" at bounding box center [382, 353] width 129 height 28
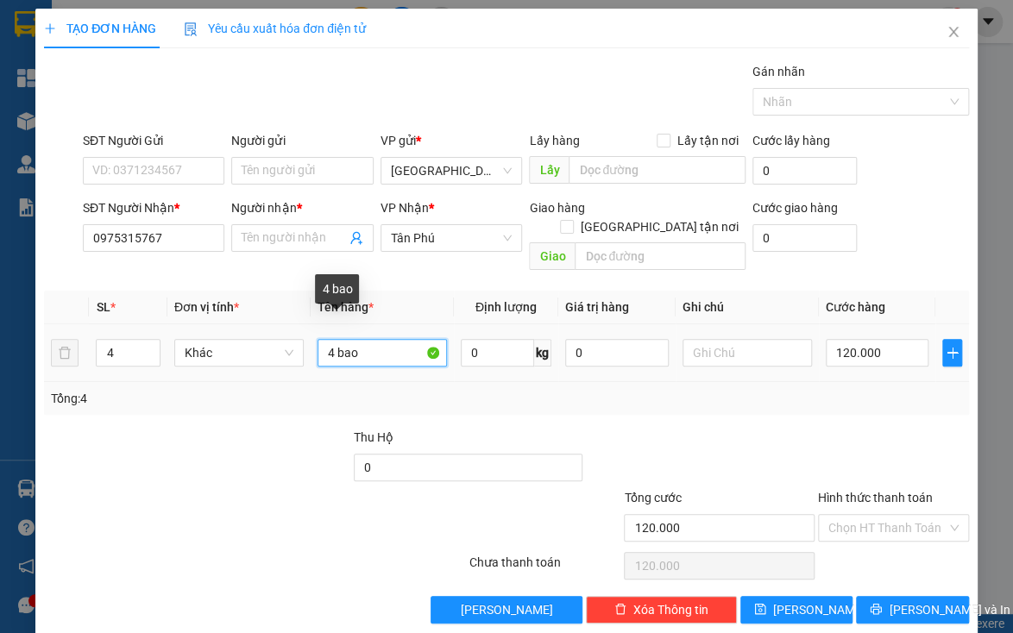
click at [324, 339] on input "4 bao" at bounding box center [382, 353] width 129 height 28
click at [330, 441] on div at bounding box center [274, 458] width 154 height 60
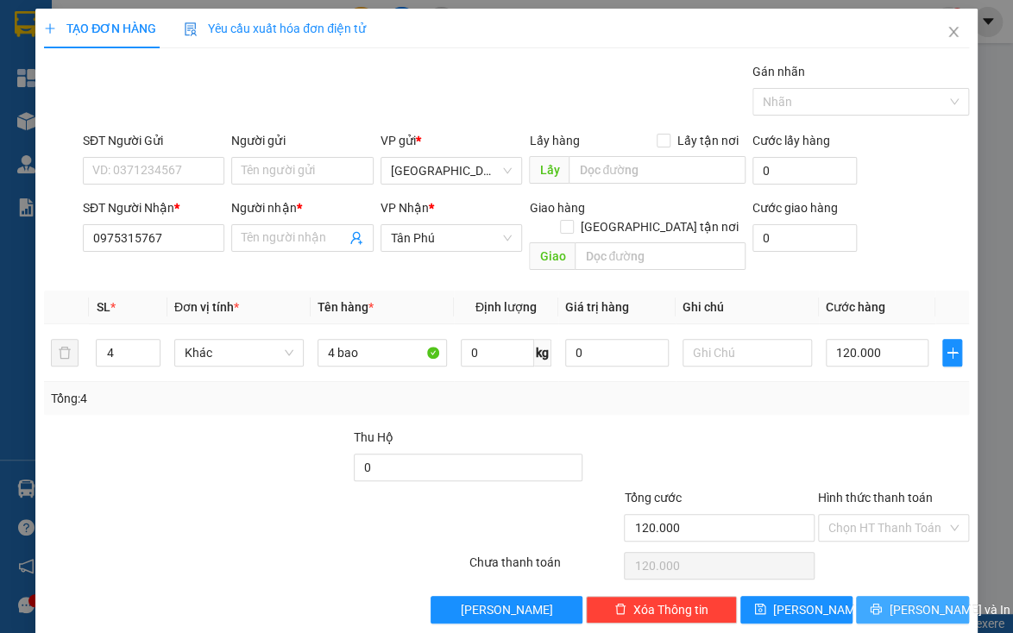
click at [891, 596] on button "[PERSON_NAME] và In" at bounding box center [912, 610] width 112 height 28
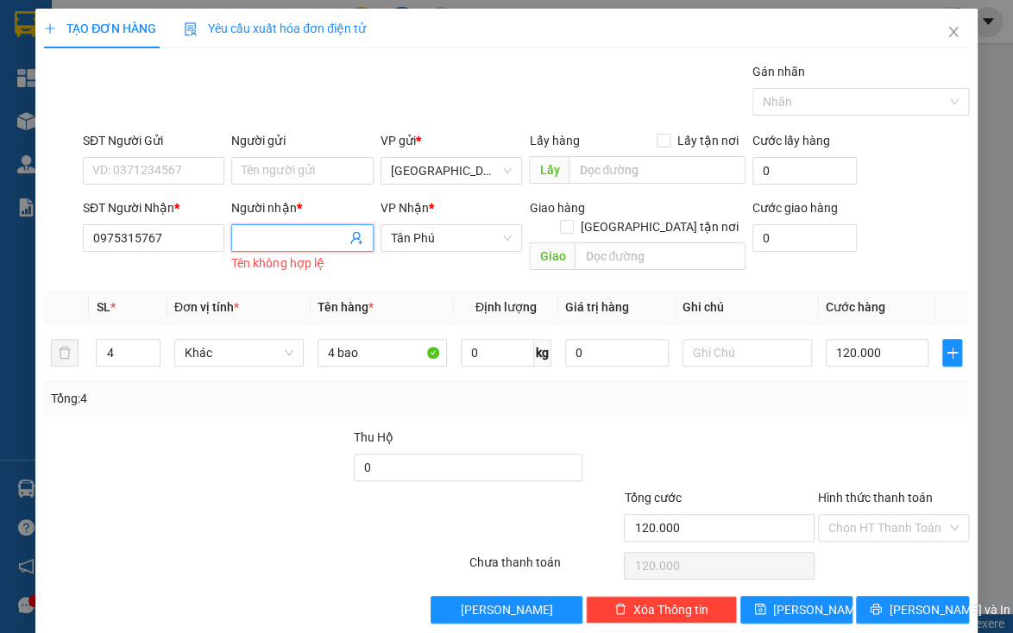
click at [282, 248] on span at bounding box center [302, 238] width 142 height 28
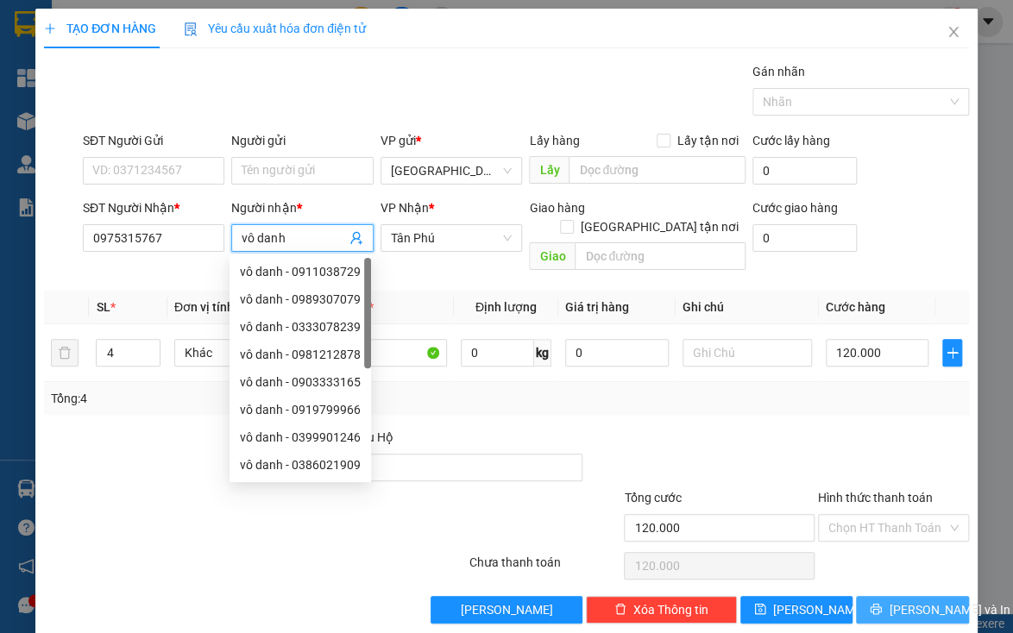
type input "vô danh"
click at [884, 596] on button "[PERSON_NAME] và In" at bounding box center [912, 610] width 112 height 28
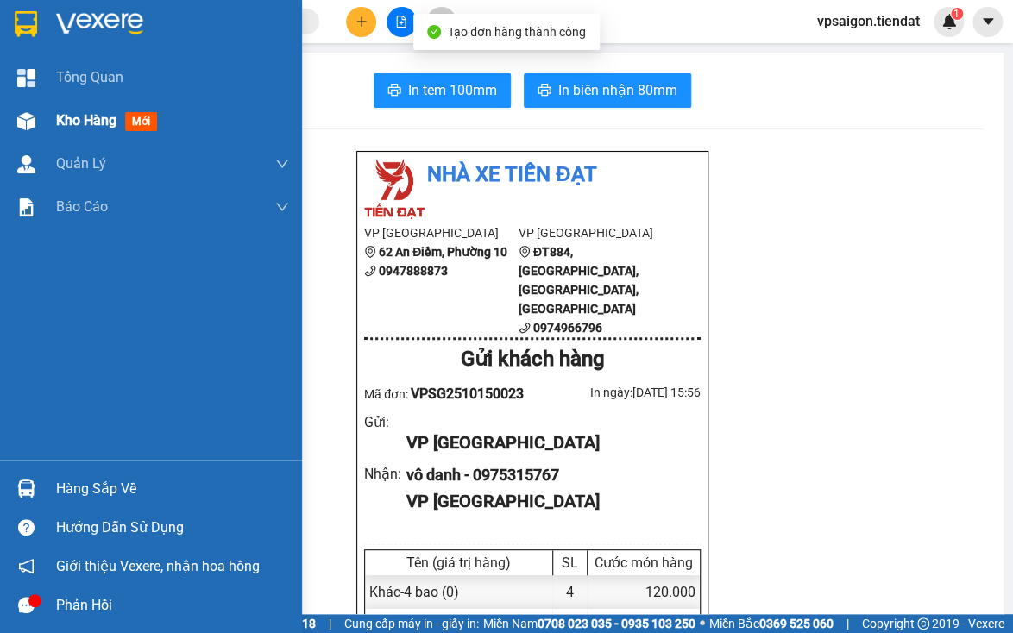
click at [29, 129] on img at bounding box center [26, 121] width 18 height 18
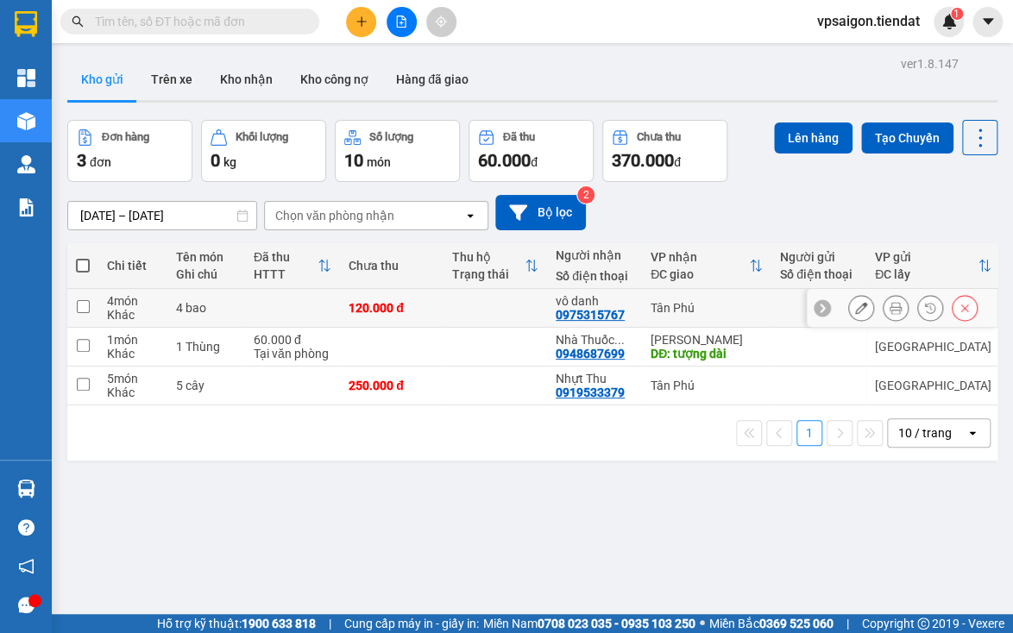
click at [848, 301] on div at bounding box center [861, 308] width 26 height 26
click at [849, 301] on button at bounding box center [861, 308] width 24 height 30
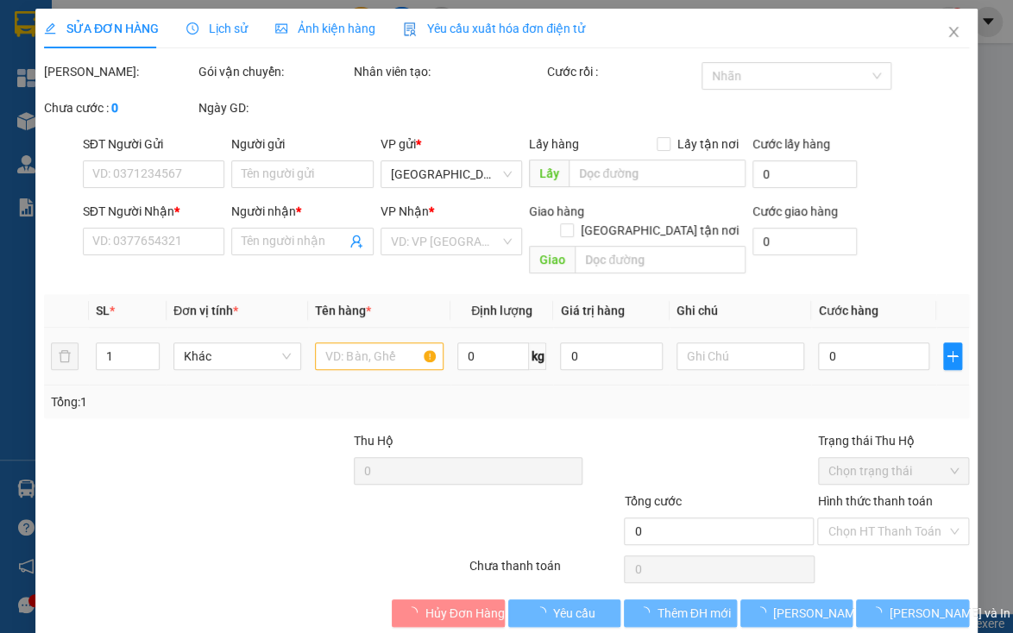
type input "0975315767"
type input "vô danh"
type input "120.000"
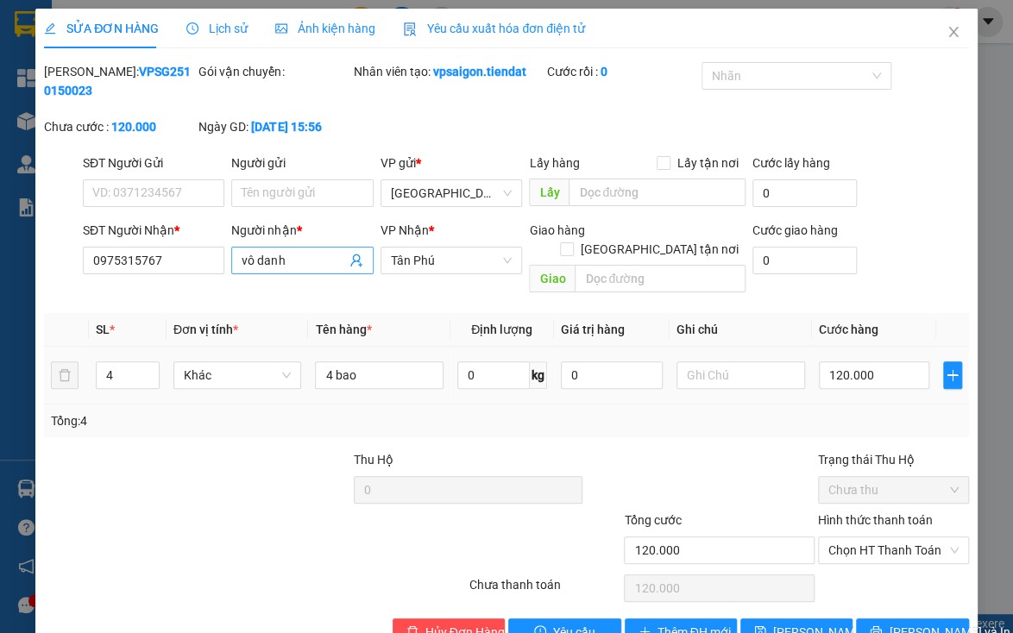
click at [300, 261] on input "vô danh" at bounding box center [294, 260] width 104 height 19
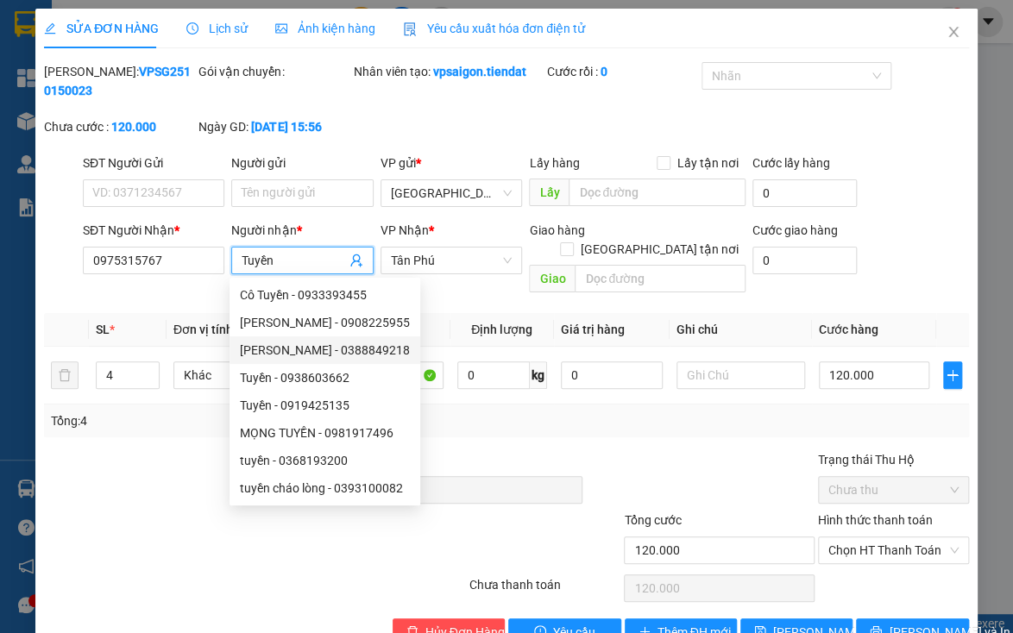
type input "Tuyền"
click at [162, 485] on div at bounding box center [119, 480] width 154 height 60
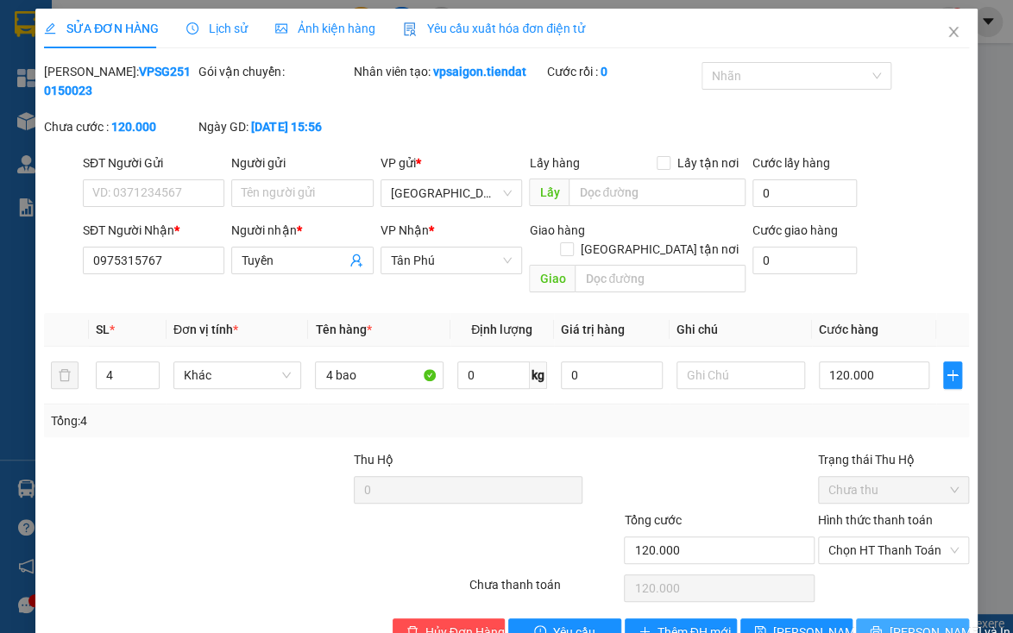
click at [901, 623] on span "[PERSON_NAME] và In" at bounding box center [949, 632] width 121 height 19
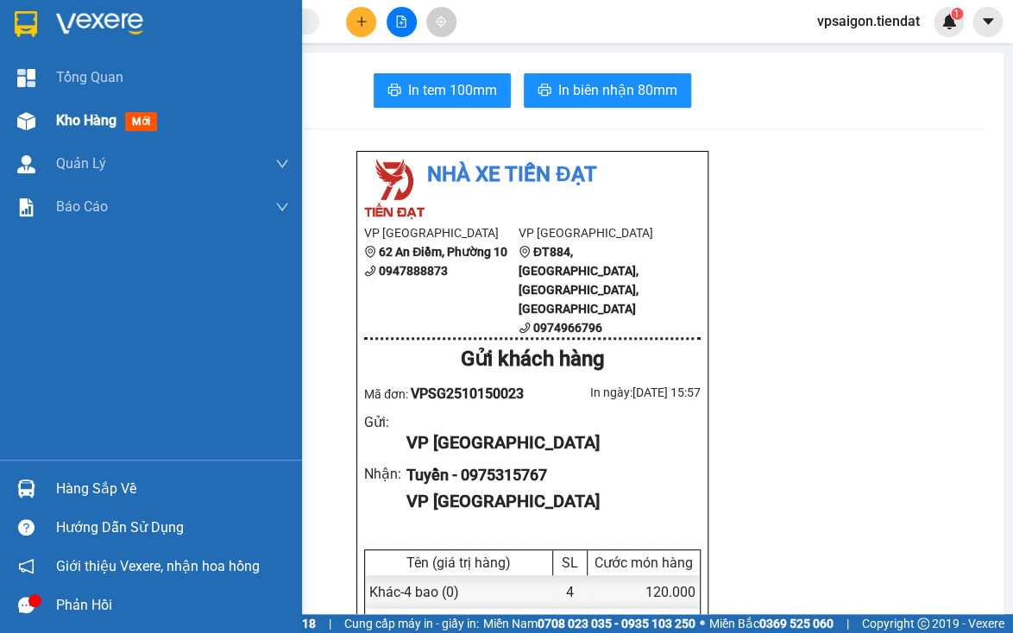
click at [95, 113] on span "Kho hàng" at bounding box center [86, 120] width 60 height 16
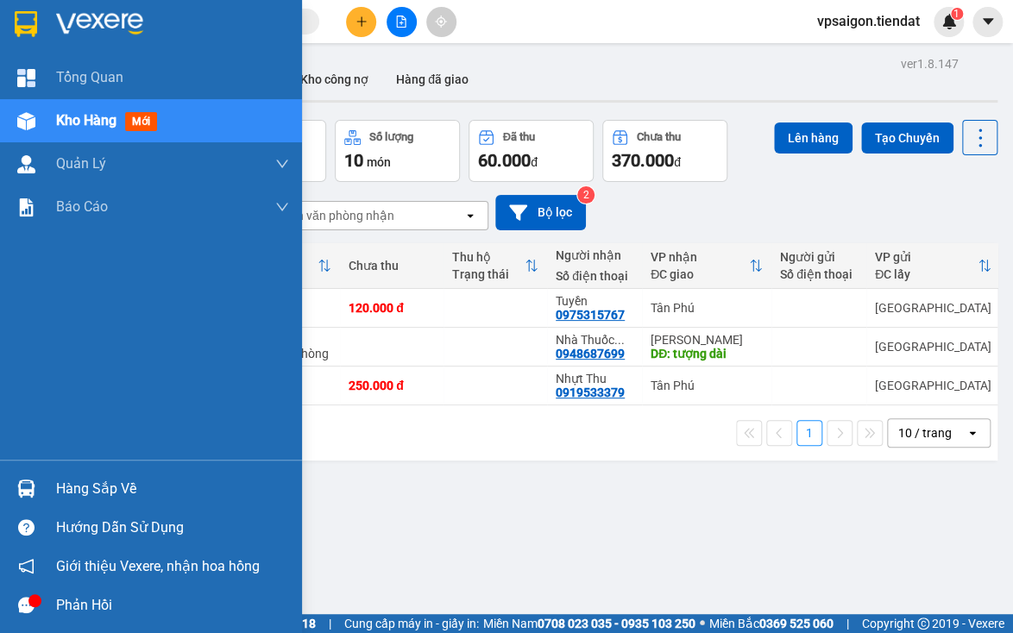
click at [83, 439] on div "Tổng Quan Kho hàng mới Quản [PERSON_NAME] lý khách hàng Quản lý khách hàng mới …" at bounding box center [151, 258] width 302 height 404
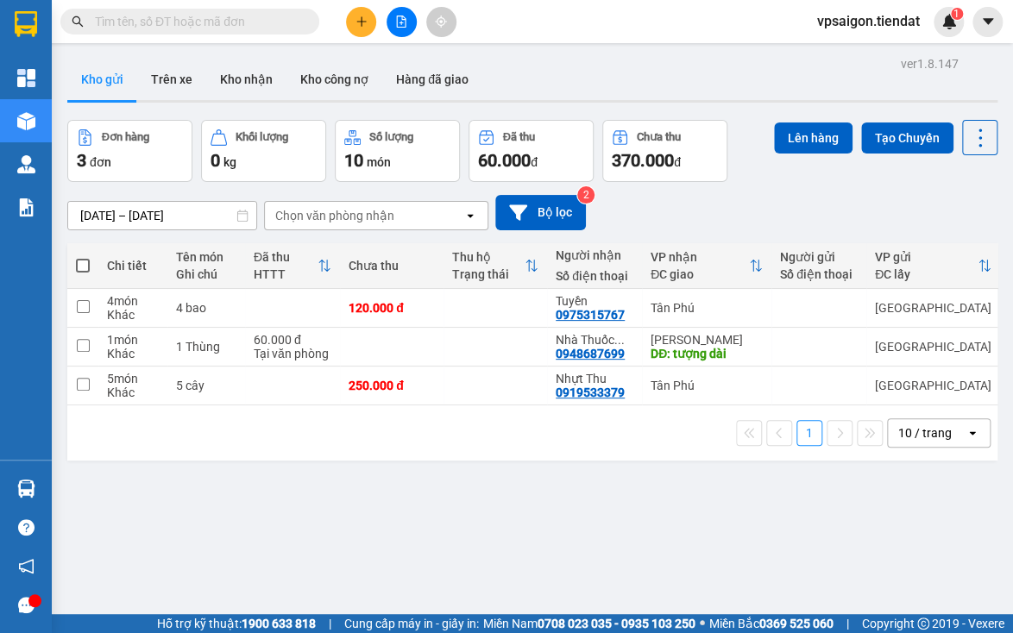
click at [350, 540] on div "ver 1.8.147 Kho gửi Trên xe Kho nhận Kho công nợ Hàng đã giao Đơn hàng 3 đơn Kh…" at bounding box center [532, 368] width 944 height 633
click at [884, 304] on button at bounding box center [896, 308] width 24 height 30
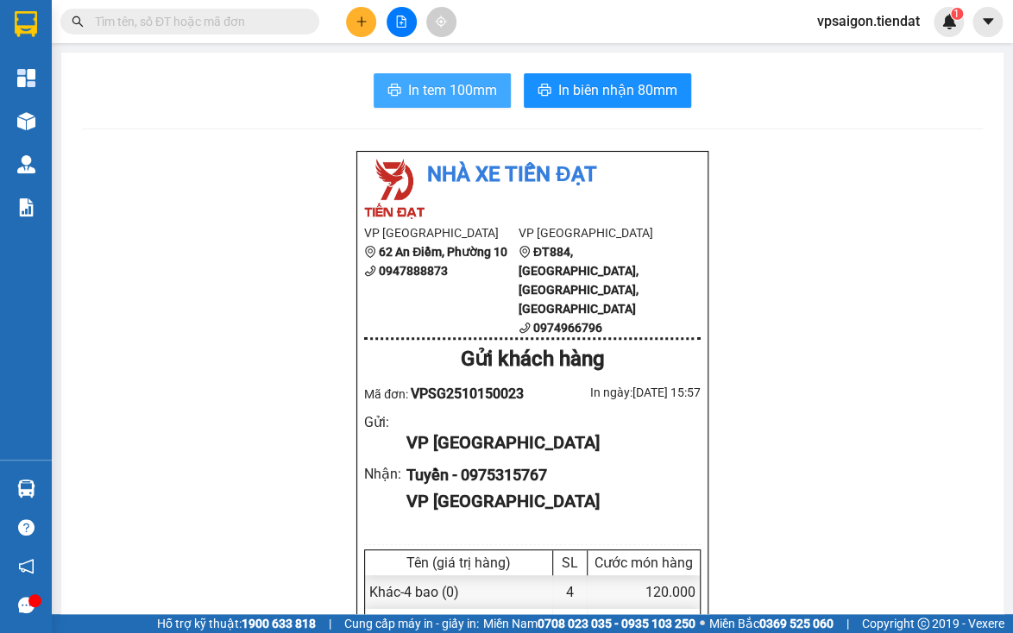
click at [422, 87] on span "In tem 100mm" at bounding box center [452, 90] width 89 height 22
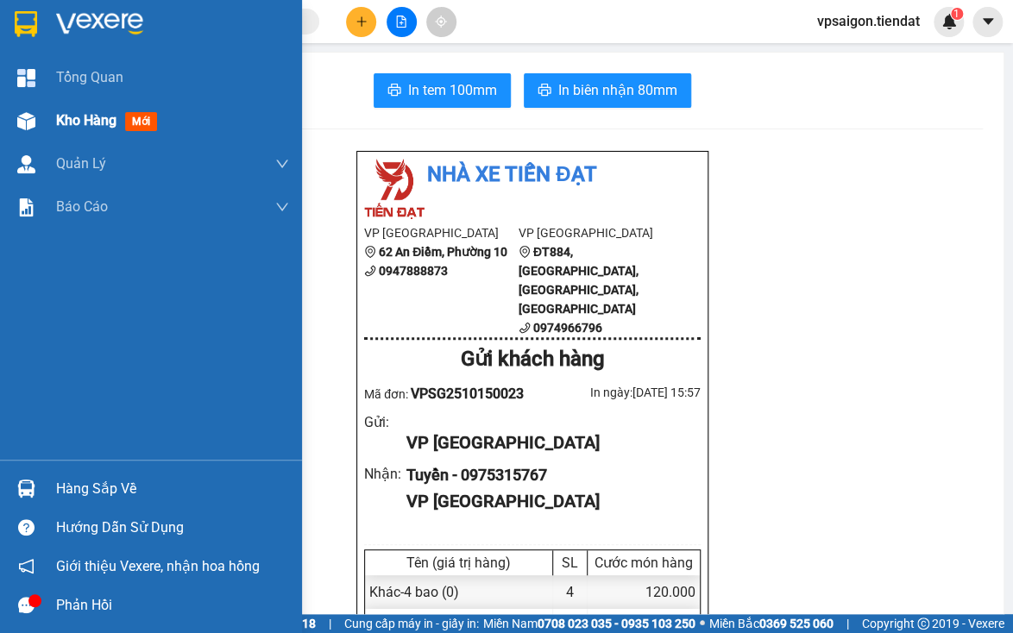
click at [48, 110] on div "Kho hàng mới" at bounding box center [151, 120] width 302 height 43
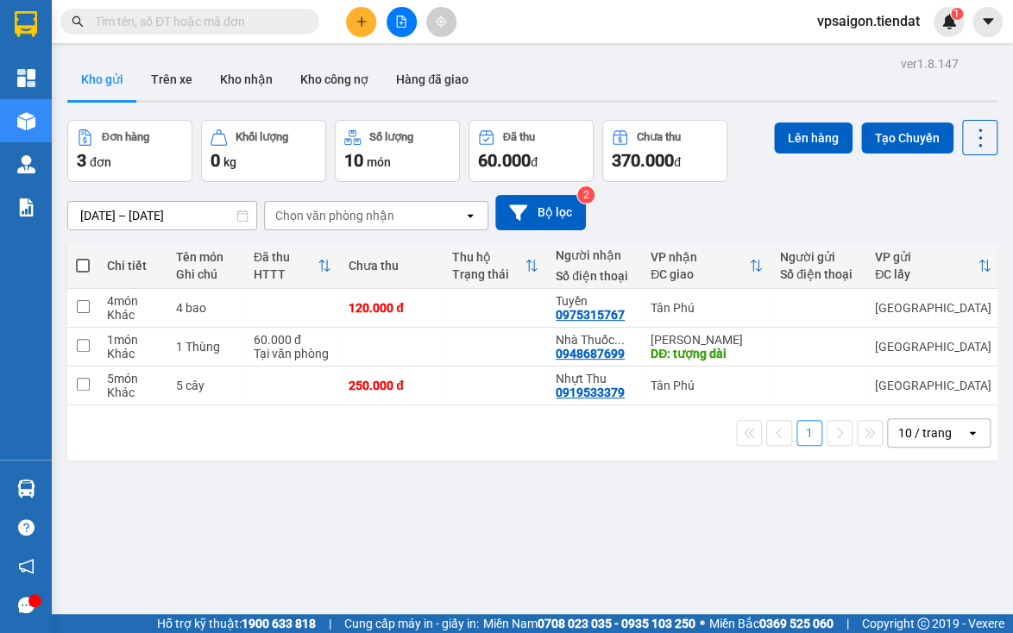
click at [330, 597] on div "ver 1.8.147 Kho gửi Trên xe Kho nhận Kho công nợ Hàng đã giao Đơn hàng 3 đơn Kh…" at bounding box center [532, 368] width 944 height 633
click at [570, 494] on div "ver 1.8.147 Kho gửi Trên xe Kho nhận Kho công nợ Hàng đã giao Đơn hàng 3 đơn Kh…" at bounding box center [532, 368] width 944 height 633
click at [850, 369] on div at bounding box center [902, 386] width 190 height 39
click at [853, 374] on button at bounding box center [861, 386] width 24 height 30
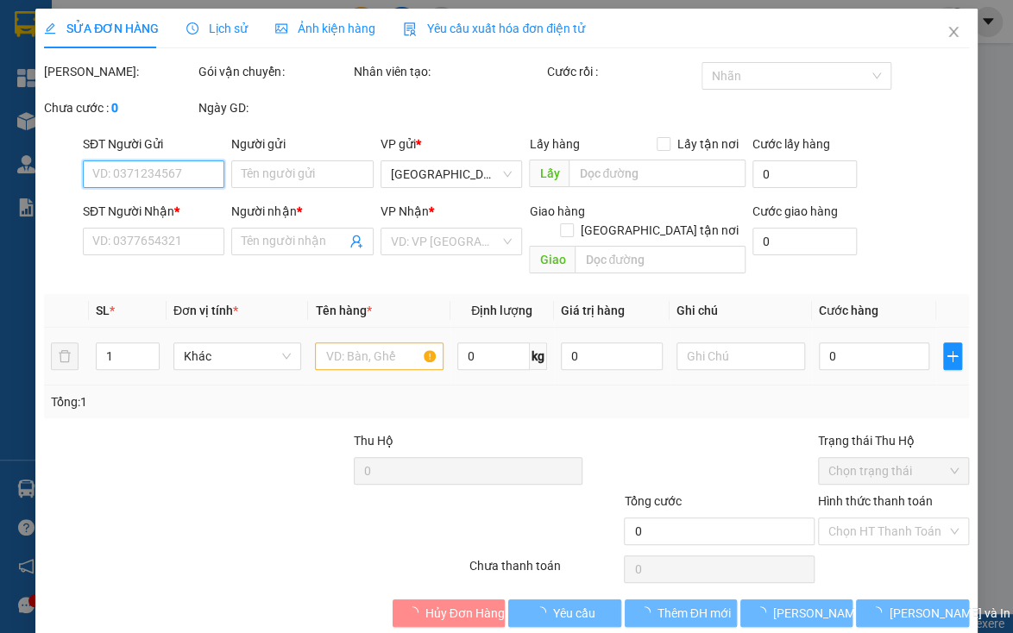
type input "0919533379"
type input "Nhựt Thu"
type input "250.000"
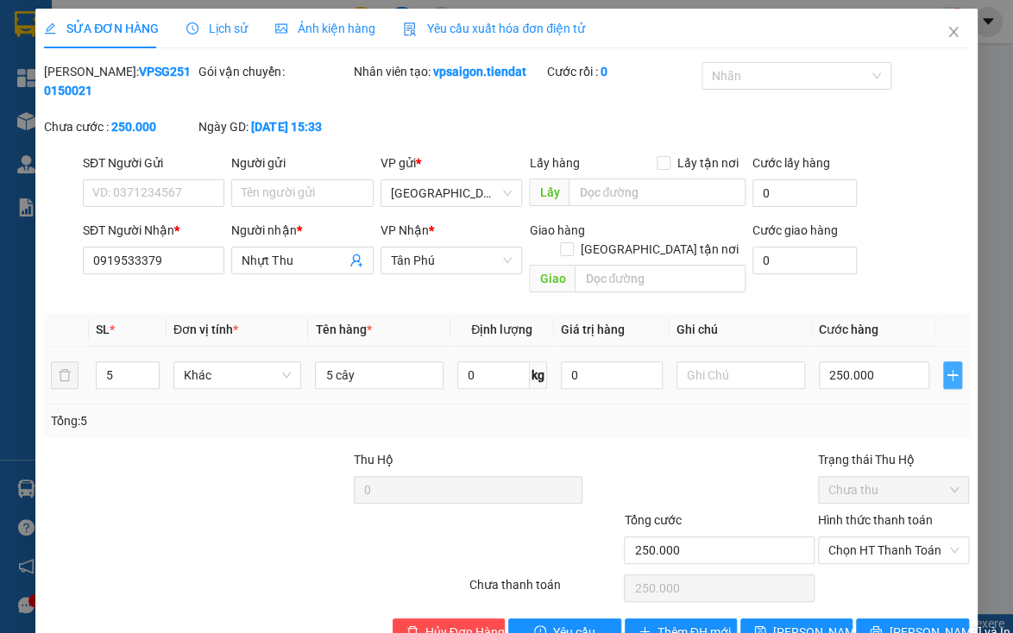
click at [943, 366] on button "button" at bounding box center [952, 376] width 19 height 28
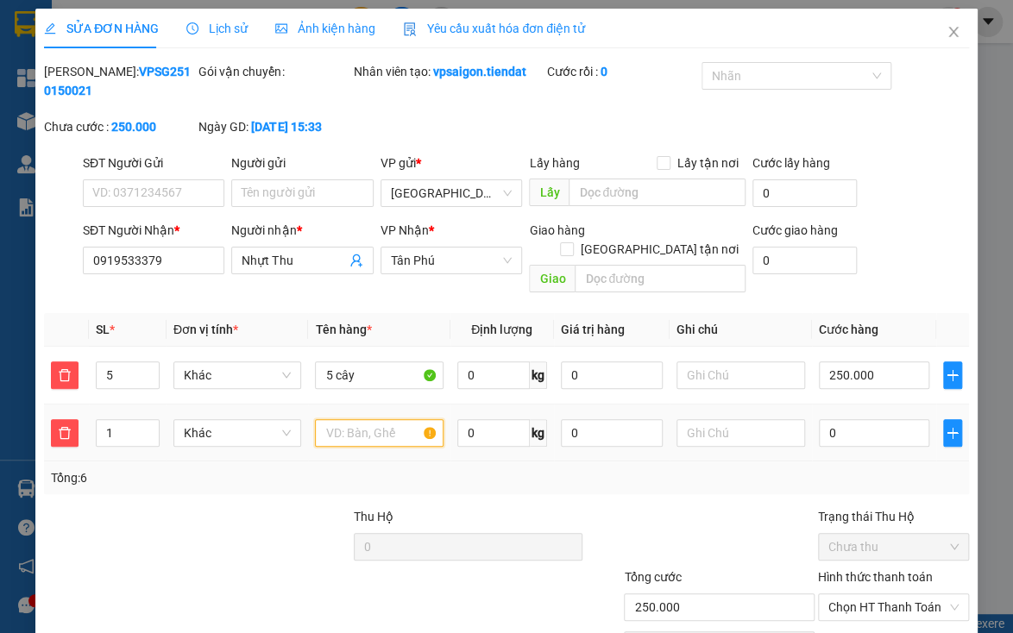
click at [380, 420] on input "text" at bounding box center [379, 433] width 128 height 28
type input "5 bao"
click at [153, 424] on span "up" at bounding box center [150, 429] width 10 height 10
click at [152, 424] on span "up" at bounding box center [150, 429] width 10 height 10
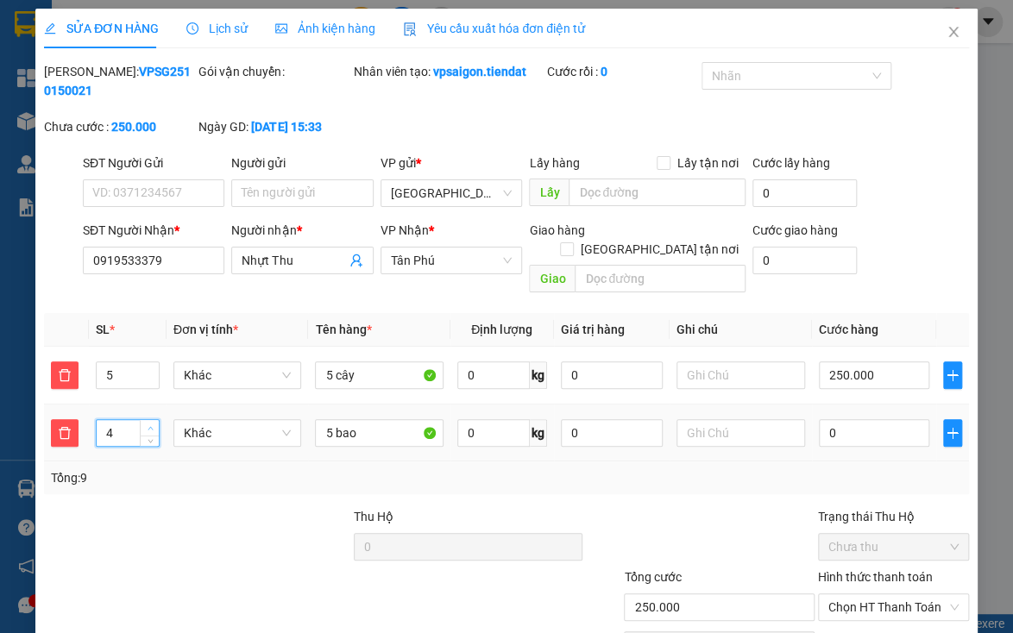
type input "5"
click at [152, 424] on span "up" at bounding box center [150, 429] width 10 height 10
type input "250.002"
type input "2"
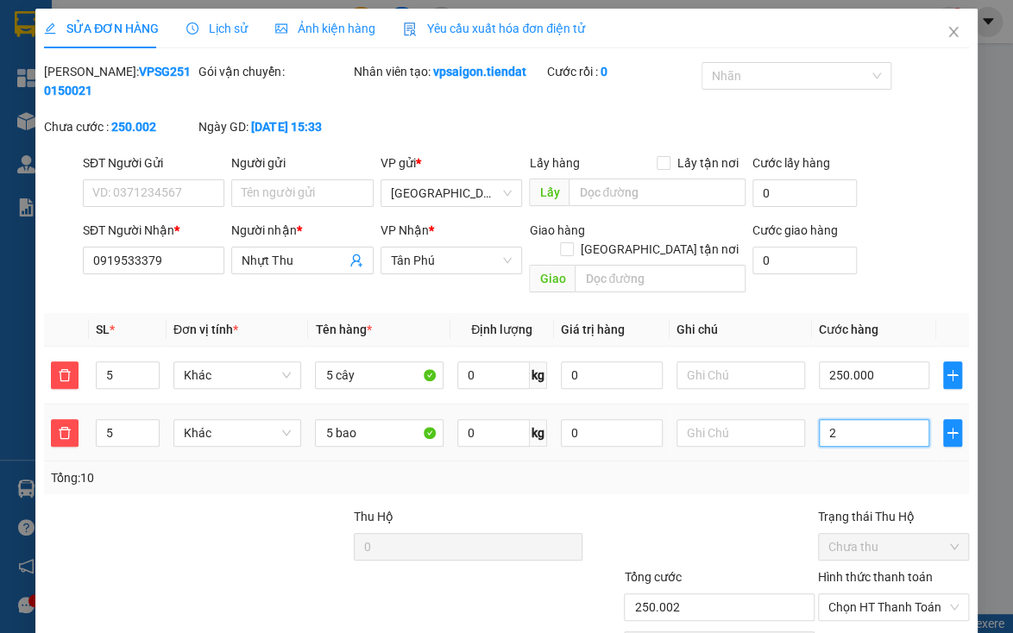
type input "250.025"
type input "25"
type input "250.250"
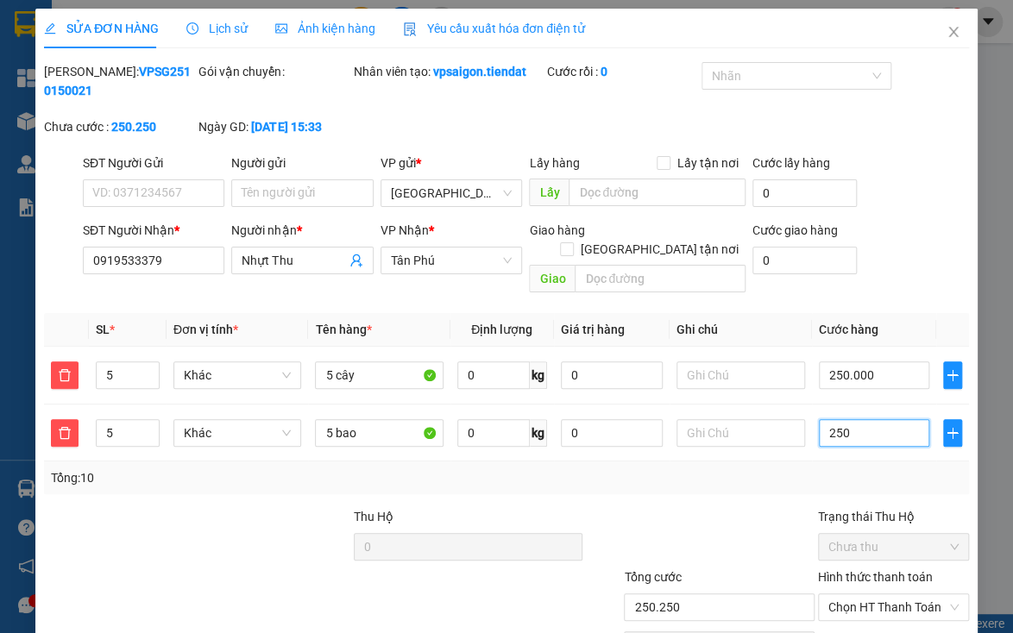
type input "250"
type input "500.000"
type input "250.000"
click at [661, 477] on div "Total Paid Fee 0 Total UnPaid Fee 250.000 Cash Collection Total Fee Mã ĐH: VPSG…" at bounding box center [506, 382] width 925 height 641
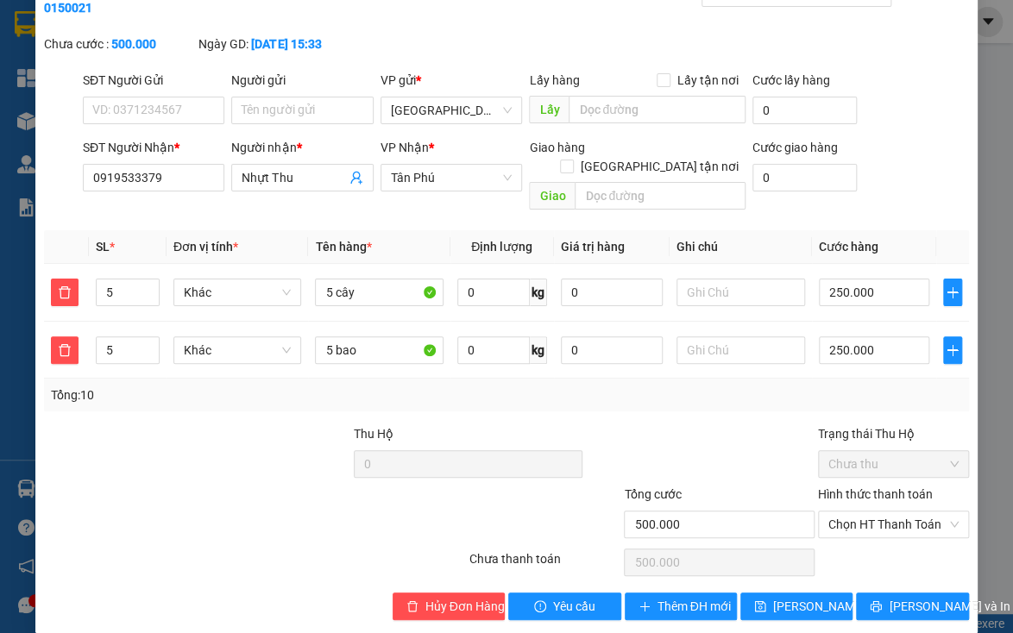
scroll to position [83, 0]
drag, startPoint x: 792, startPoint y: 576, endPoint x: 776, endPoint y: 546, distance: 34.4
click at [792, 597] on span "[PERSON_NAME] thay đổi" at bounding box center [842, 606] width 138 height 19
